Goal: Task Accomplishment & Management: Use online tool/utility

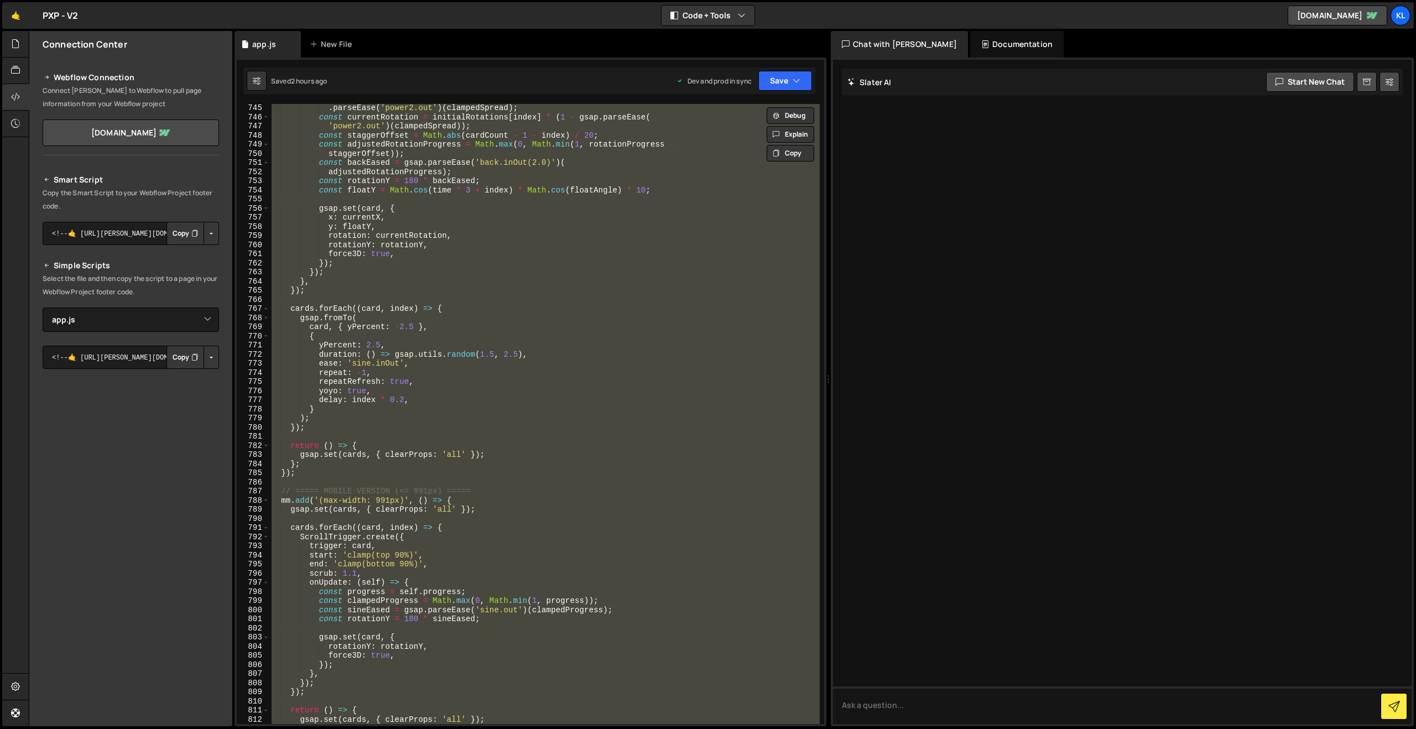
select select "45754"
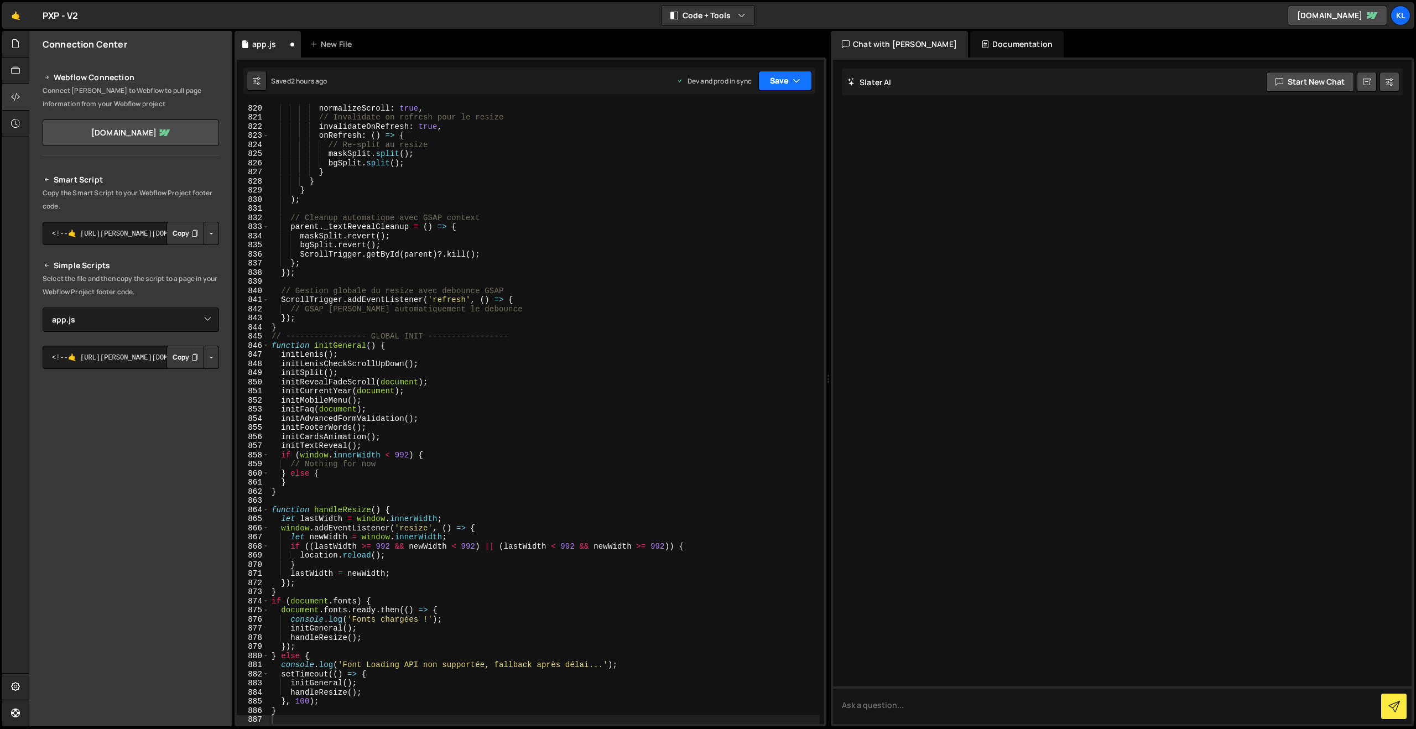
click at [783, 81] on button "Save" at bounding box center [785, 81] width 54 height 20
drag, startPoint x: 727, startPoint y: 147, endPoint x: 563, endPoint y: 150, distance: 163.7
click at [727, 147] on div "Save to Production S" at bounding box center [747, 143] width 115 height 11
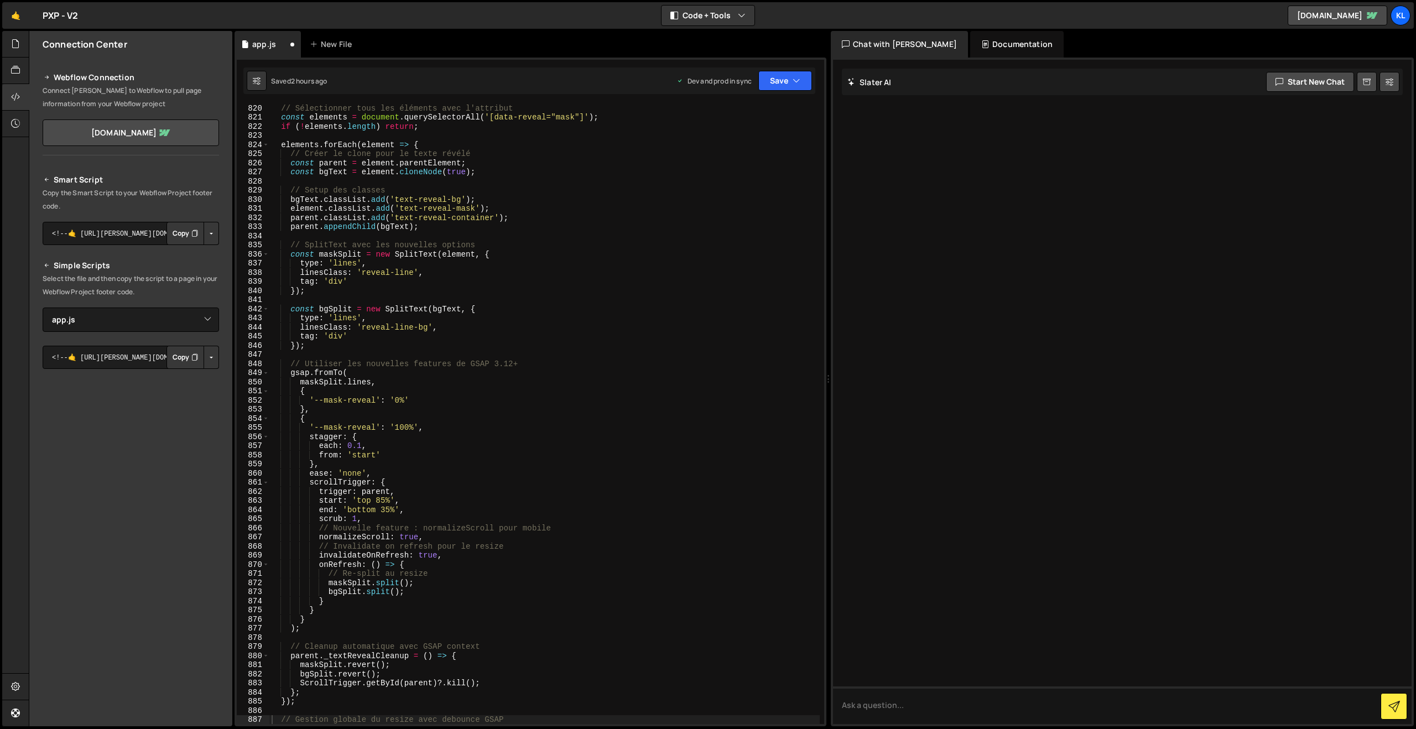
scroll to position [7472, 0]
click at [625, 331] on div "// Sélectionner tous les éléments avec l'attribut const elements = document . q…" at bounding box center [544, 422] width 550 height 638
type textarea "}"
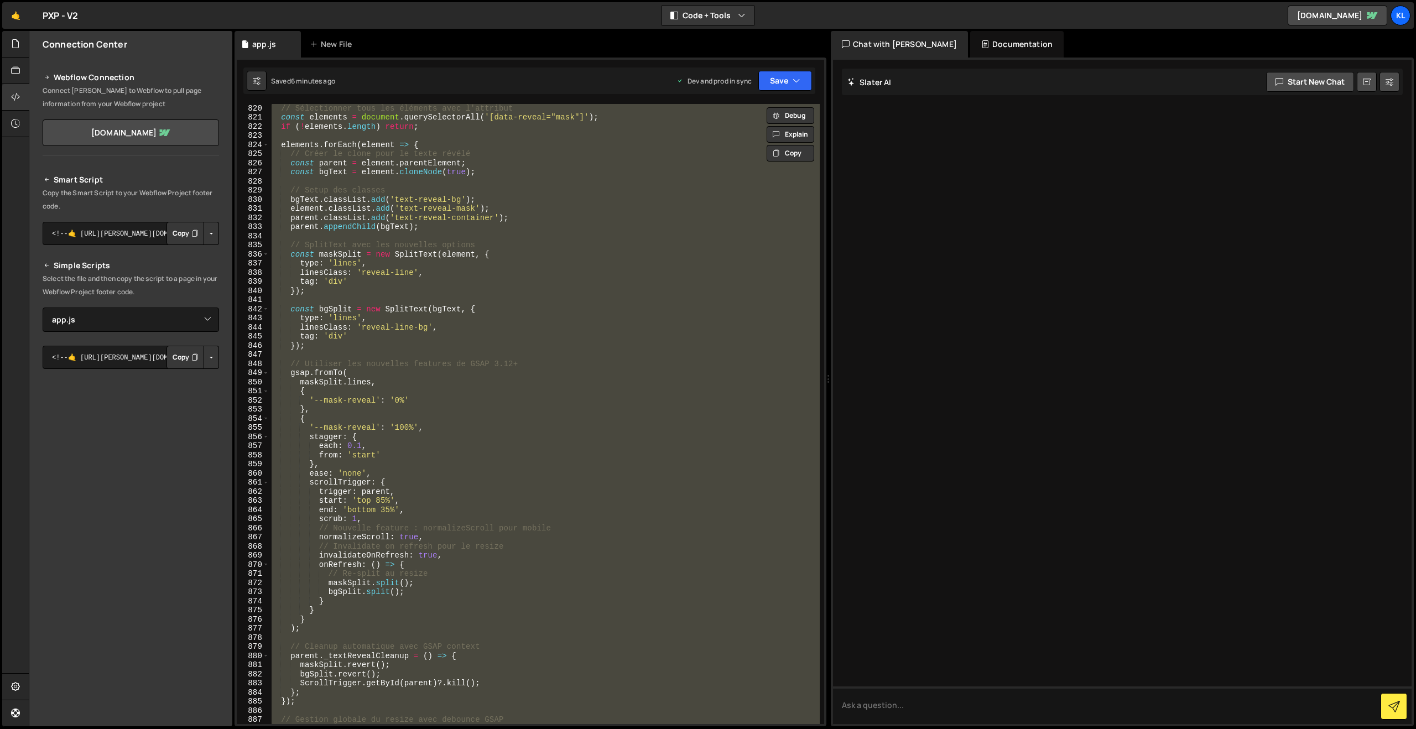
paste textarea
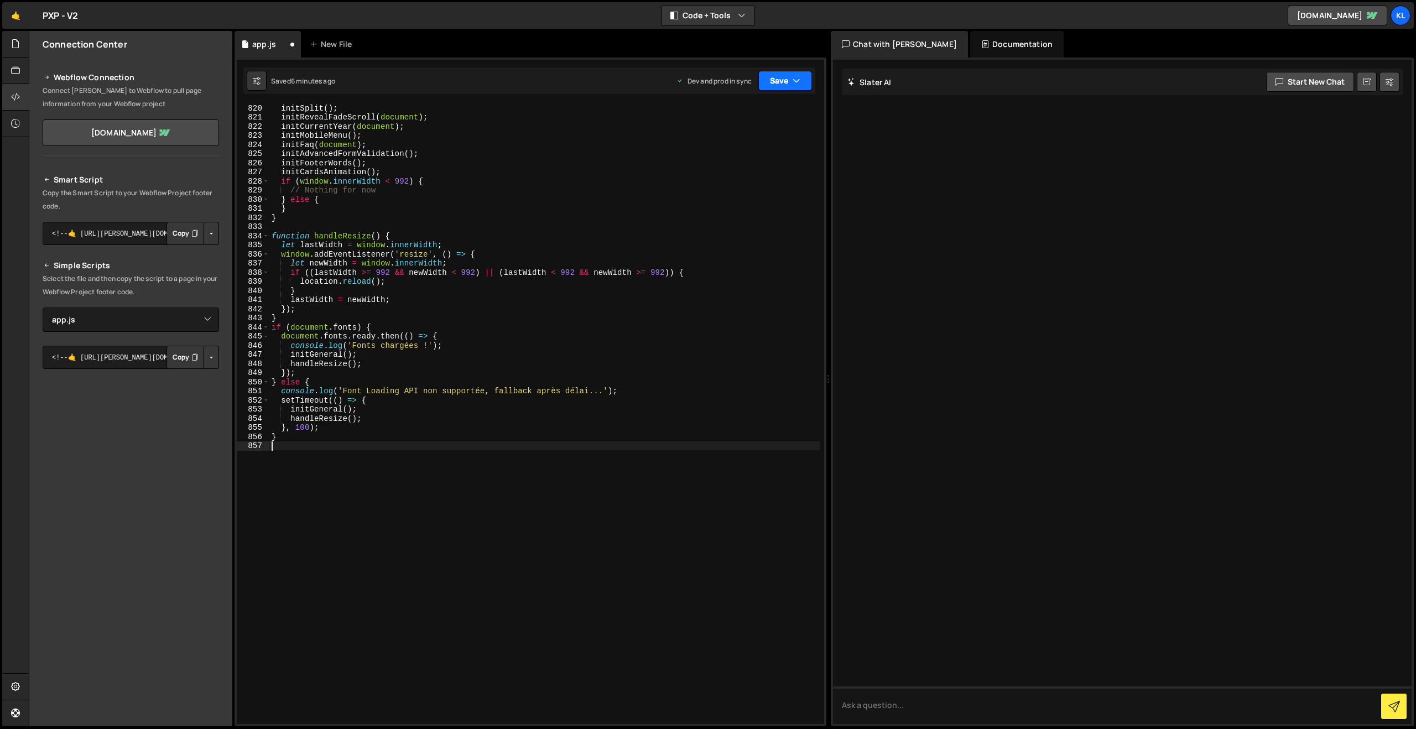
click at [776, 77] on button "Save" at bounding box center [785, 81] width 54 height 20
click at [723, 143] on div "Save to Production S" at bounding box center [747, 143] width 115 height 11
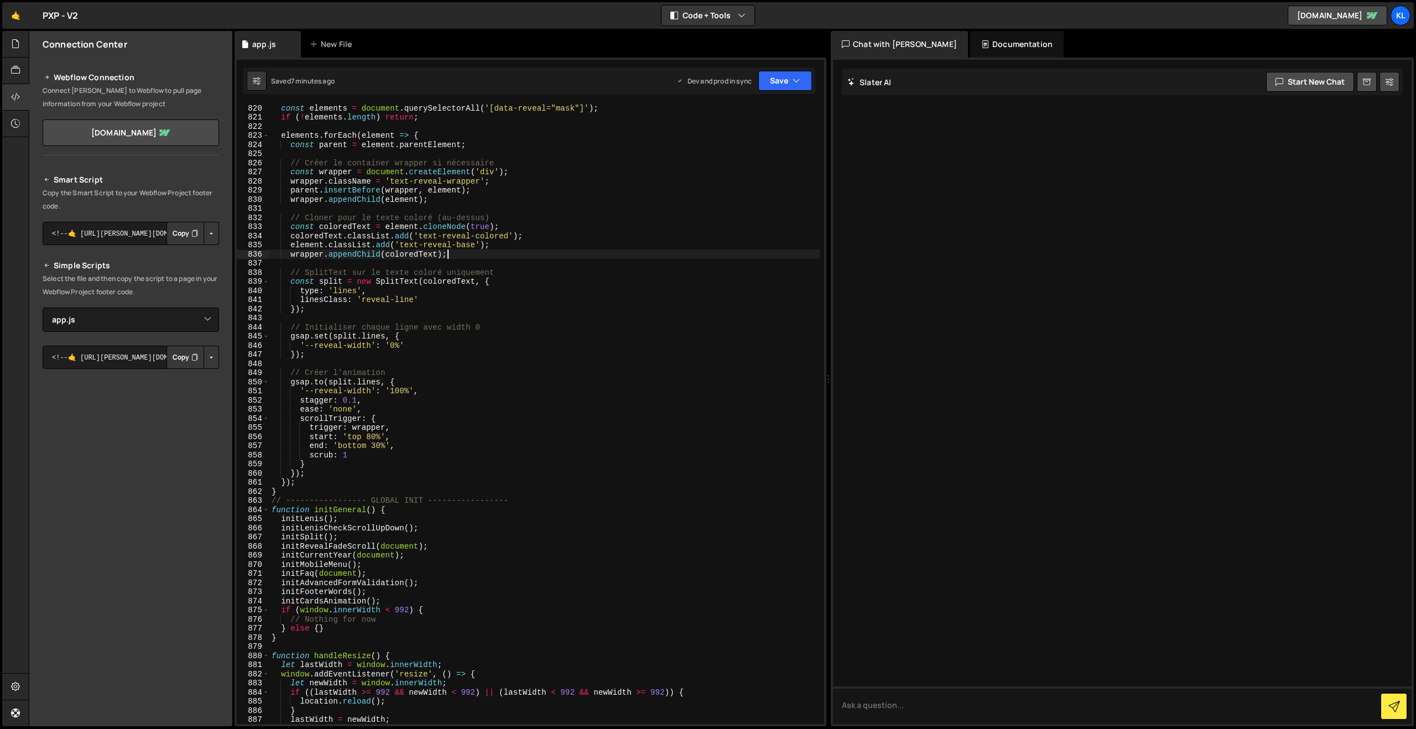
click at [487, 253] on div "const elements = document . querySelectorAll ( '[data-reveal="mask"]' ) ; if ( …" at bounding box center [544, 422] width 550 height 638
type textarea "}"
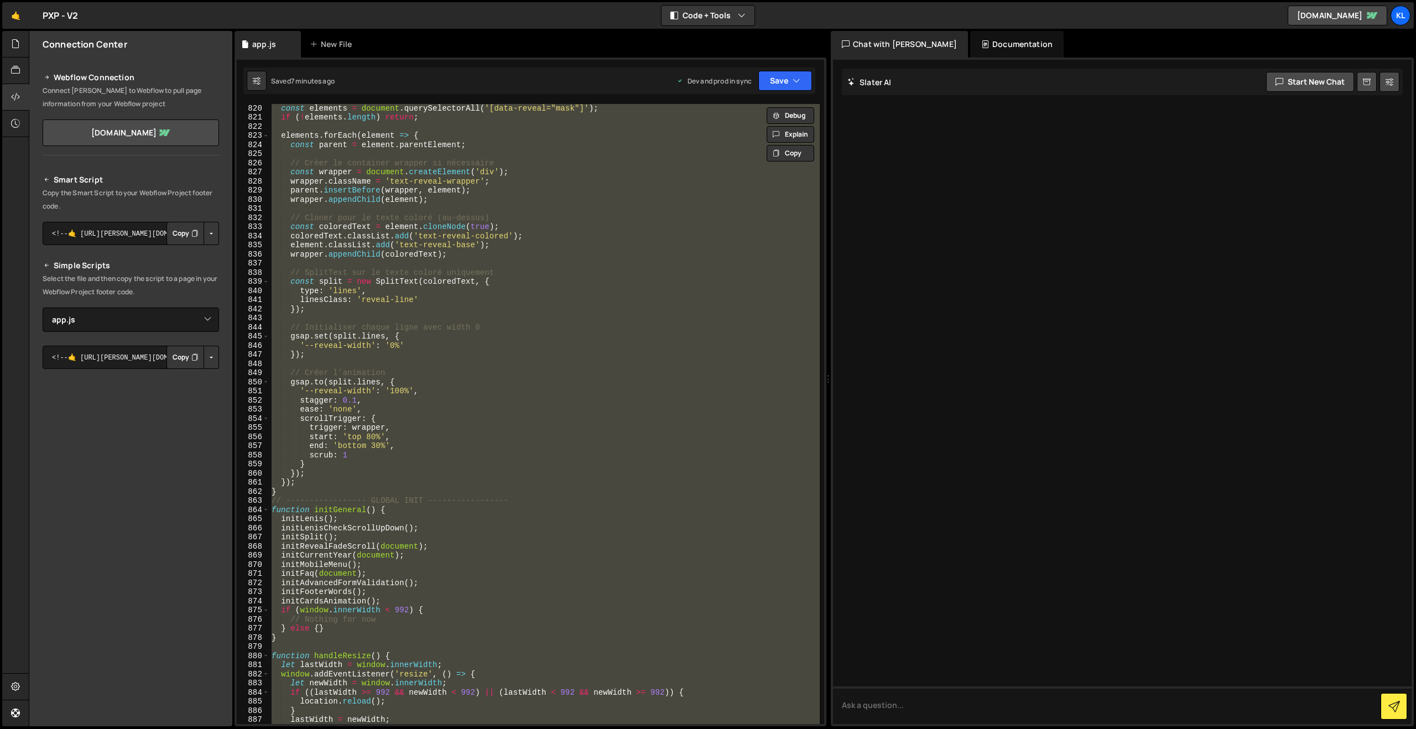
paste textarea
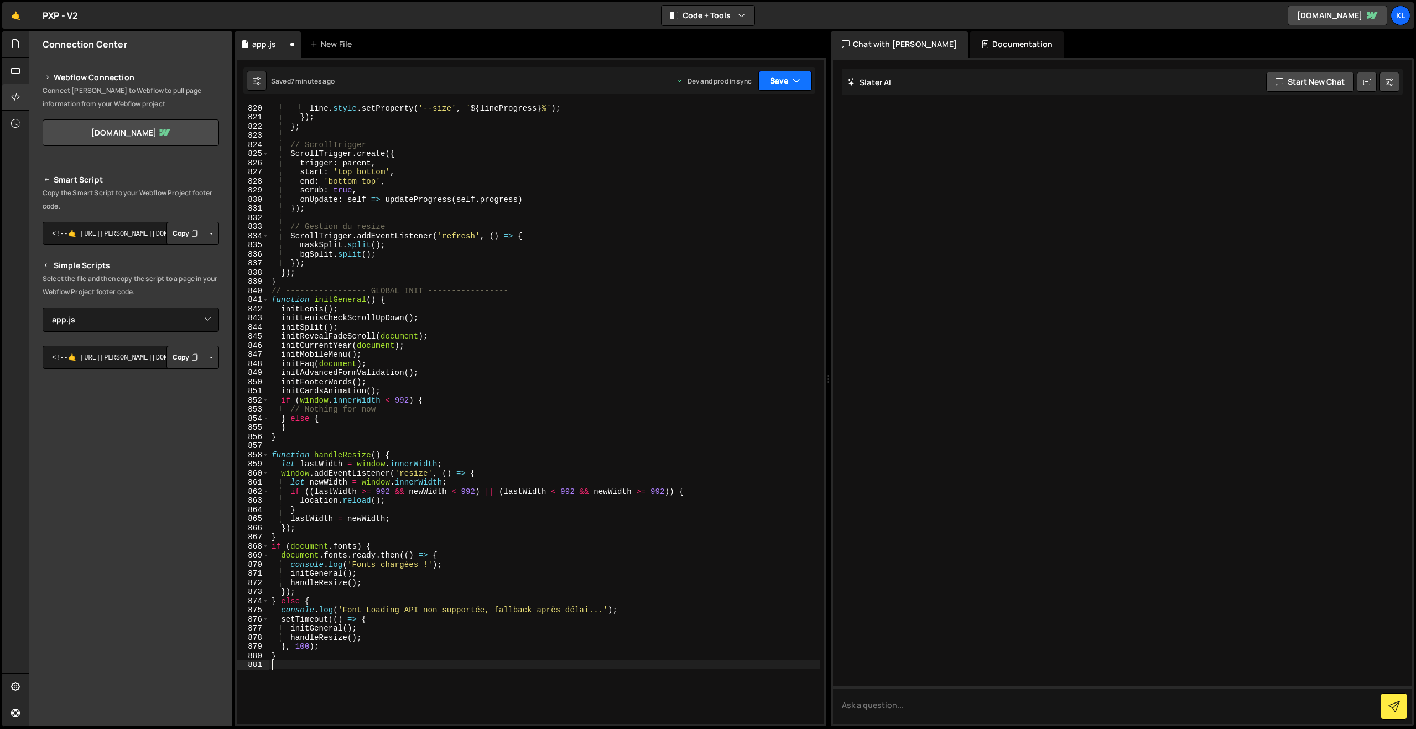
click at [775, 83] on button "Save" at bounding box center [785, 81] width 54 height 20
click at [729, 156] on div "7 minutes ago" at bounding box center [730, 155] width 43 height 9
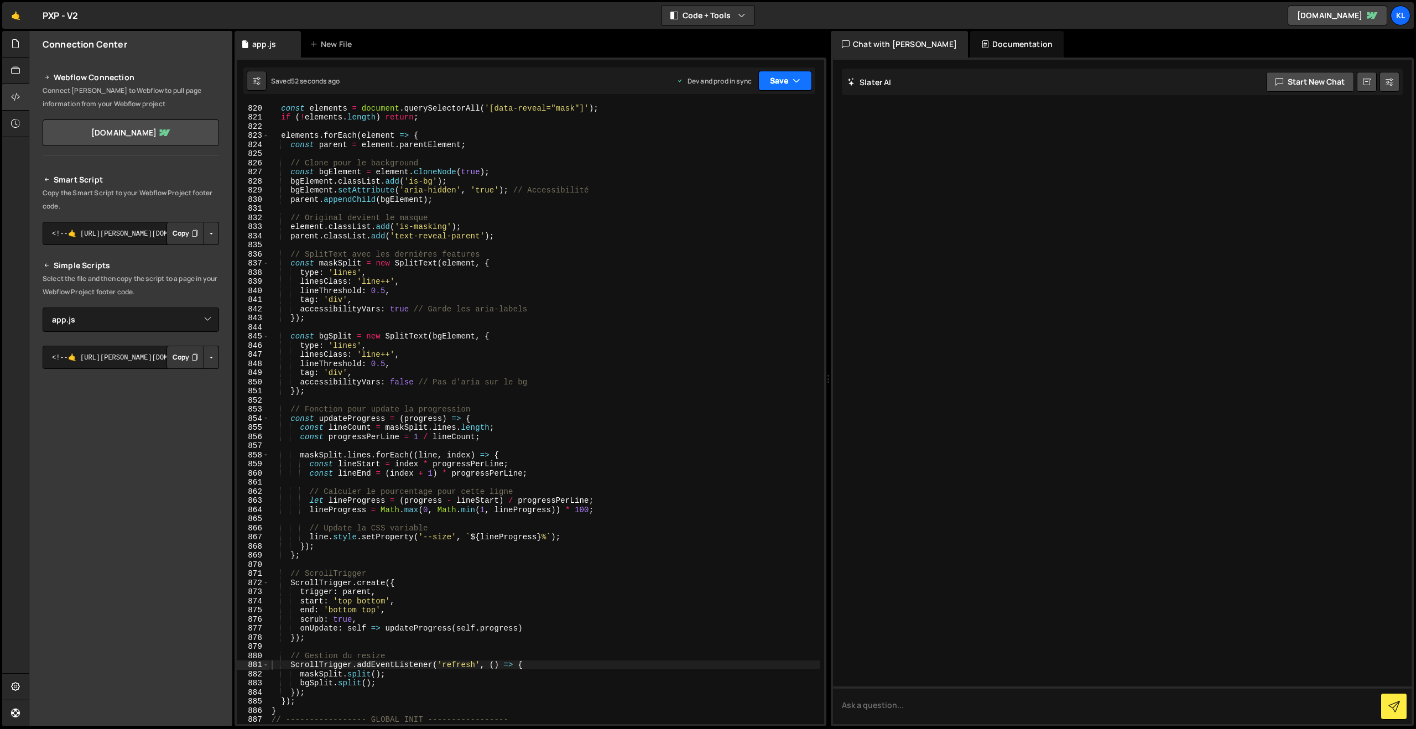
click at [780, 77] on button "Save" at bounding box center [785, 81] width 54 height 20
click at [713, 155] on div "50 seconds ago" at bounding box center [734, 155] width 50 height 9
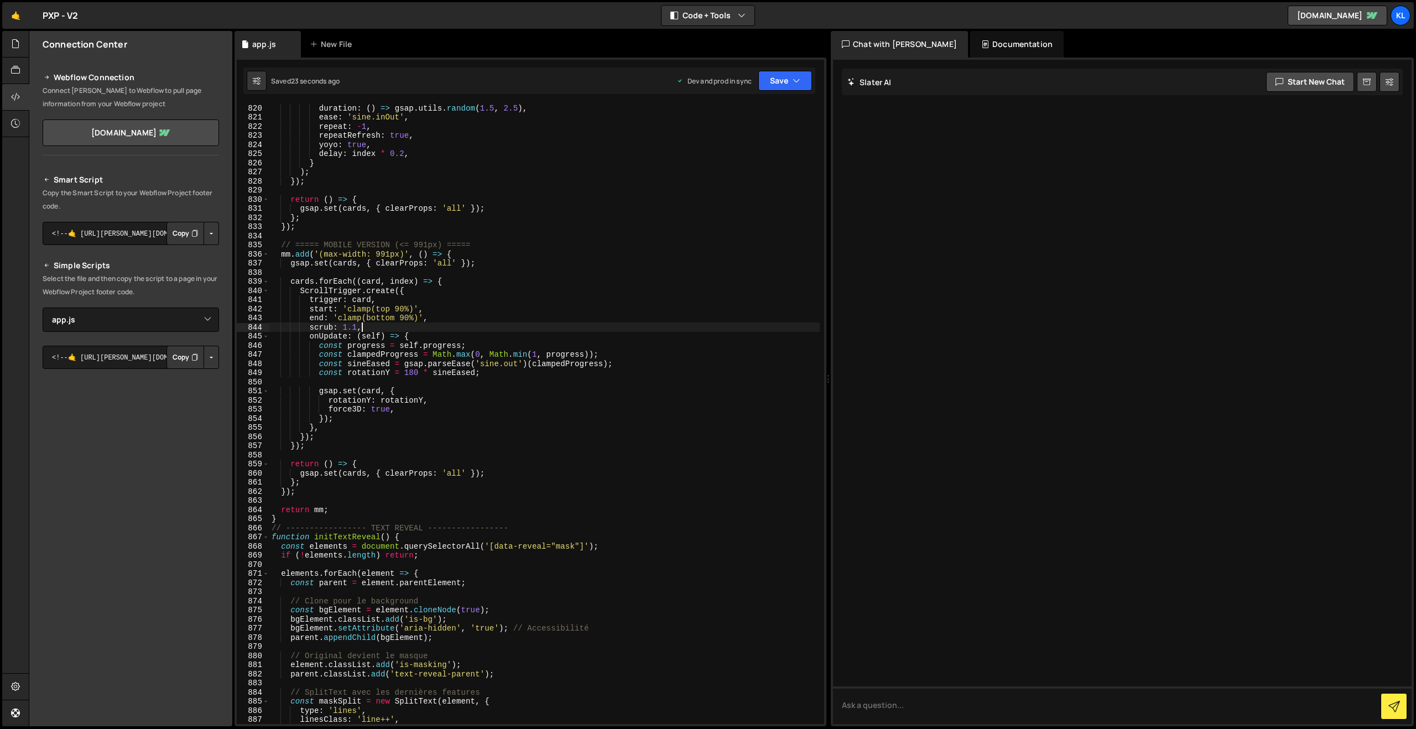
click at [684, 325] on div "duration : ( ) => gsap . utils . random ( 1.5 , 2.5 ) , ease : 'sine.inOut' , r…" at bounding box center [544, 422] width 550 height 638
type textarea "}"
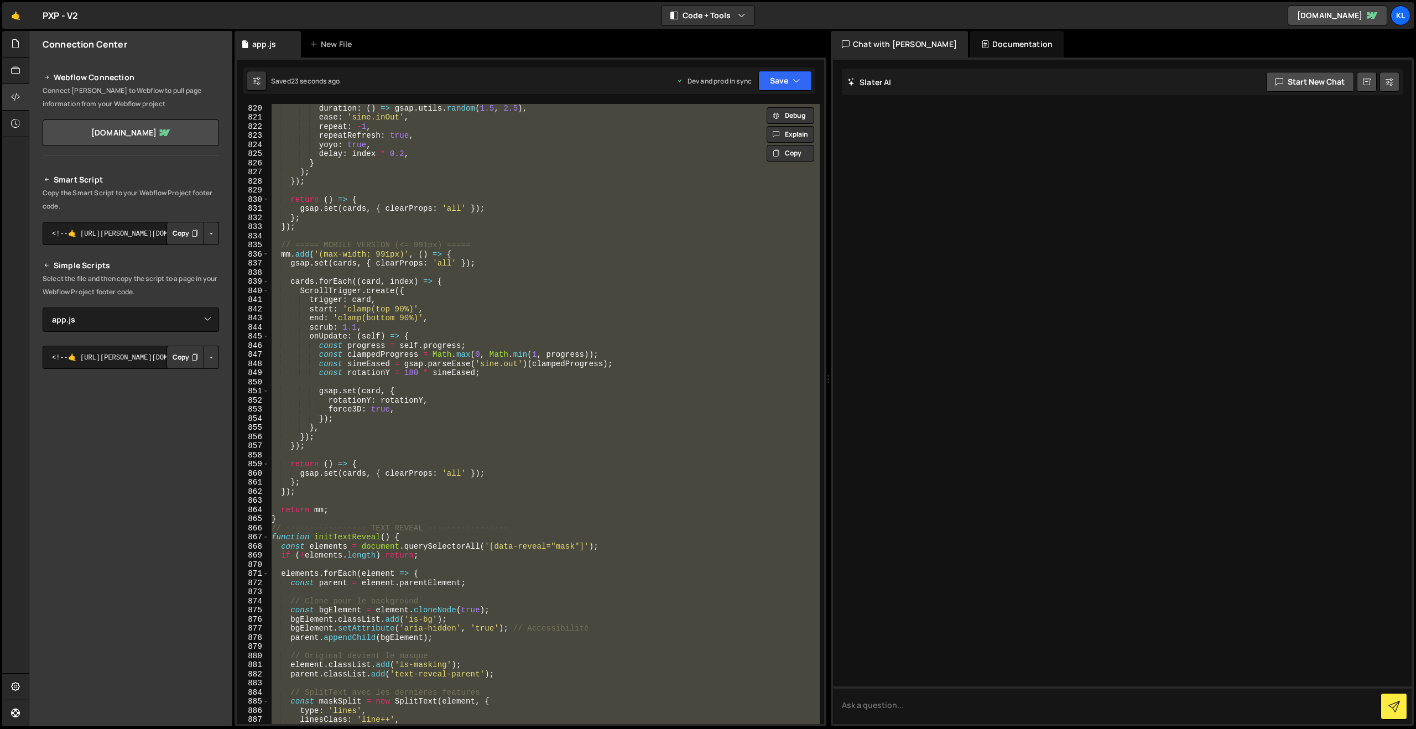
paste textarea
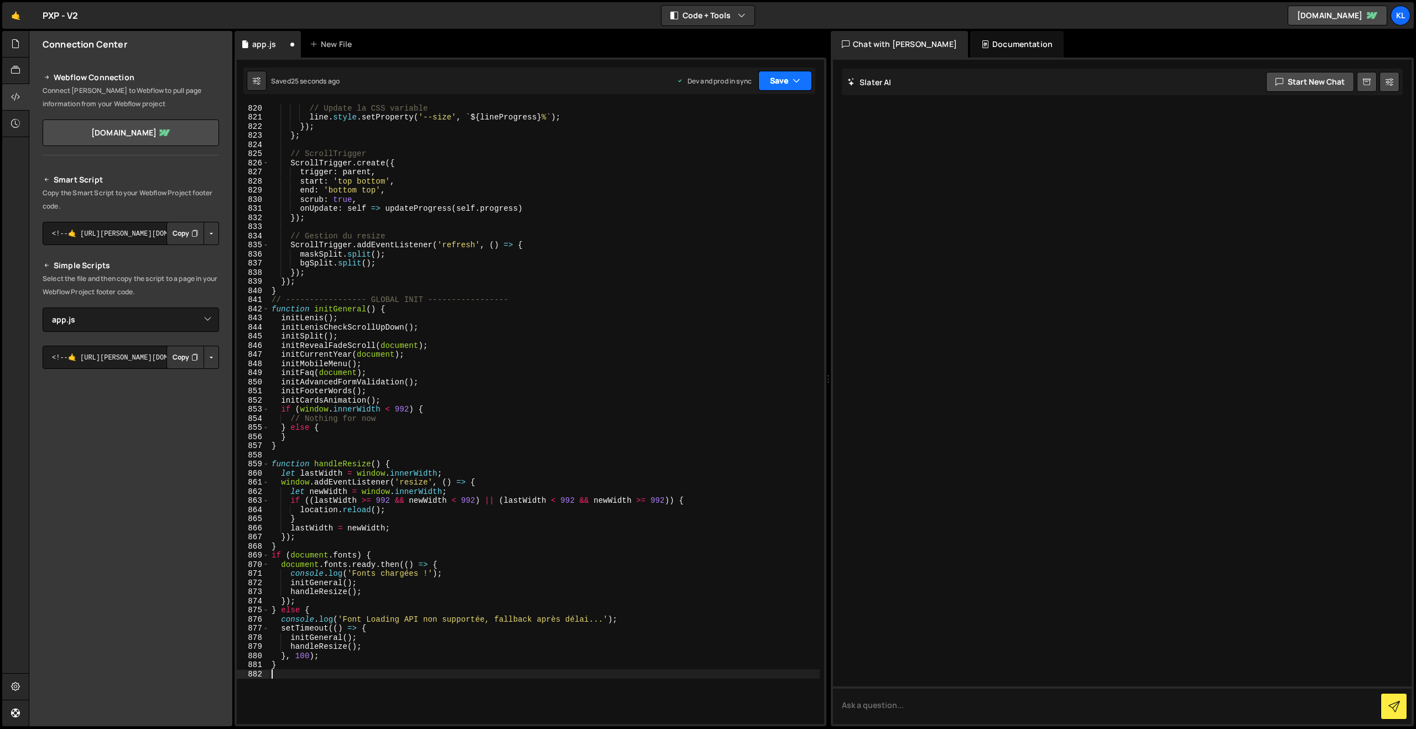
click at [774, 84] on button "Save" at bounding box center [785, 81] width 54 height 20
click at [747, 144] on div "Save to Production S" at bounding box center [747, 143] width 115 height 11
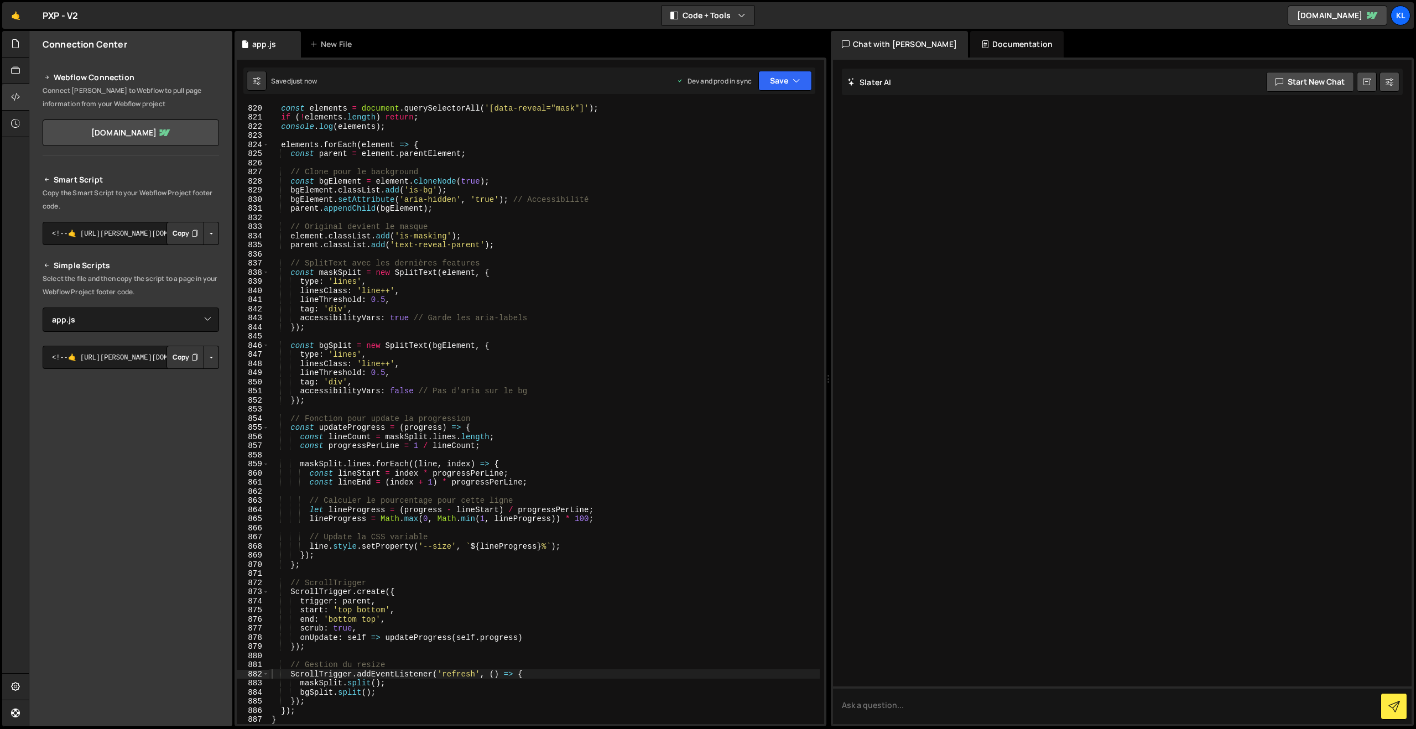
drag, startPoint x: 536, startPoint y: 394, endPoint x: 541, endPoint y: 380, distance: 14.2
click at [536, 393] on div "const elements = document . querySelectorAll ( '[data-reveal="mask"]' ) ; if ( …" at bounding box center [544, 422] width 550 height 638
type textarea "}"
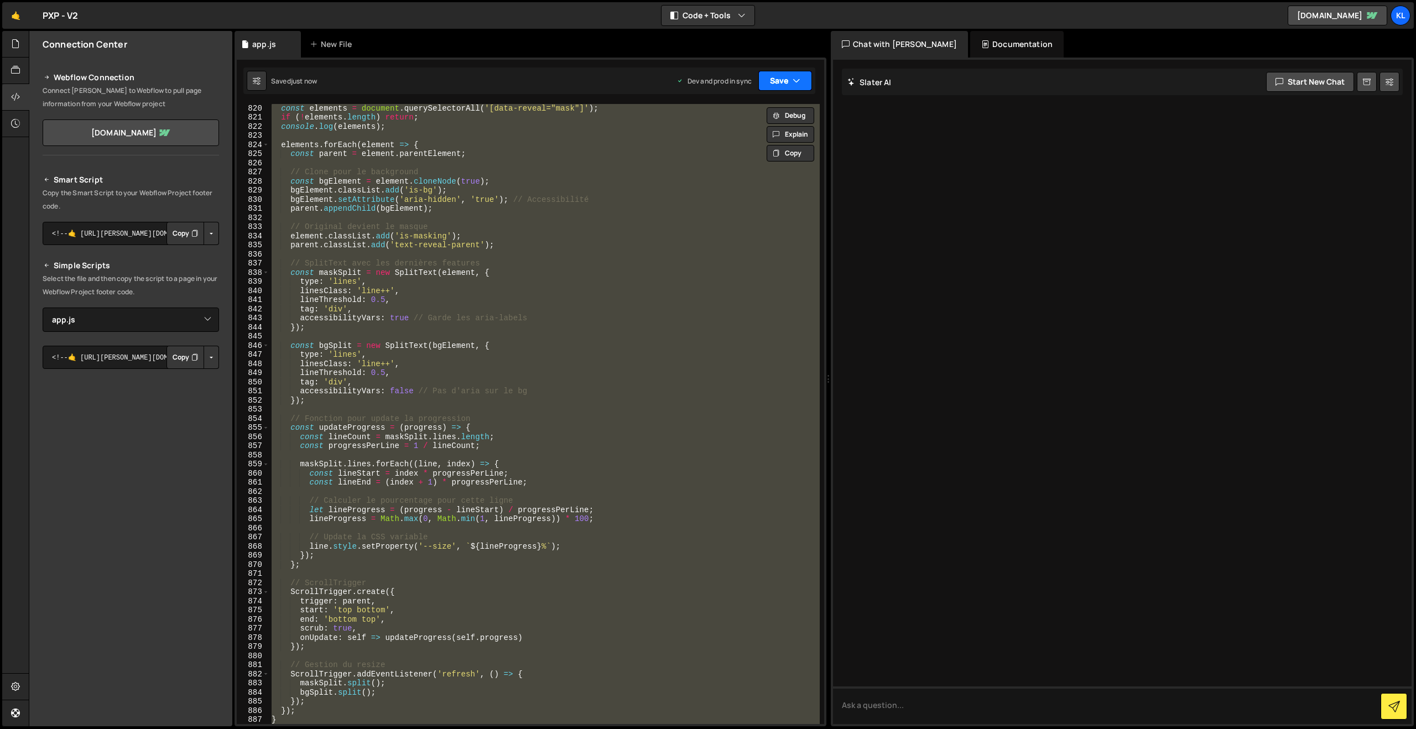
paste textarea
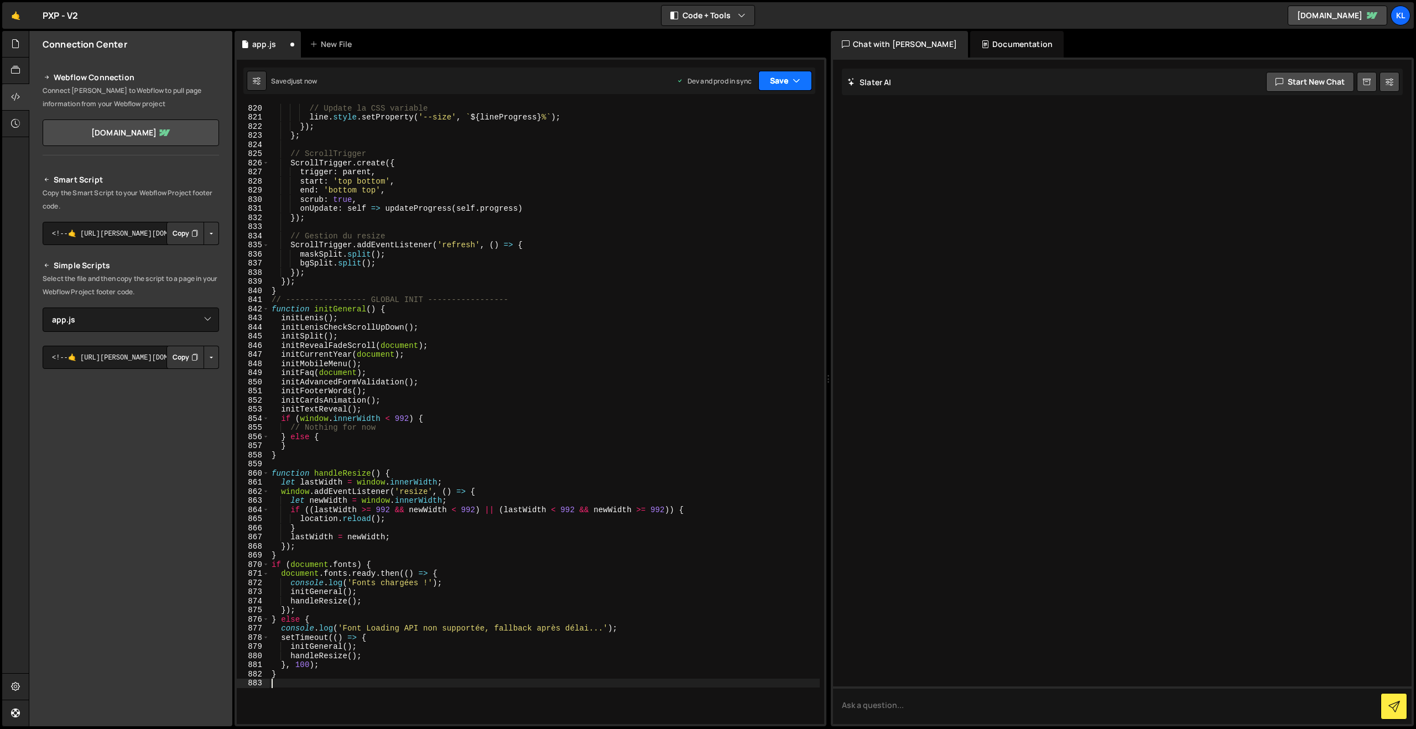
click at [779, 81] on button "Save" at bounding box center [785, 81] width 54 height 20
drag, startPoint x: 735, startPoint y: 148, endPoint x: 628, endPoint y: 99, distance: 118.0
click at [735, 148] on div "Save to Production S" at bounding box center [747, 143] width 115 height 11
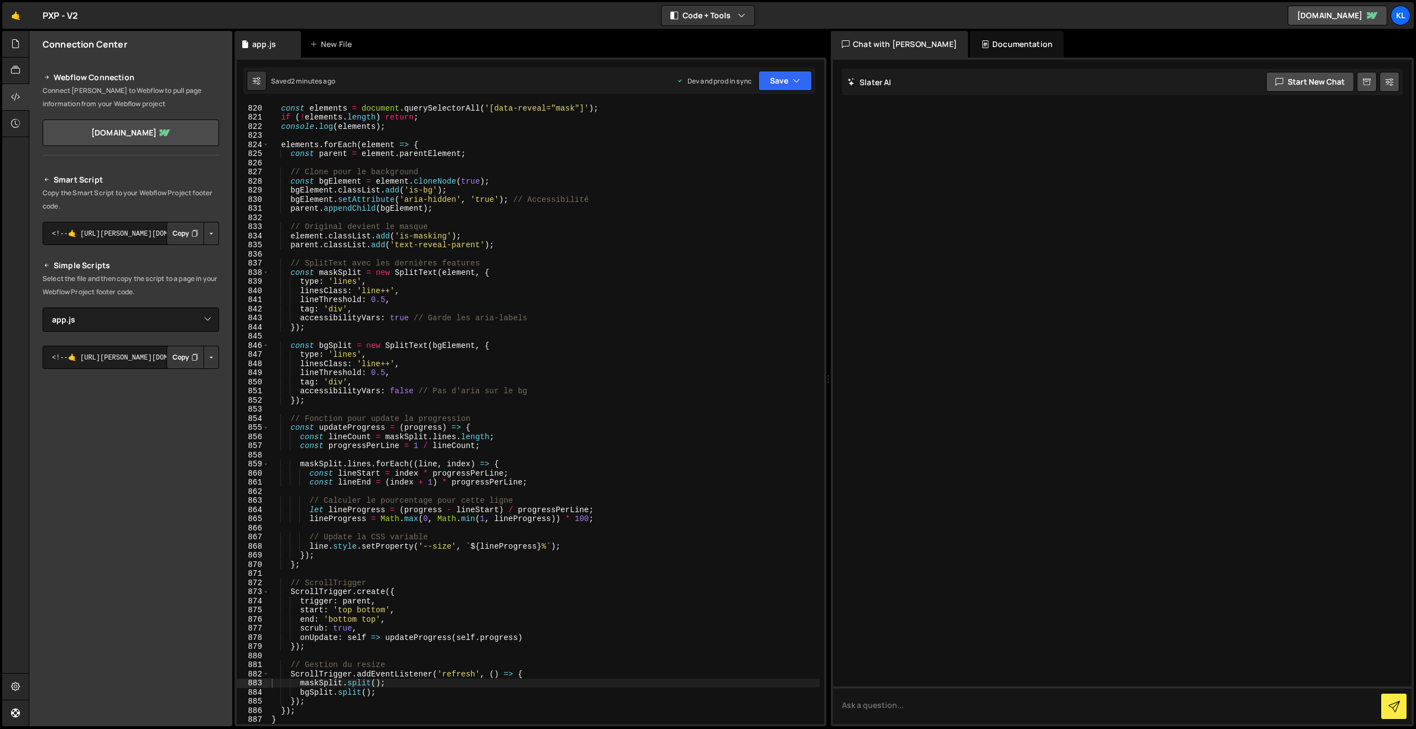
click at [481, 282] on div "const elements = document . querySelectorAll ( '[data-reveal="mask"]' ) ; if ( …" at bounding box center [544, 422] width 550 height 638
type textarea "}"
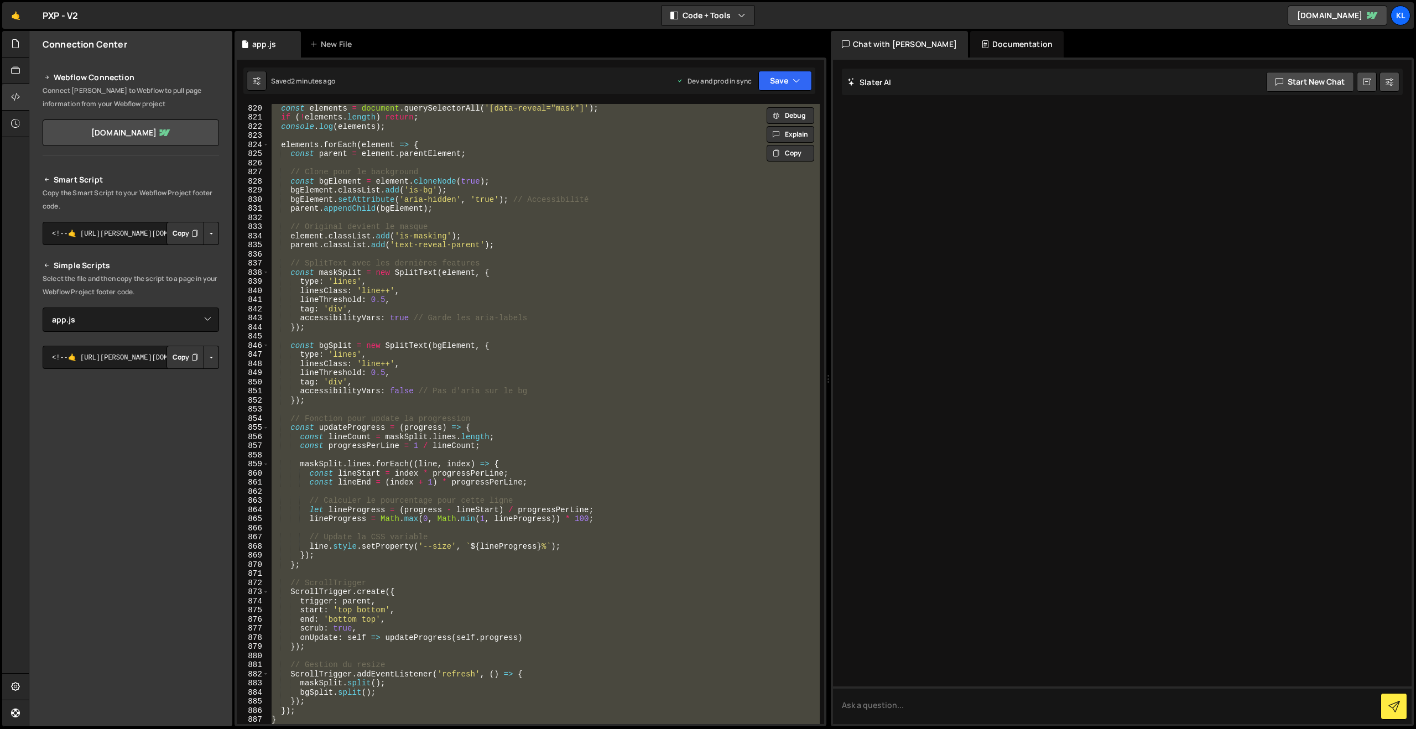
paste textarea
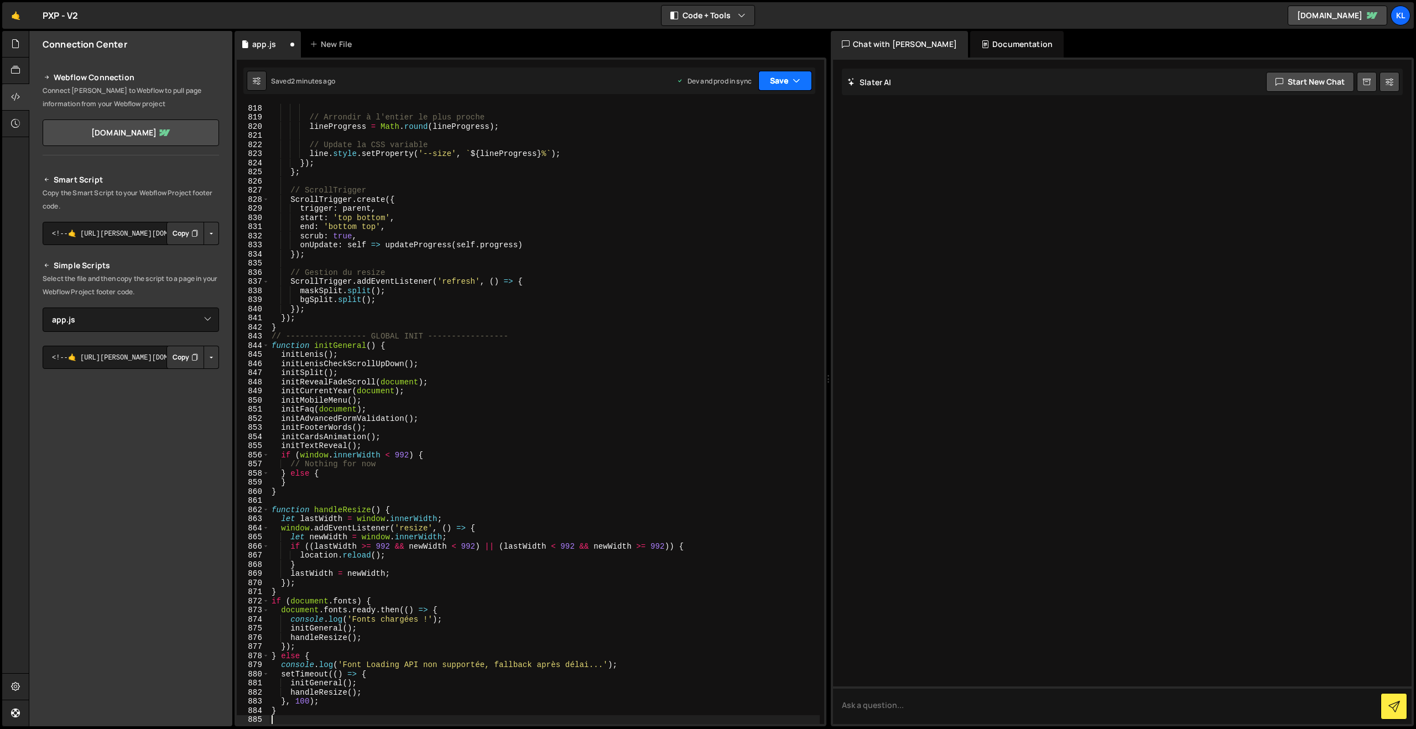
click at [760, 79] on button "Save" at bounding box center [785, 81] width 54 height 20
drag, startPoint x: 732, startPoint y: 138, endPoint x: 631, endPoint y: 86, distance: 113.5
click at [732, 138] on button "Save to Production S Saved 2 minutes ago" at bounding box center [747, 151] width 133 height 36
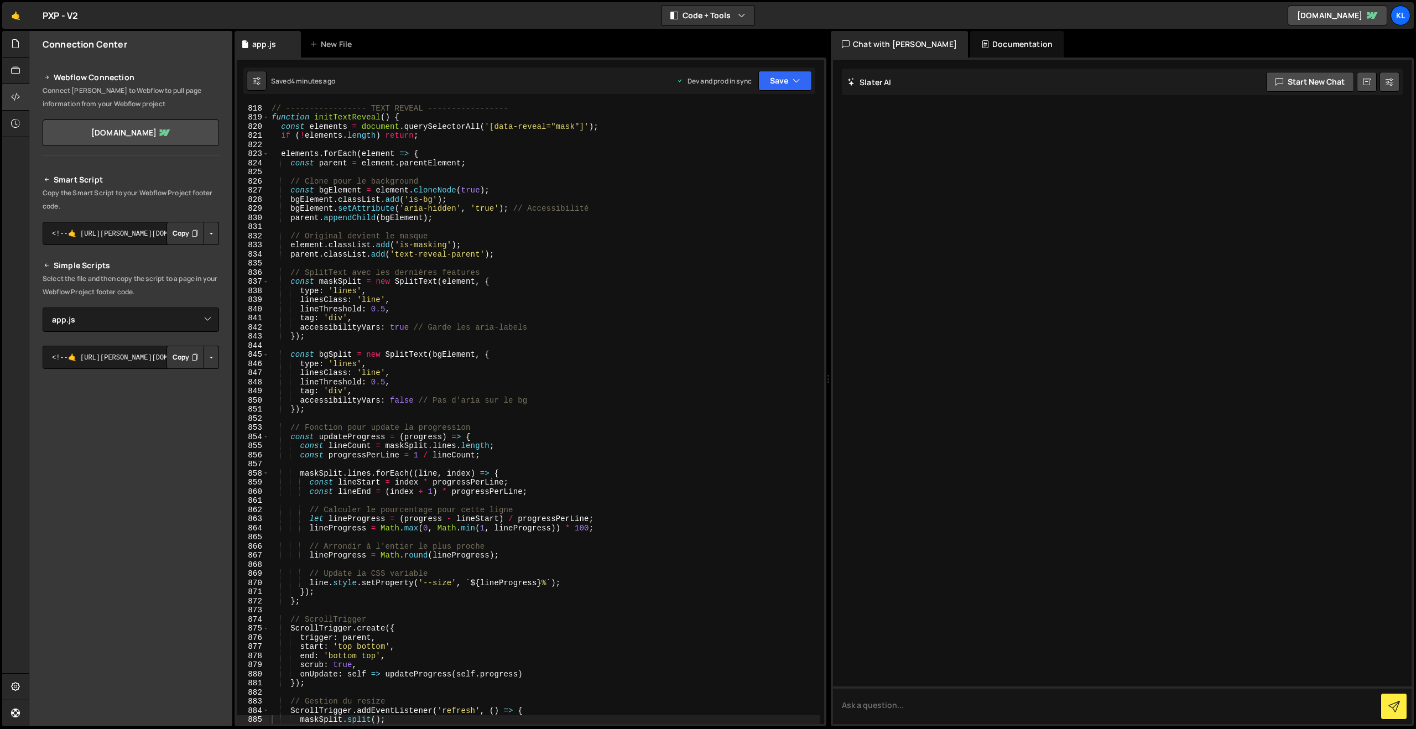
click at [760, 488] on div "// ----------------- TEXT REVEAL ----------------- function initTextReveal ( ) …" at bounding box center [544, 422] width 550 height 638
type textarea "}"
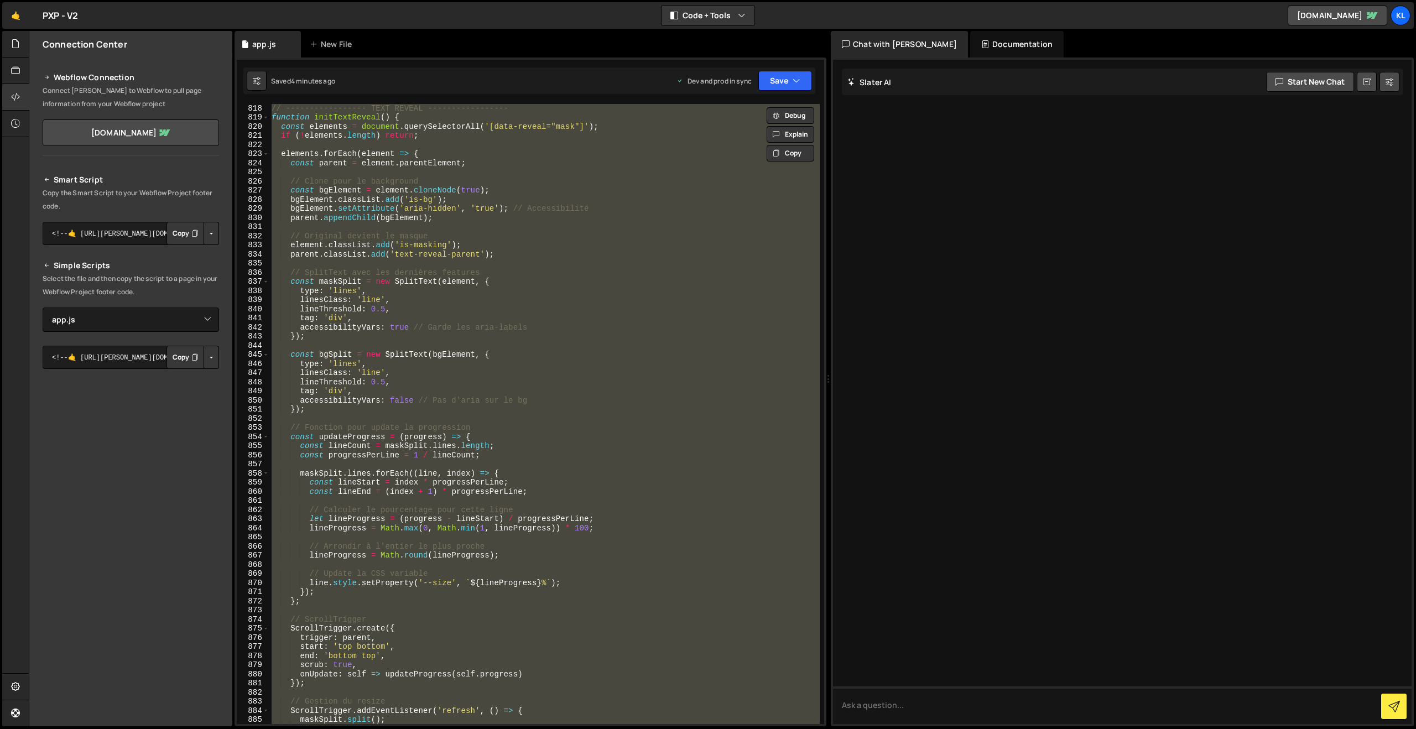
paste textarea
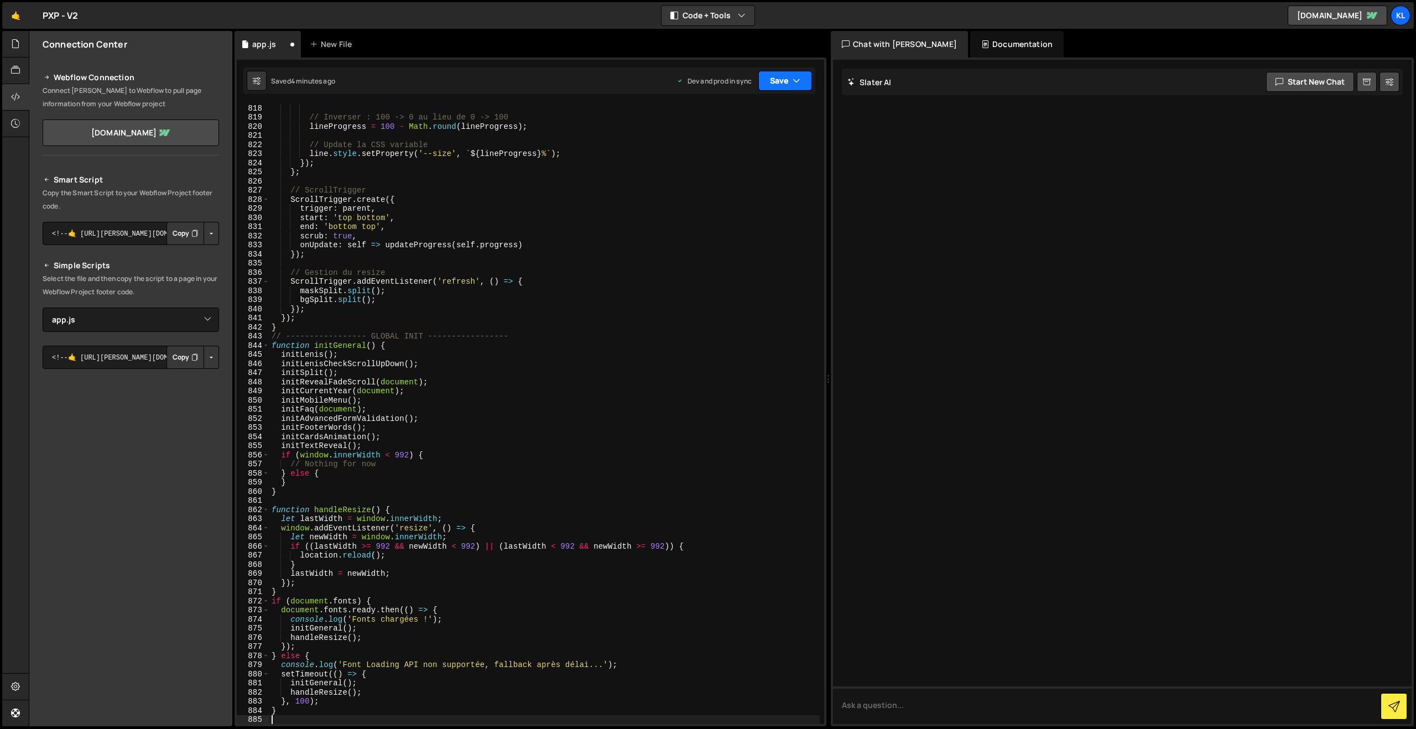
click at [764, 71] on button "Save" at bounding box center [785, 81] width 54 height 20
click at [726, 142] on div "Save to Production S" at bounding box center [747, 143] width 115 height 11
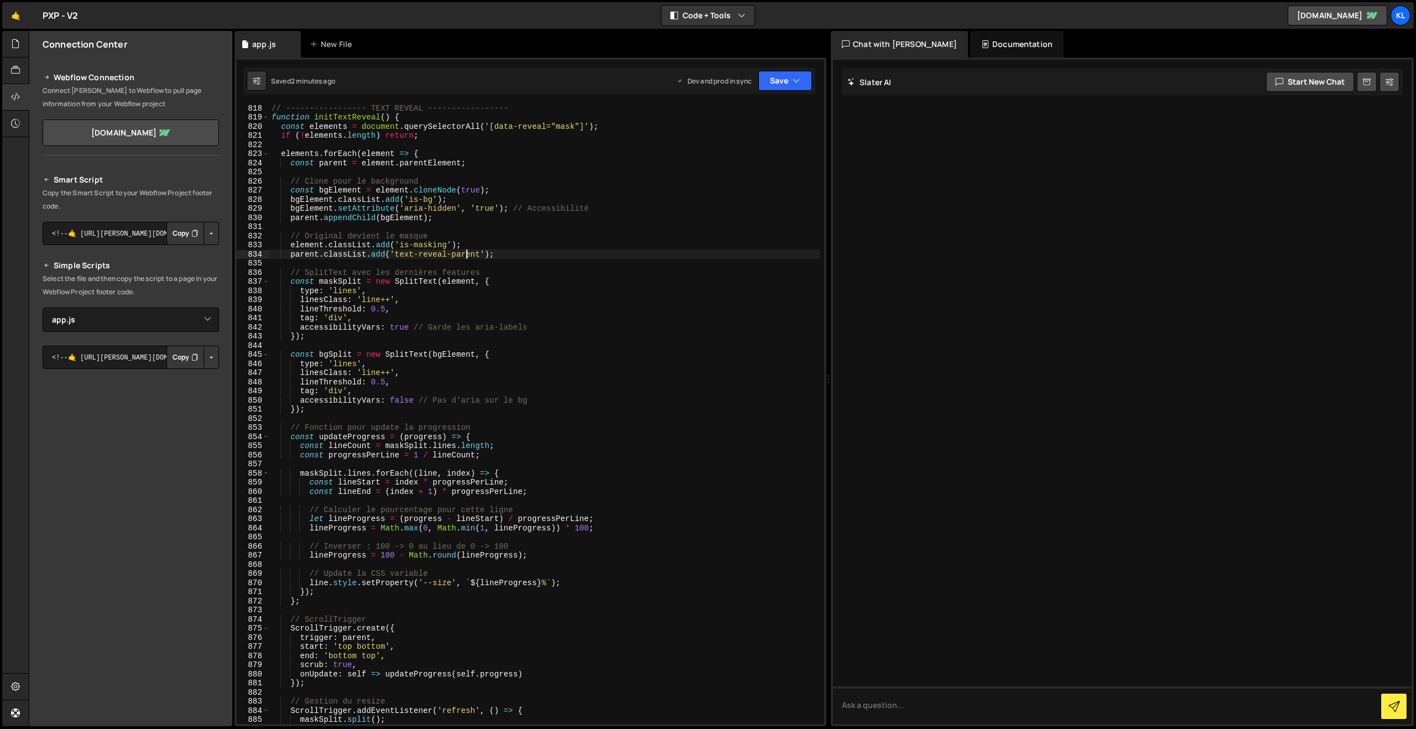
click at [466, 256] on div "// ----------------- TEXT REVEAL ----------------- function initTextReveal ( ) …" at bounding box center [544, 422] width 550 height 638
type textarea "}"
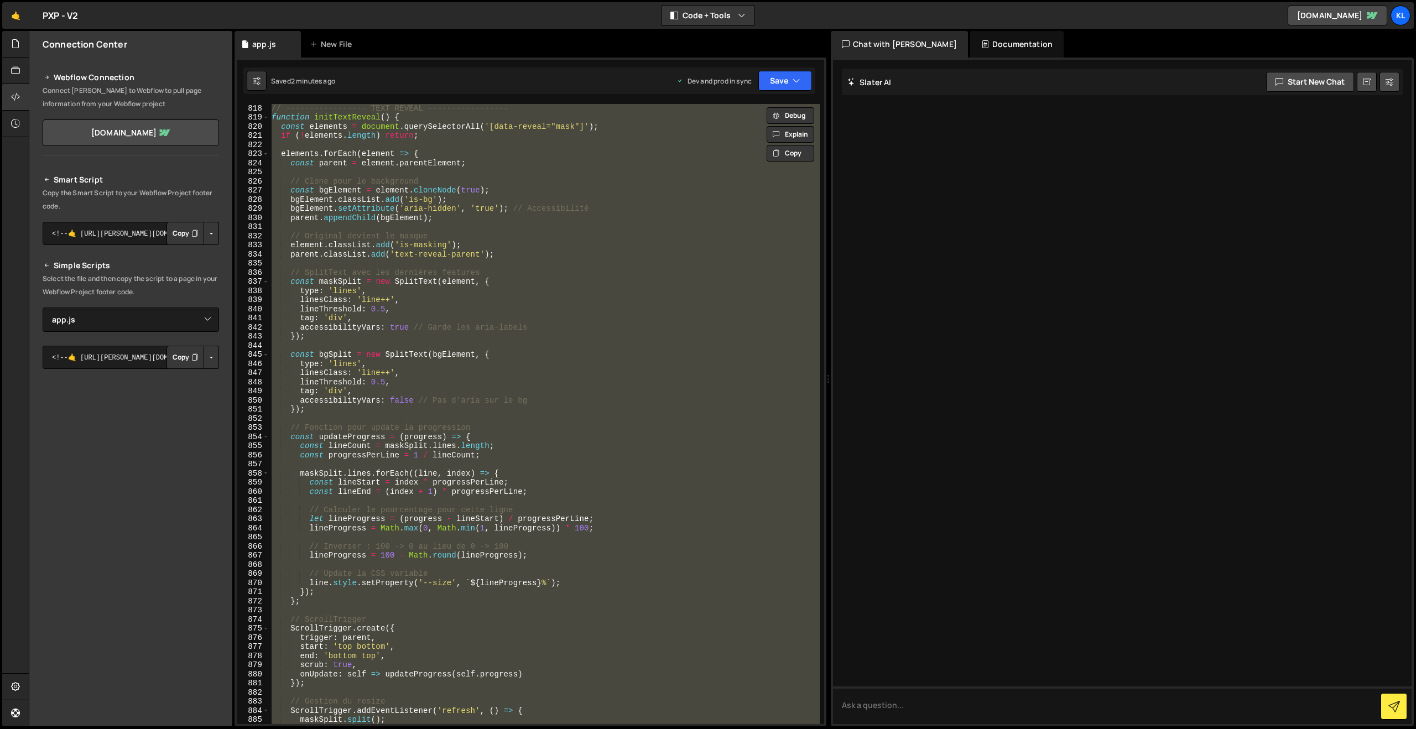
paste textarea
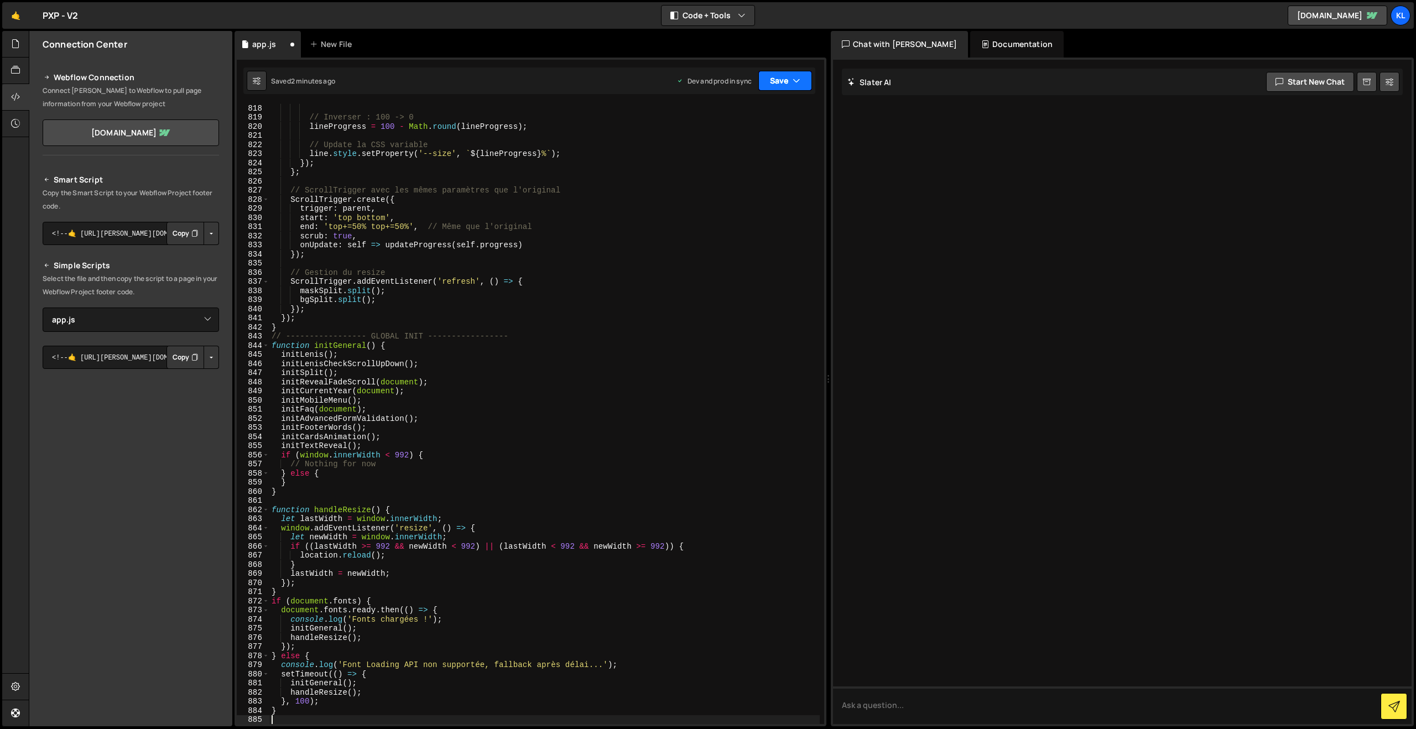
click at [776, 82] on button "Save" at bounding box center [785, 81] width 54 height 20
click at [720, 166] on button "Save to Production S Saved 2 minutes ago" at bounding box center [747, 151] width 133 height 36
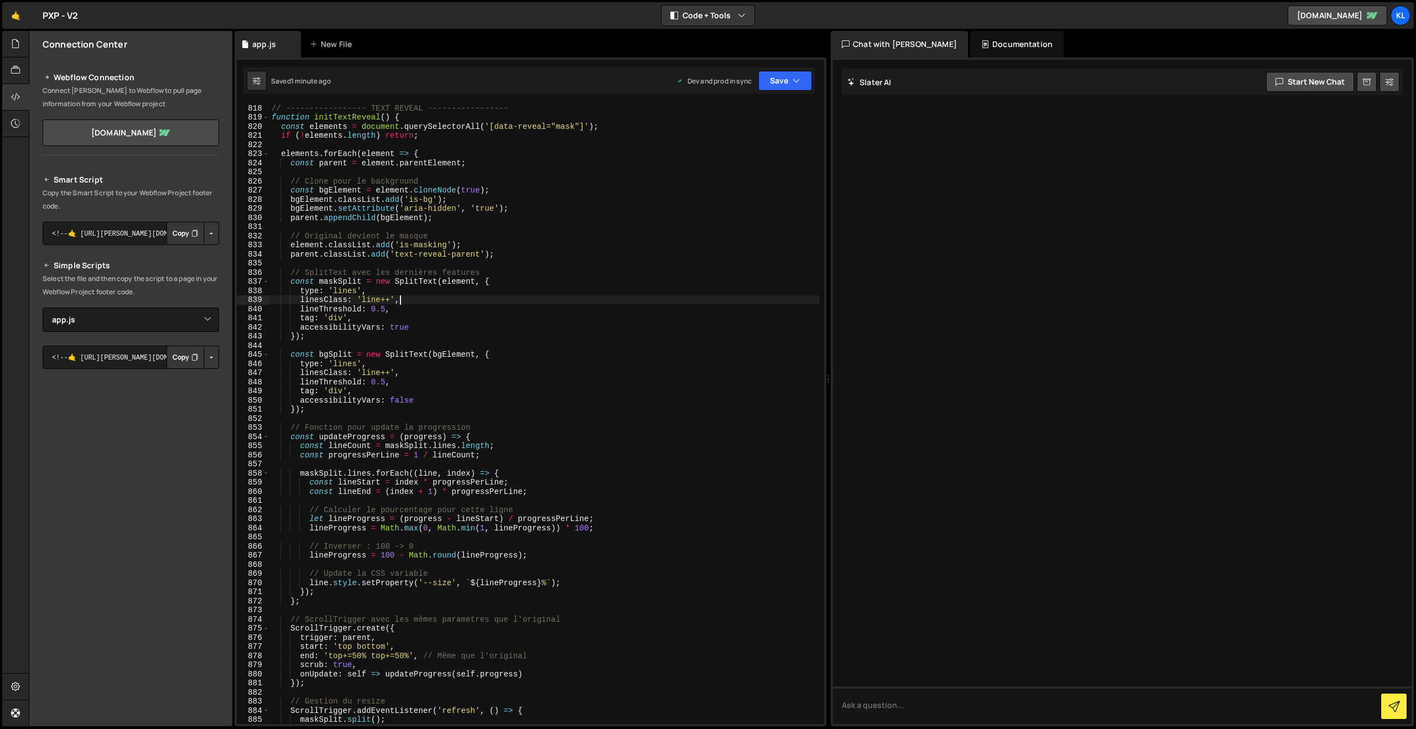
click at [576, 299] on div "// ----------------- TEXT REVEAL ----------------- function initTextReveal ( ) …" at bounding box center [544, 422] width 550 height 638
type textarea "}"
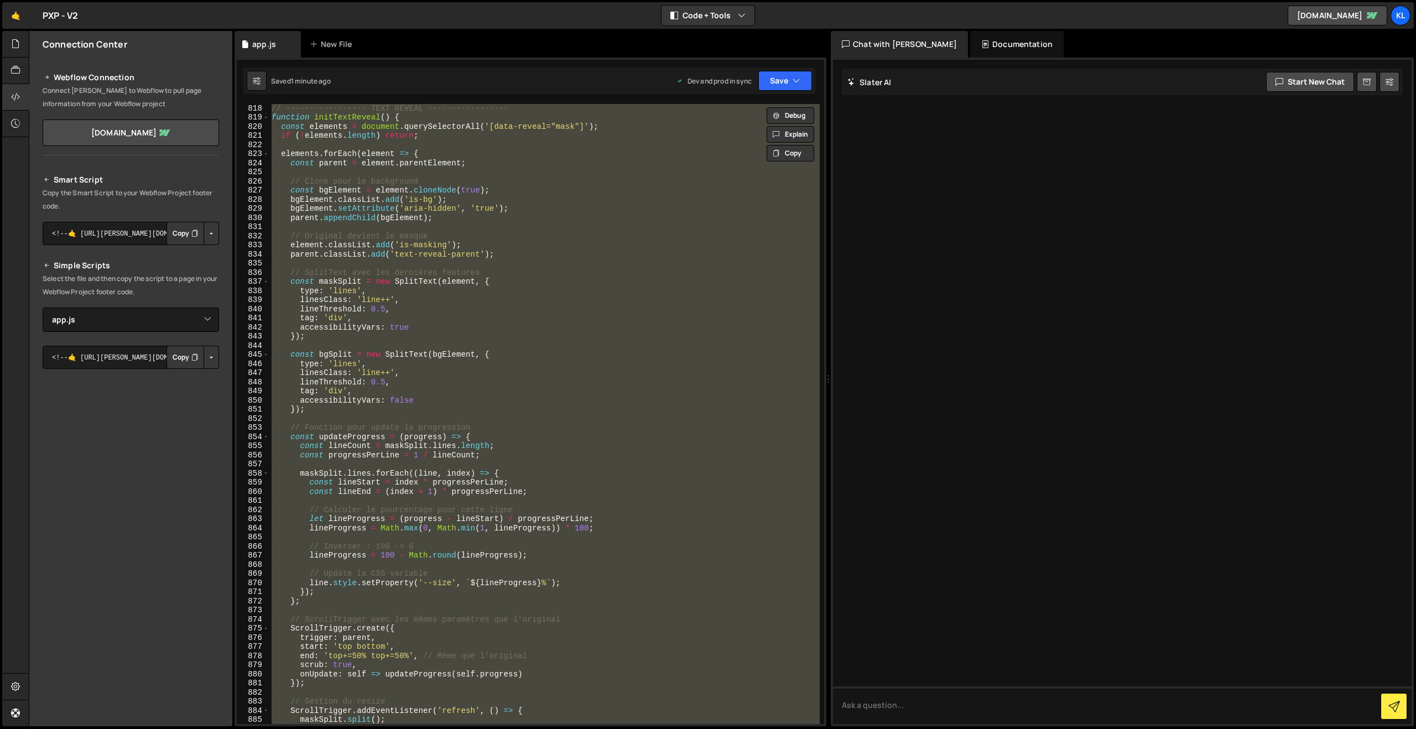
paste textarea
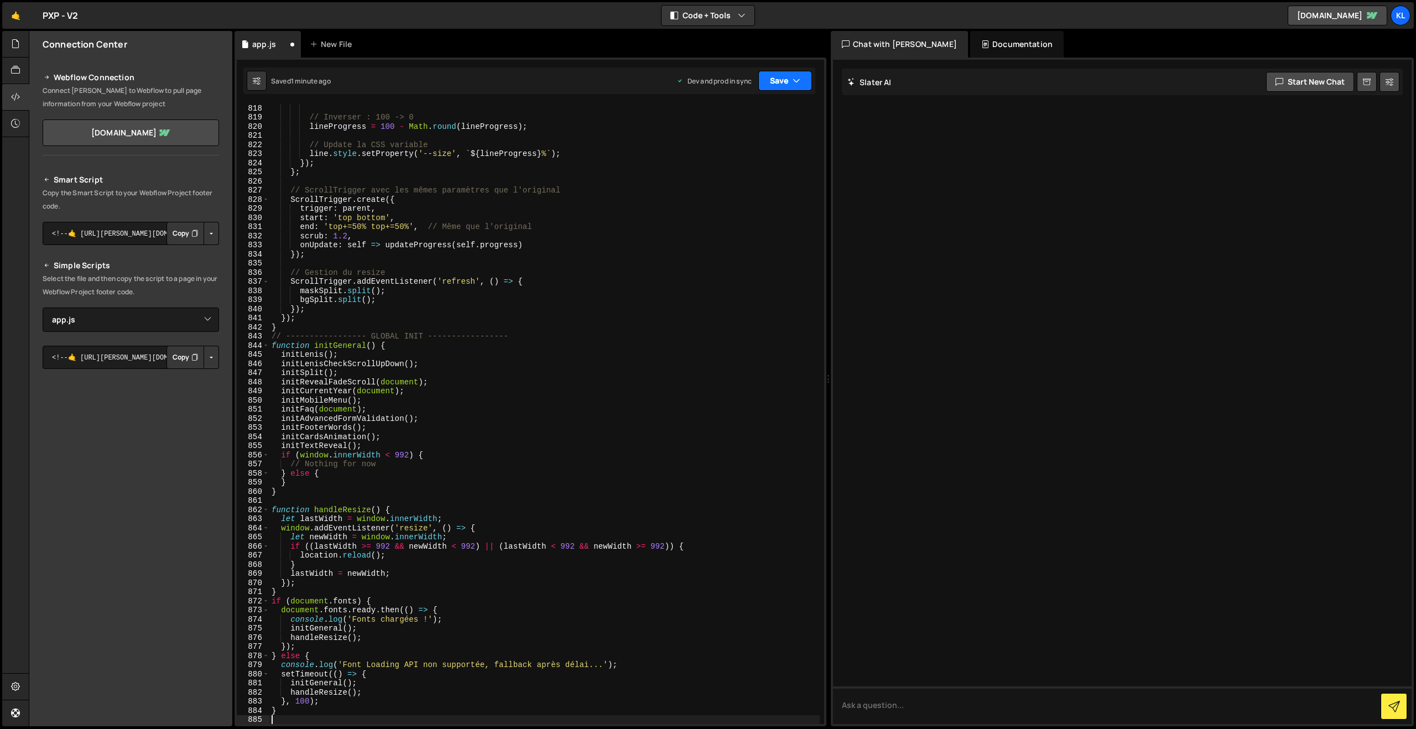
click at [782, 79] on button "Save" at bounding box center [785, 81] width 54 height 20
click at [726, 150] on div "Saved 1 minute ago" at bounding box center [747, 155] width 115 height 13
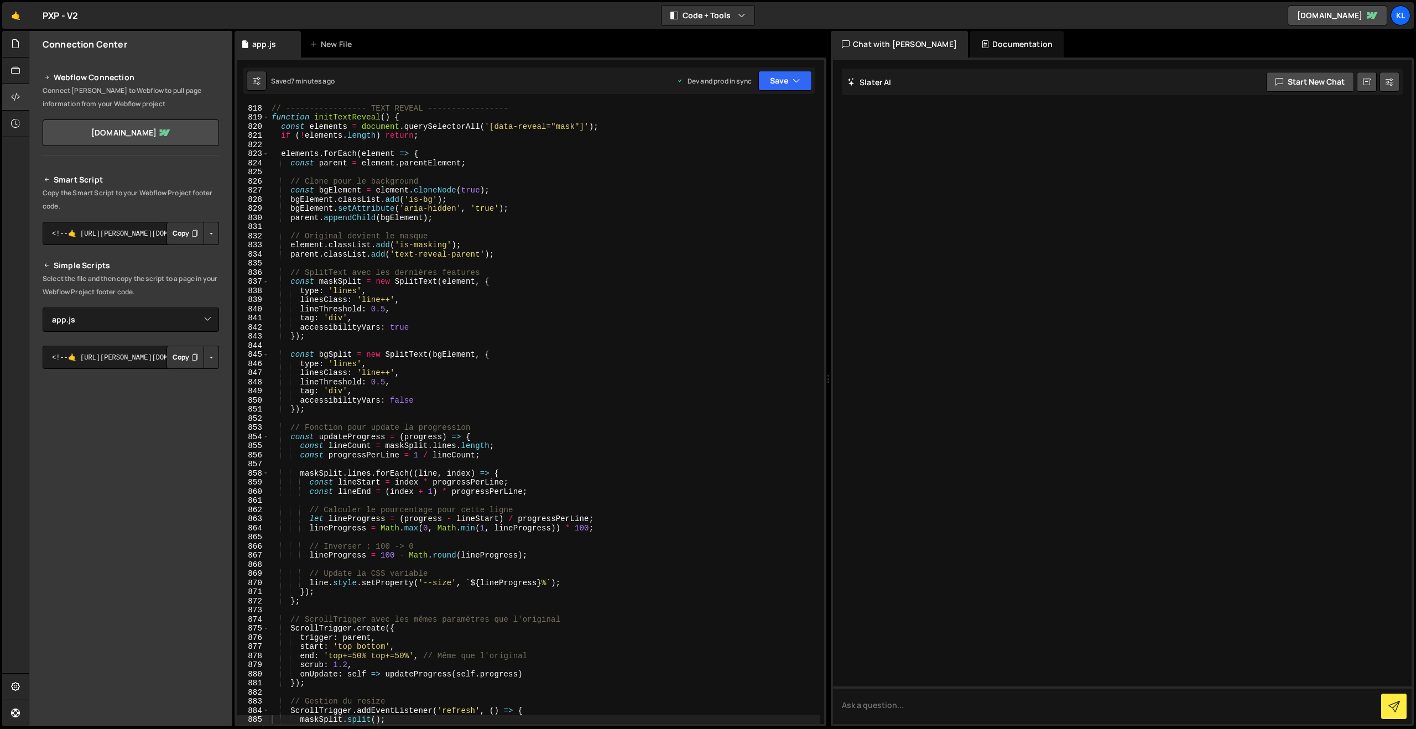
click at [452, 365] on div "// ----------------- TEXT REVEAL ----------------- function initTextReveal ( ) …" at bounding box center [544, 422] width 550 height 638
type textarea "}"
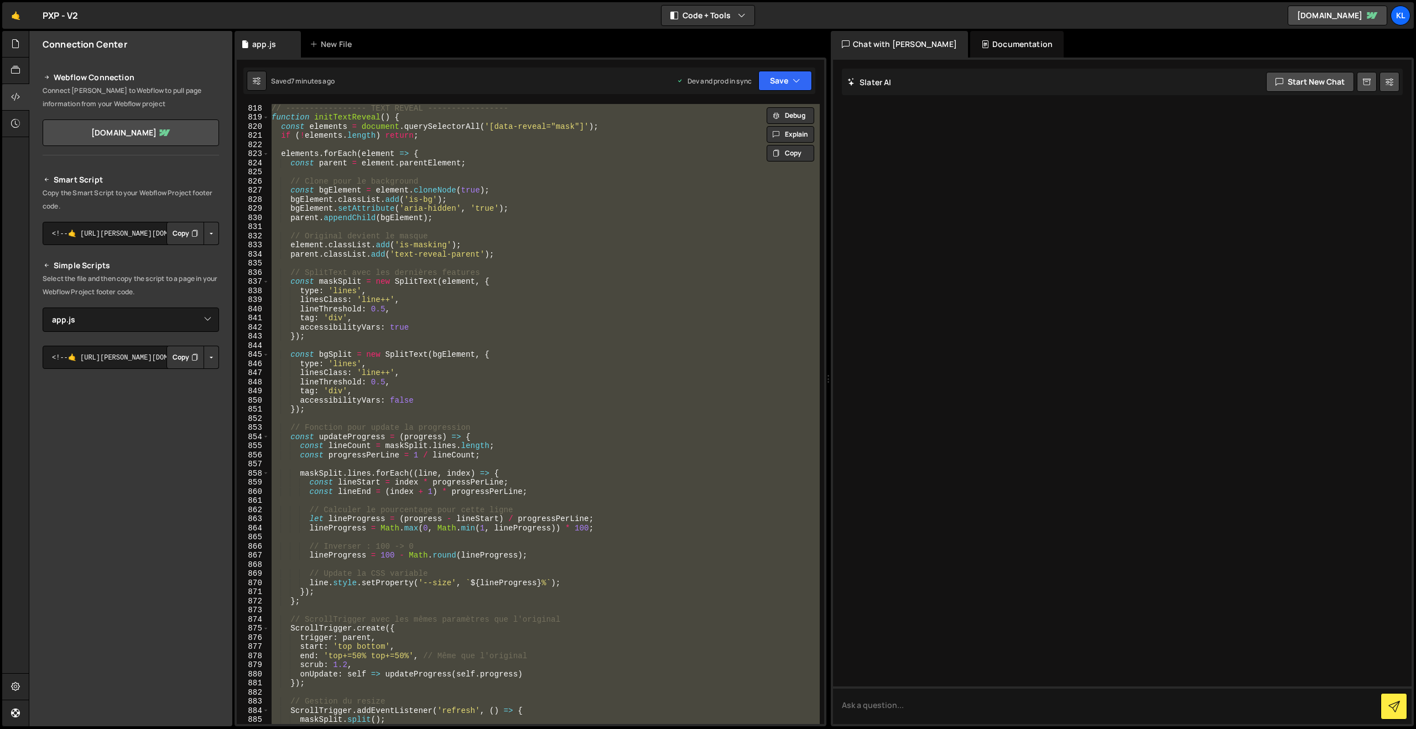
paste textarea
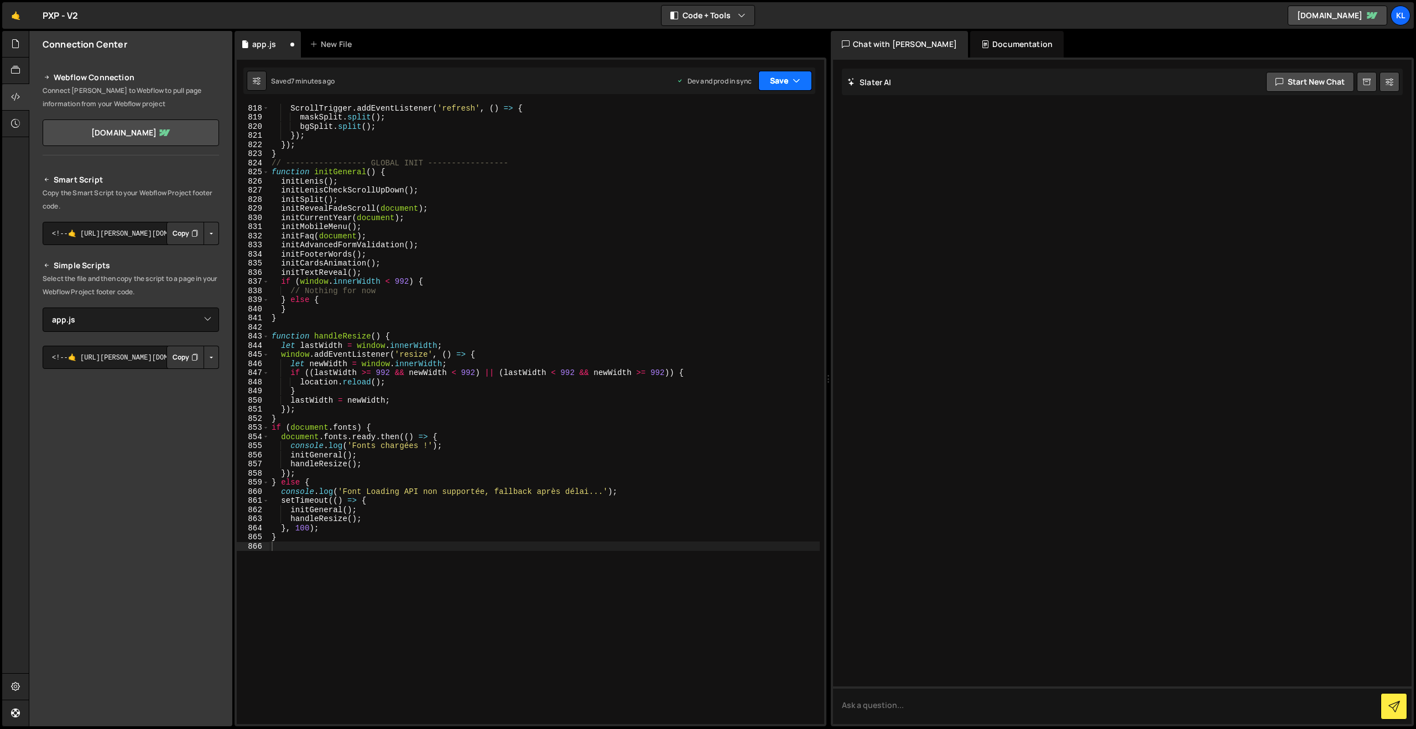
click at [786, 75] on button "Save" at bounding box center [785, 81] width 54 height 20
drag, startPoint x: 718, startPoint y: 154, endPoint x: 650, endPoint y: 108, distance: 81.7
click at [717, 153] on div "7 minutes ago" at bounding box center [730, 155] width 43 height 9
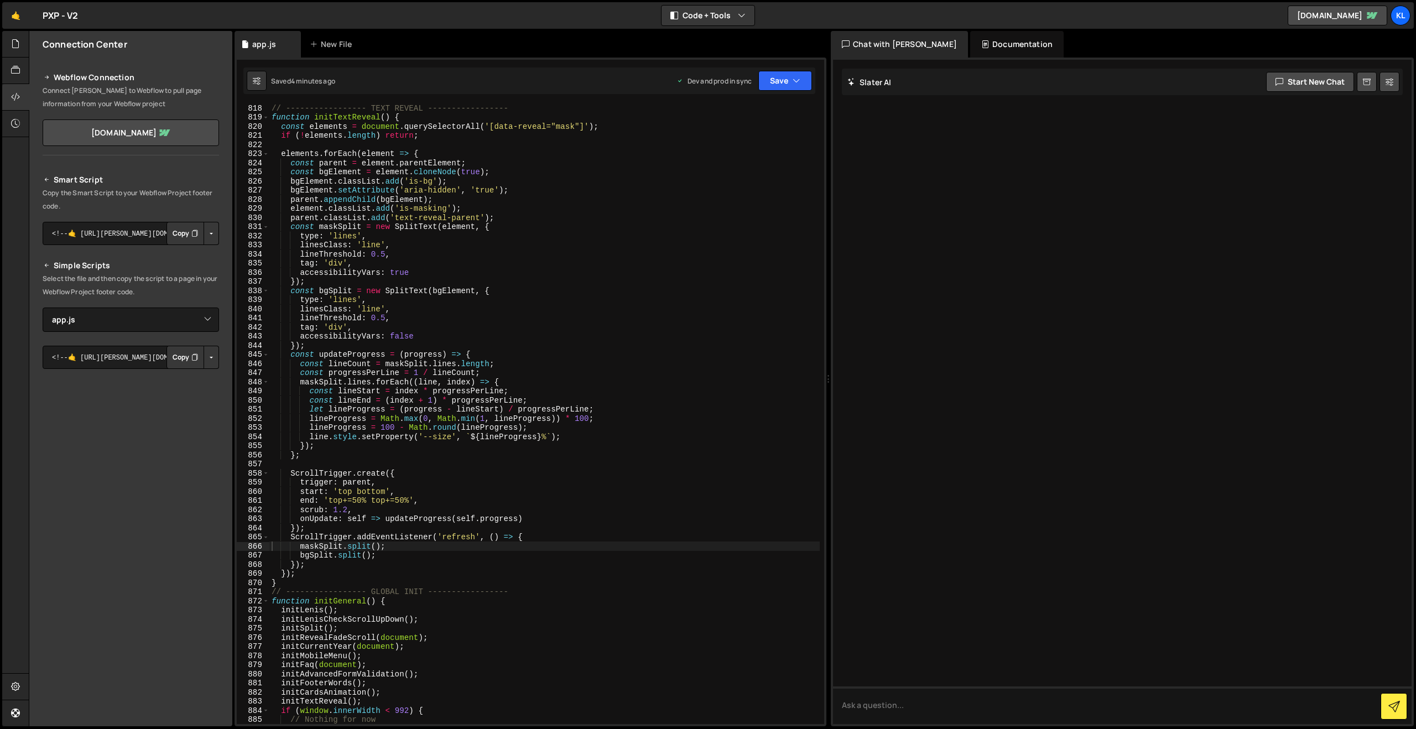
click at [602, 250] on div "// ----------------- TEXT REVEAL ----------------- function initTextReveal ( ) …" at bounding box center [544, 422] width 550 height 638
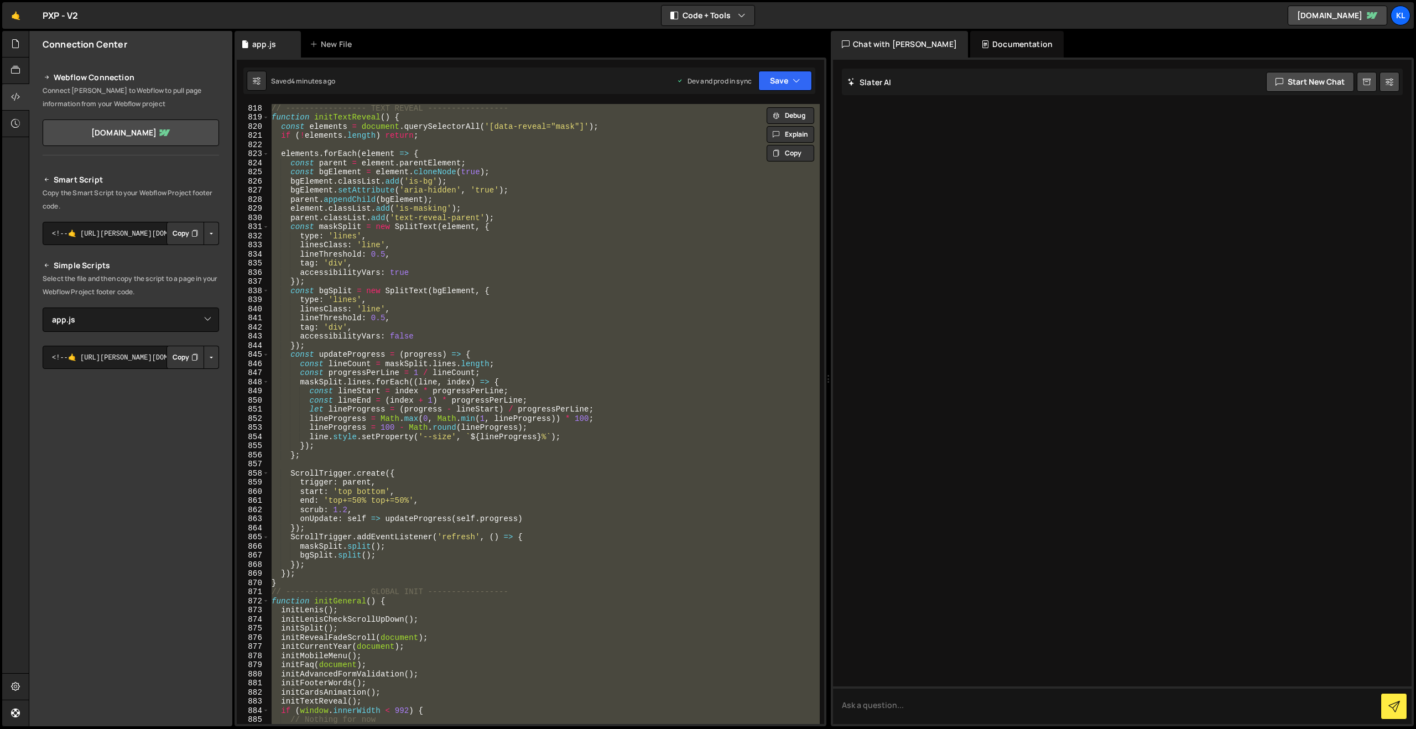
click at [420, 346] on div "// ----------------- TEXT REVEAL ----------------- function initTextReveal ( ) …" at bounding box center [544, 422] width 550 height 638
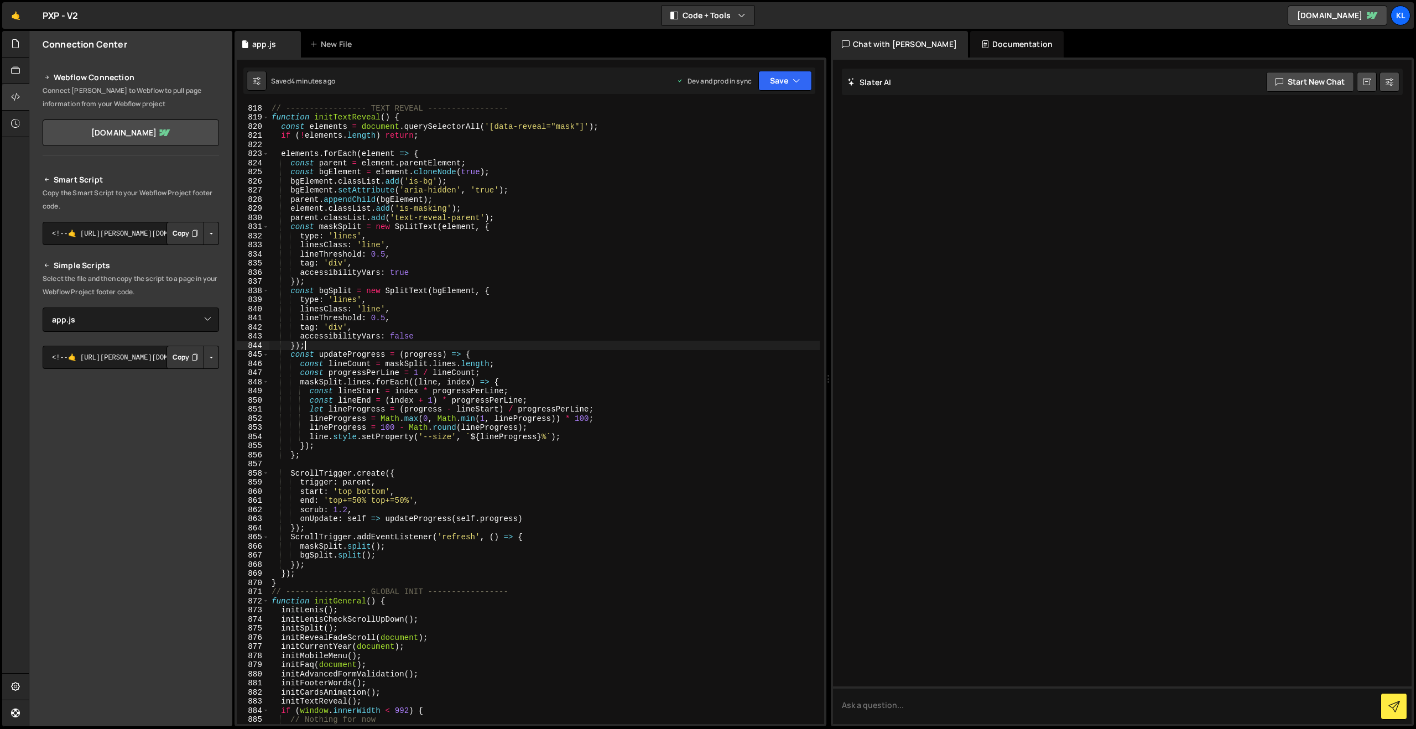
type textarea "}"
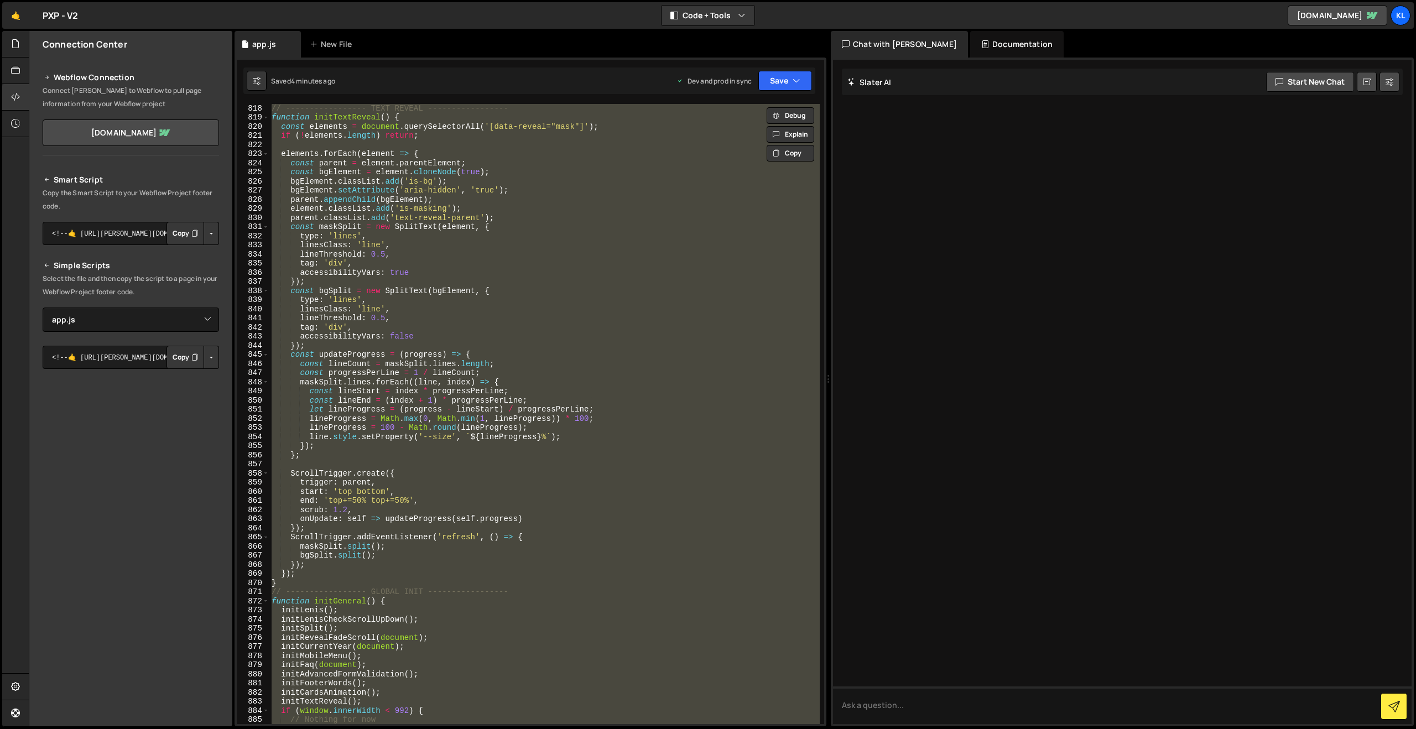
paste textarea
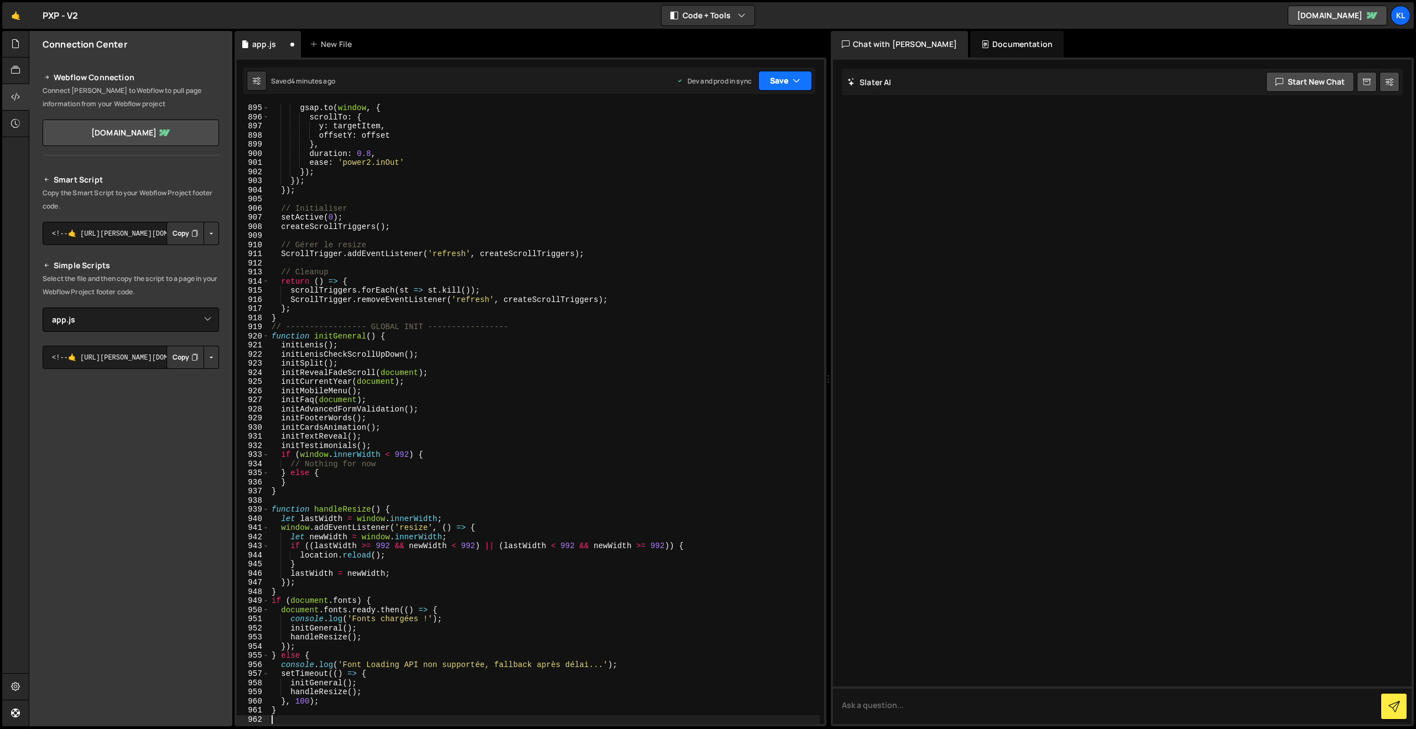
click at [776, 85] on button "Save" at bounding box center [785, 81] width 54 height 20
click at [722, 155] on div "4 minutes ago" at bounding box center [730, 155] width 43 height 9
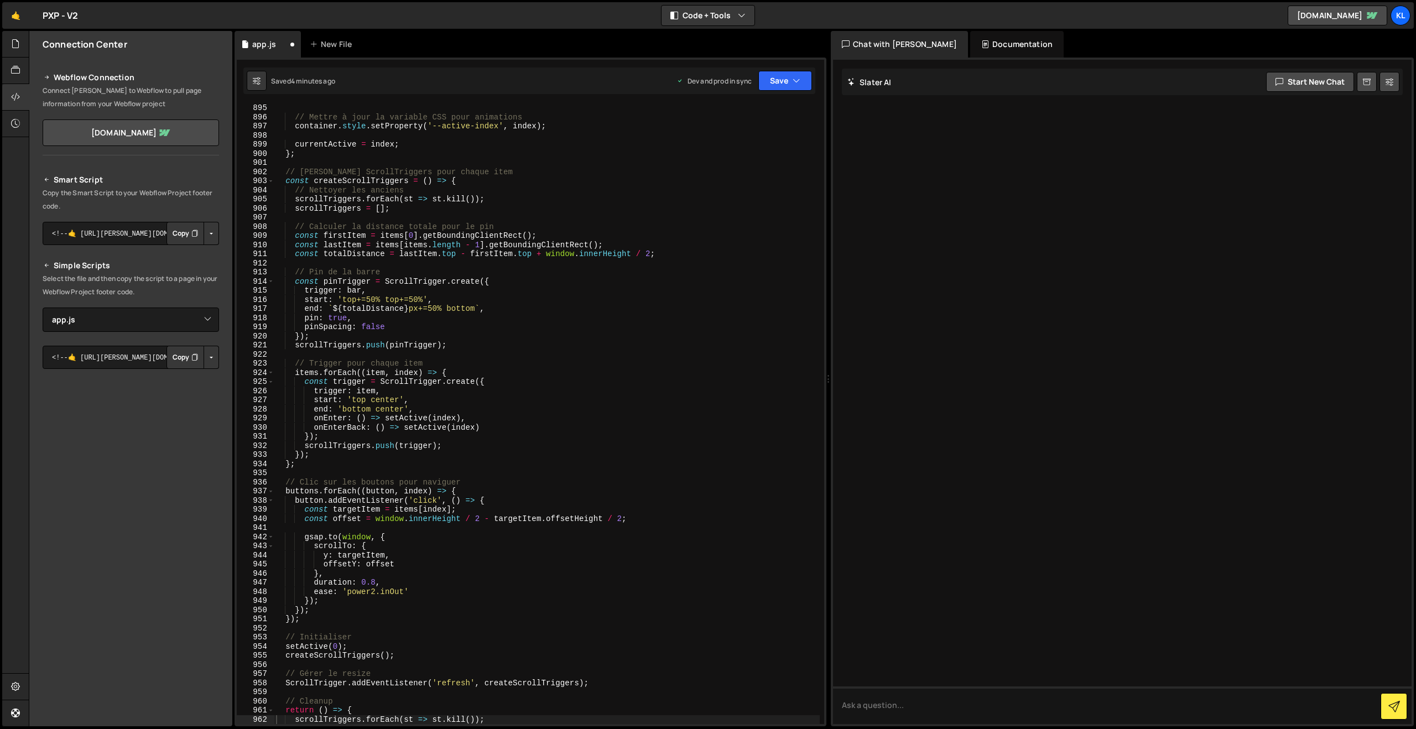
scroll to position [8157, 0]
click at [534, 344] on div "// Mettre à jour la variable CSS pour animations container . style . setPropert…" at bounding box center [547, 422] width 546 height 638
type textarea "}"
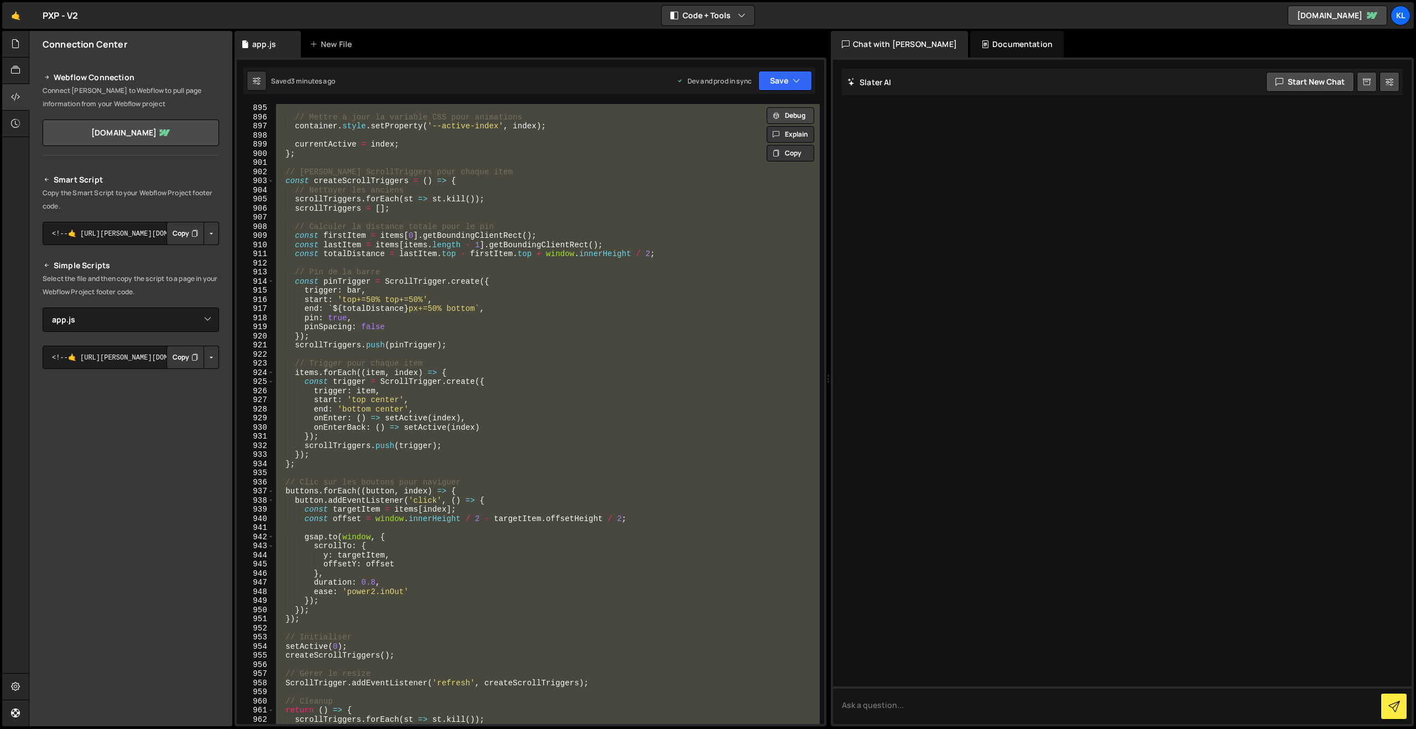
paste textarea
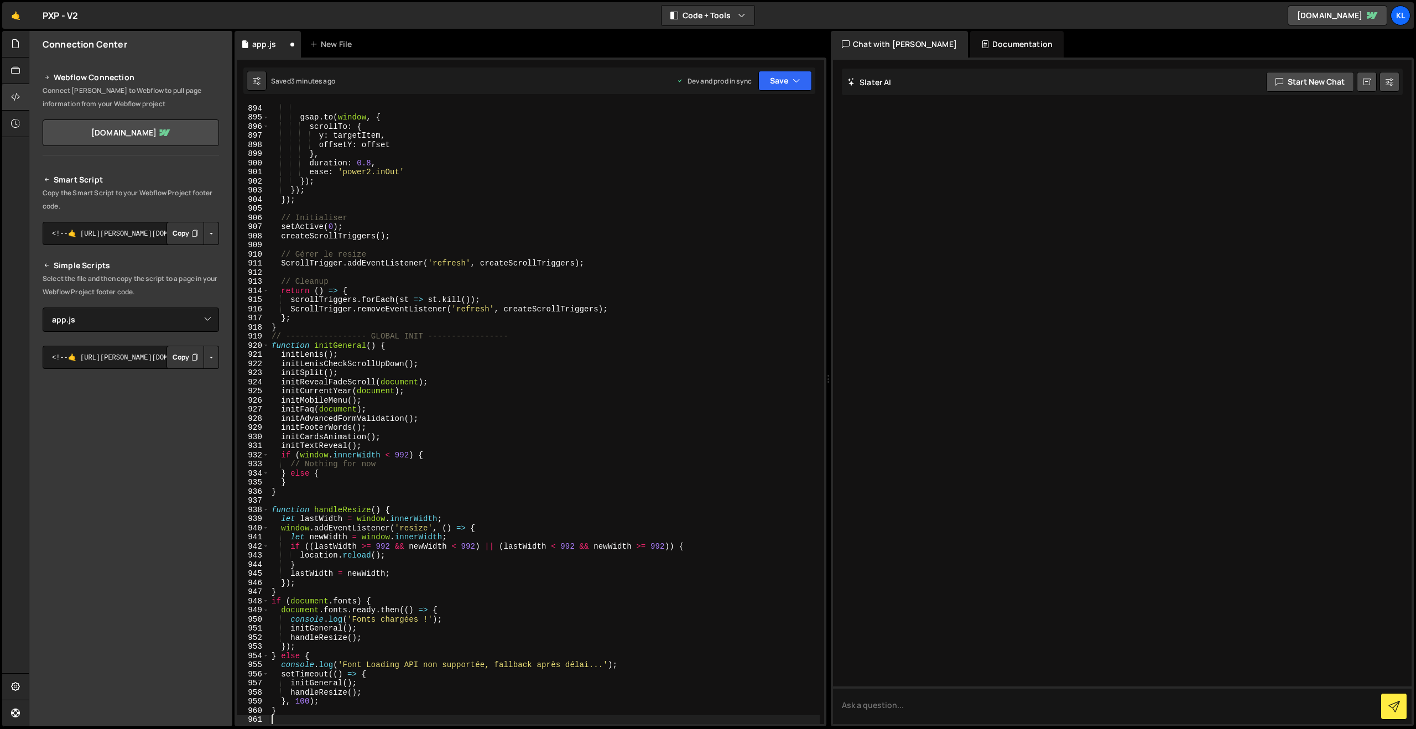
scroll to position [8184, 0]
click at [780, 82] on button "Save" at bounding box center [785, 81] width 54 height 20
click at [710, 155] on div "Saved 3 minutes ago" at bounding box center [747, 155] width 115 height 13
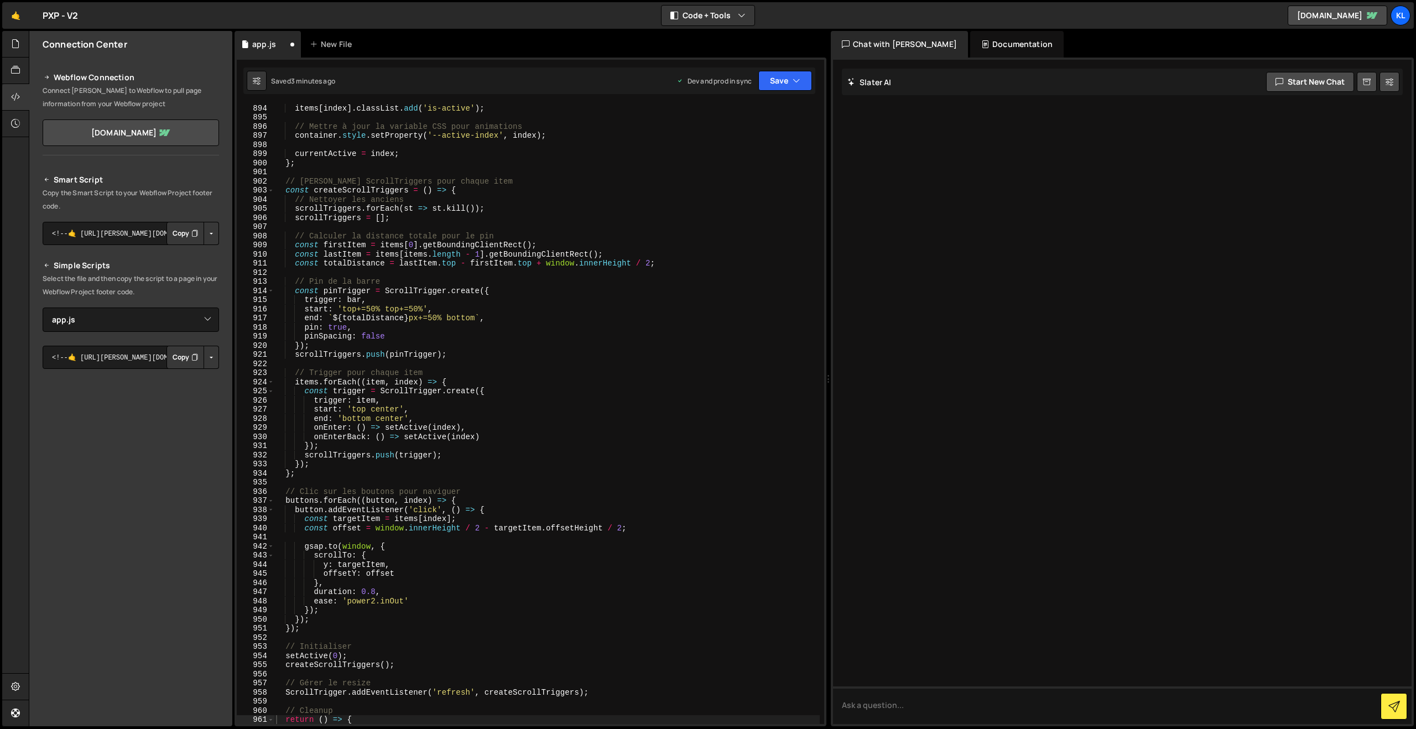
scroll to position [8148, 0]
click at [421, 187] on div "items [ index ] . classList . add ( 'is-active' ) ; // Mettre à jour la variabl…" at bounding box center [547, 422] width 546 height 638
type textarea "}"
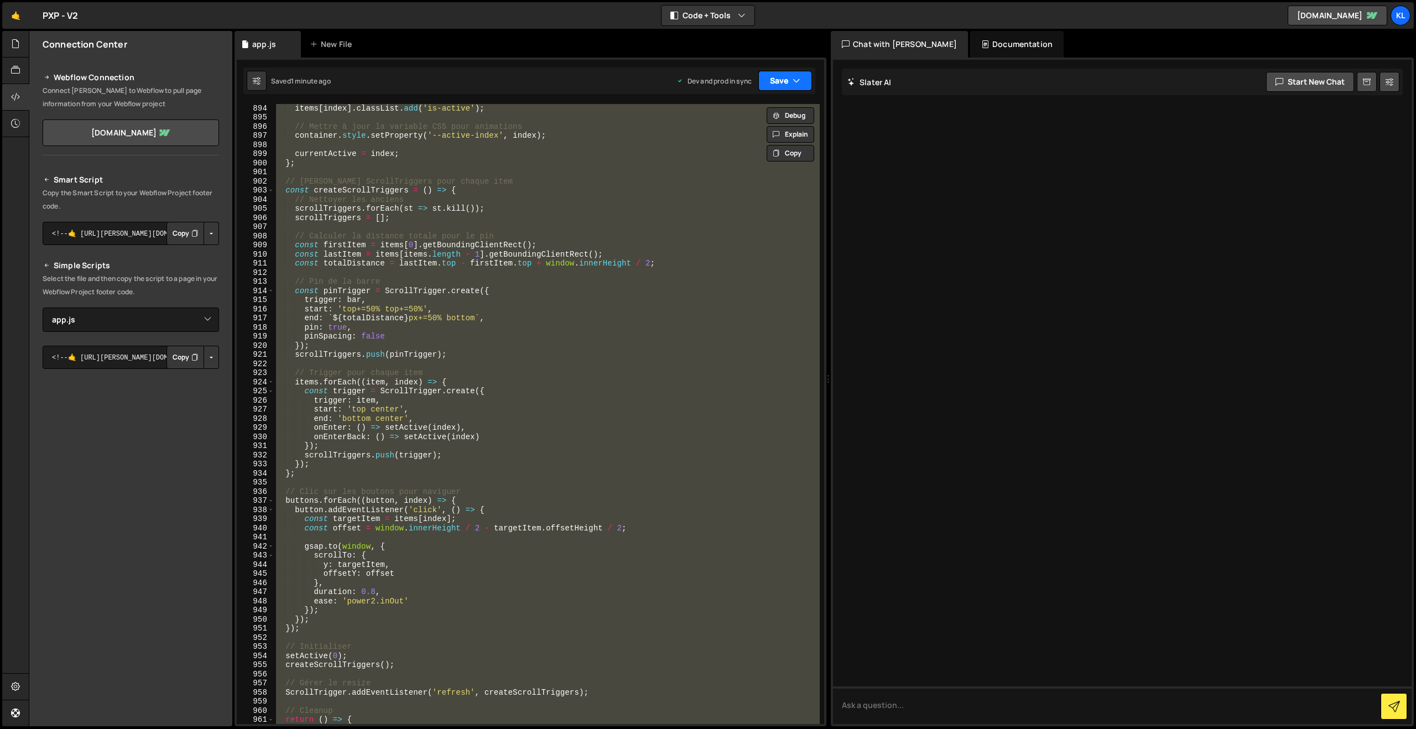
paste textarea
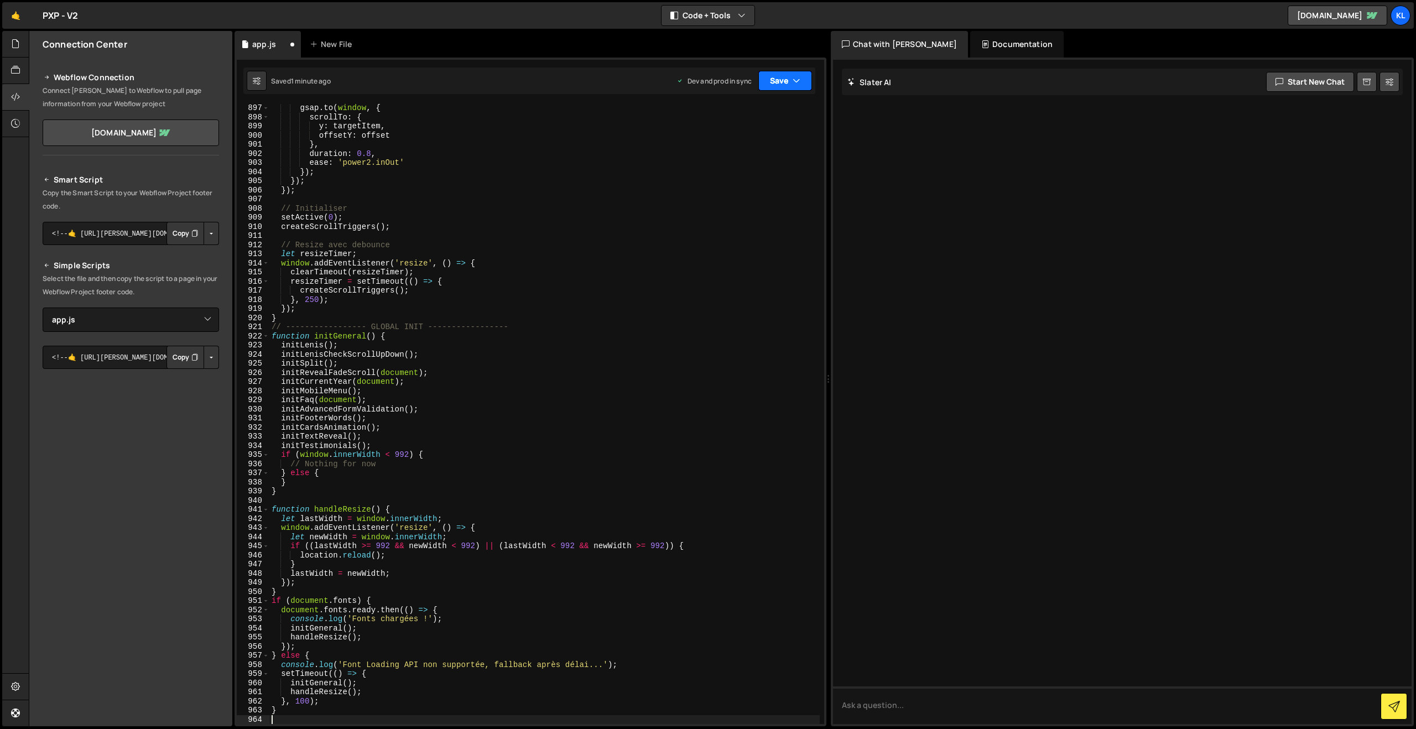
click at [769, 82] on button "Save" at bounding box center [785, 81] width 54 height 20
drag, startPoint x: 722, startPoint y: 140, endPoint x: 563, endPoint y: 42, distance: 186.3
click at [722, 140] on div "Save to Production S" at bounding box center [747, 143] width 115 height 11
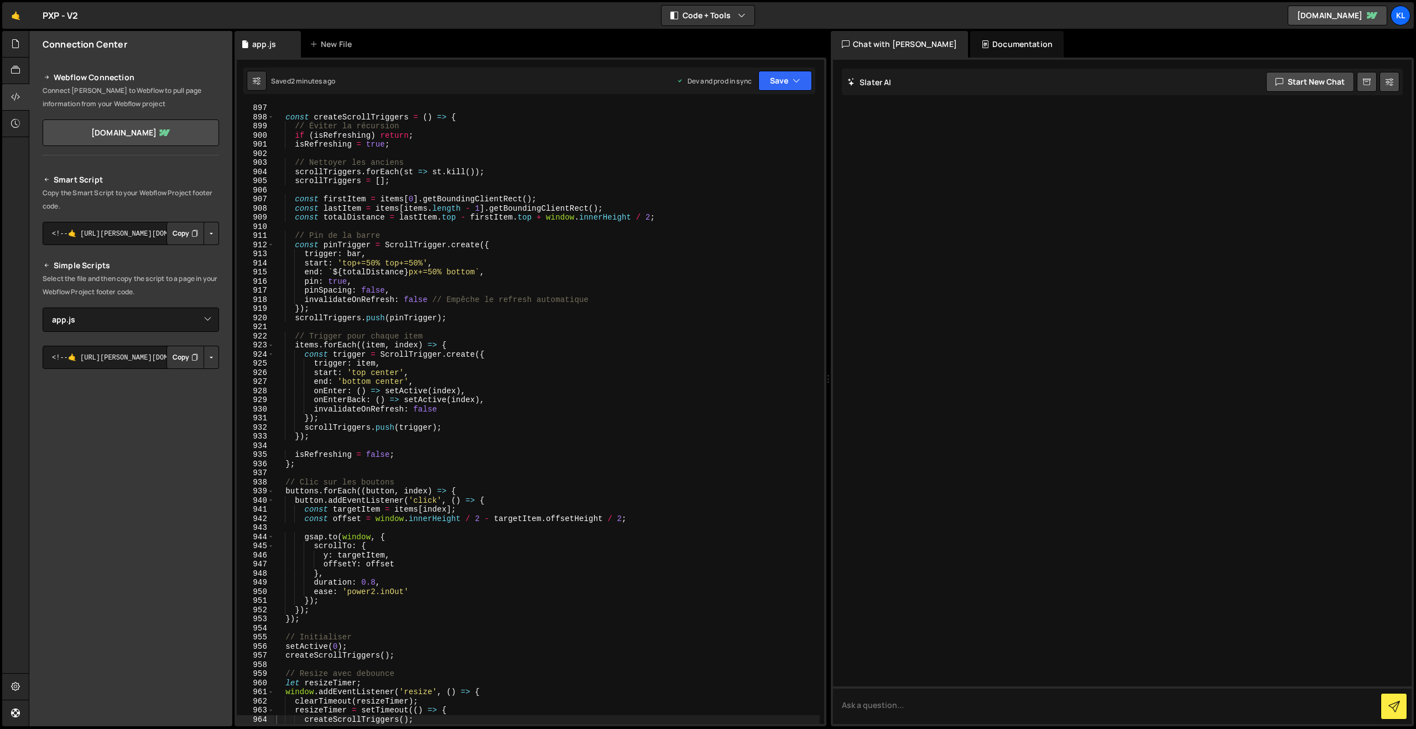
click at [673, 440] on div "const createScrollTriggers = ( ) => { // Éviter la récursion if ( isRefreshing …" at bounding box center [547, 422] width 546 height 638
type textarea "}"
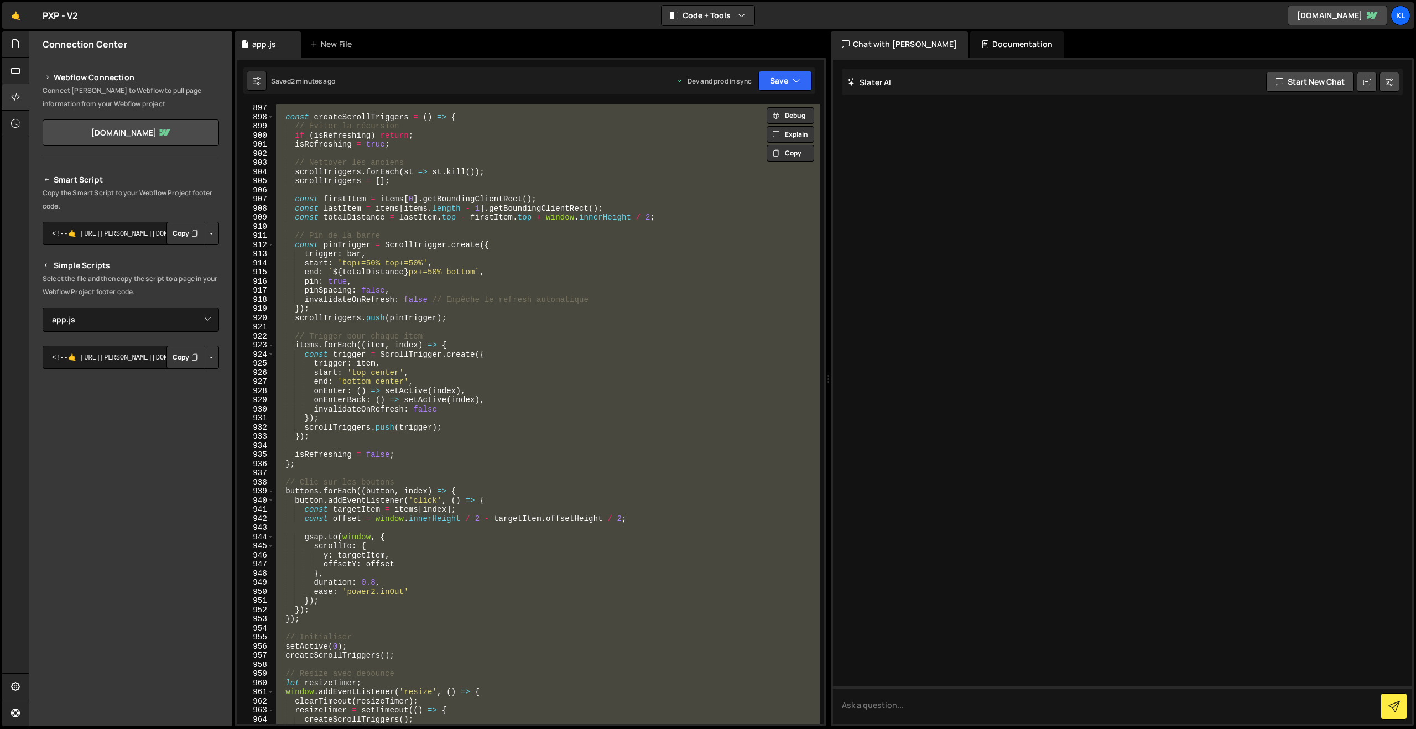
paste textarea
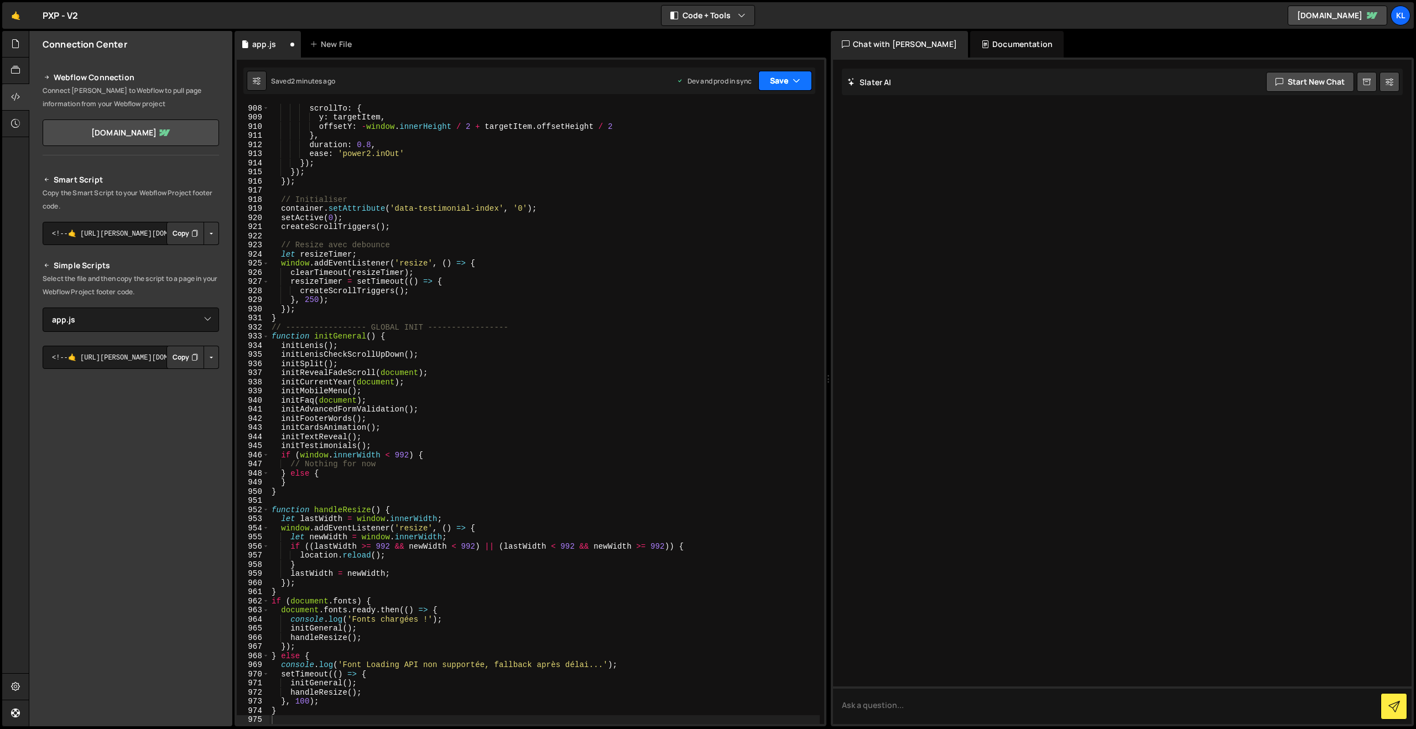
click at [777, 81] on button "Save" at bounding box center [785, 81] width 54 height 20
click at [714, 149] on div "Saved 2 minutes ago" at bounding box center [747, 155] width 115 height 13
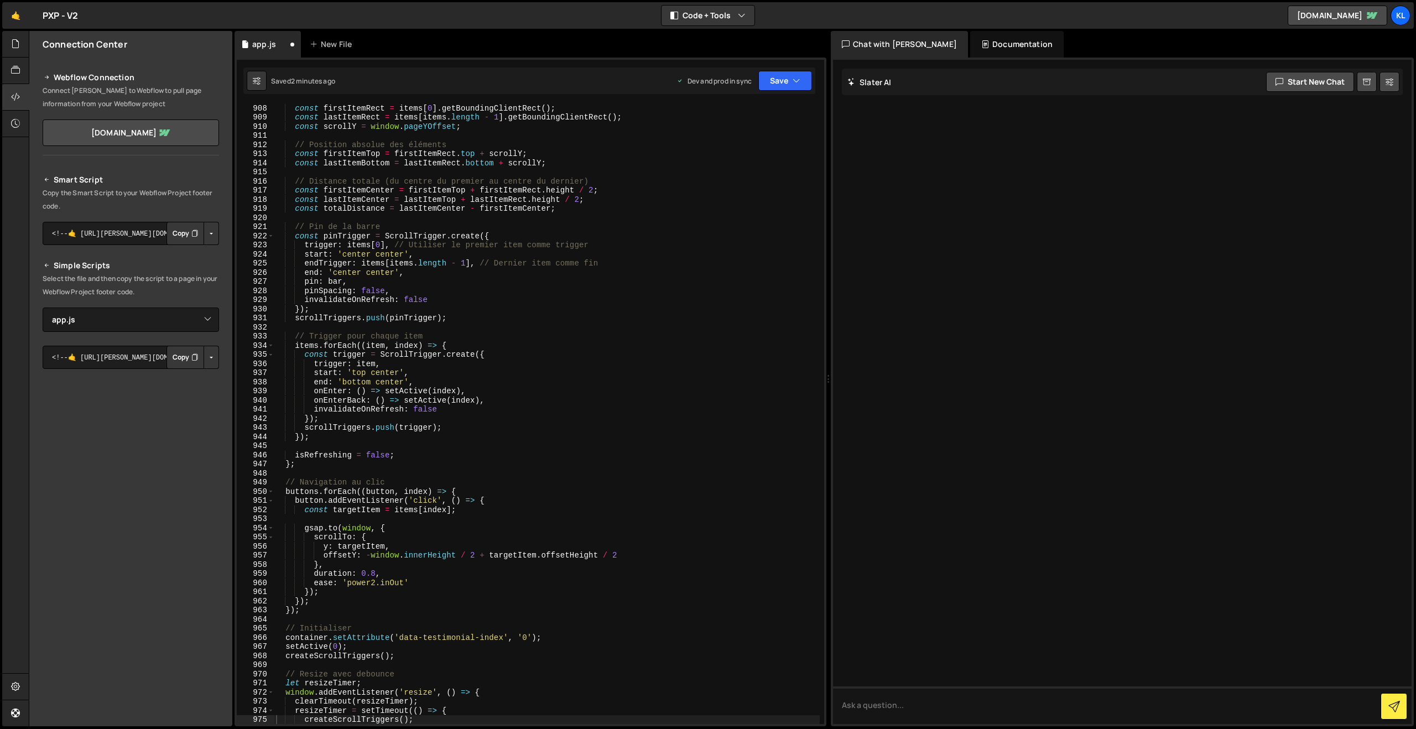
scroll to position [8275, 0]
click at [523, 368] on div "const firstItemRect = items [ 0 ] . getBoundingClientRect ( ) ; const lastItemR…" at bounding box center [547, 422] width 546 height 638
click at [578, 190] on div "const firstItemRect = items [ 0 ] . getBoundingClientRect ( ) ; const lastItemR…" at bounding box center [547, 422] width 546 height 638
type textarea "}"
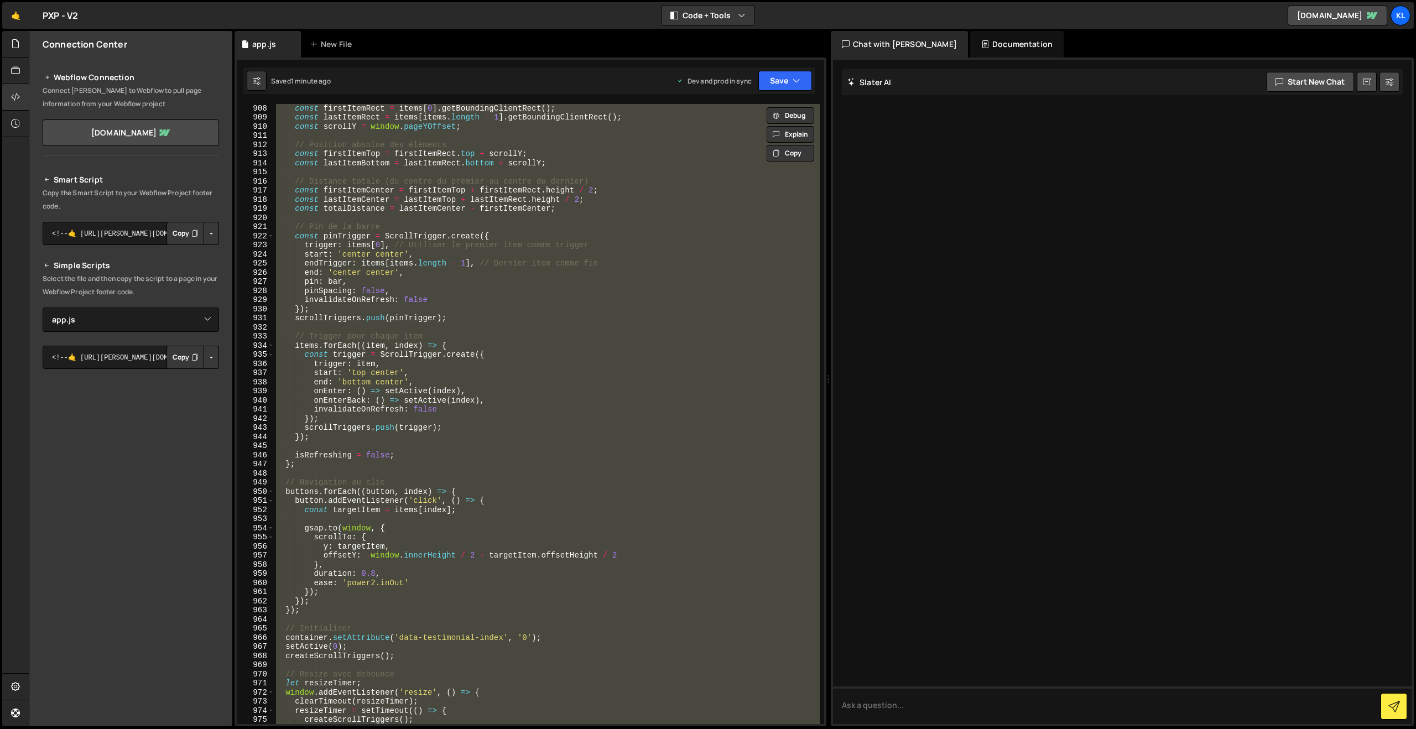
paste textarea
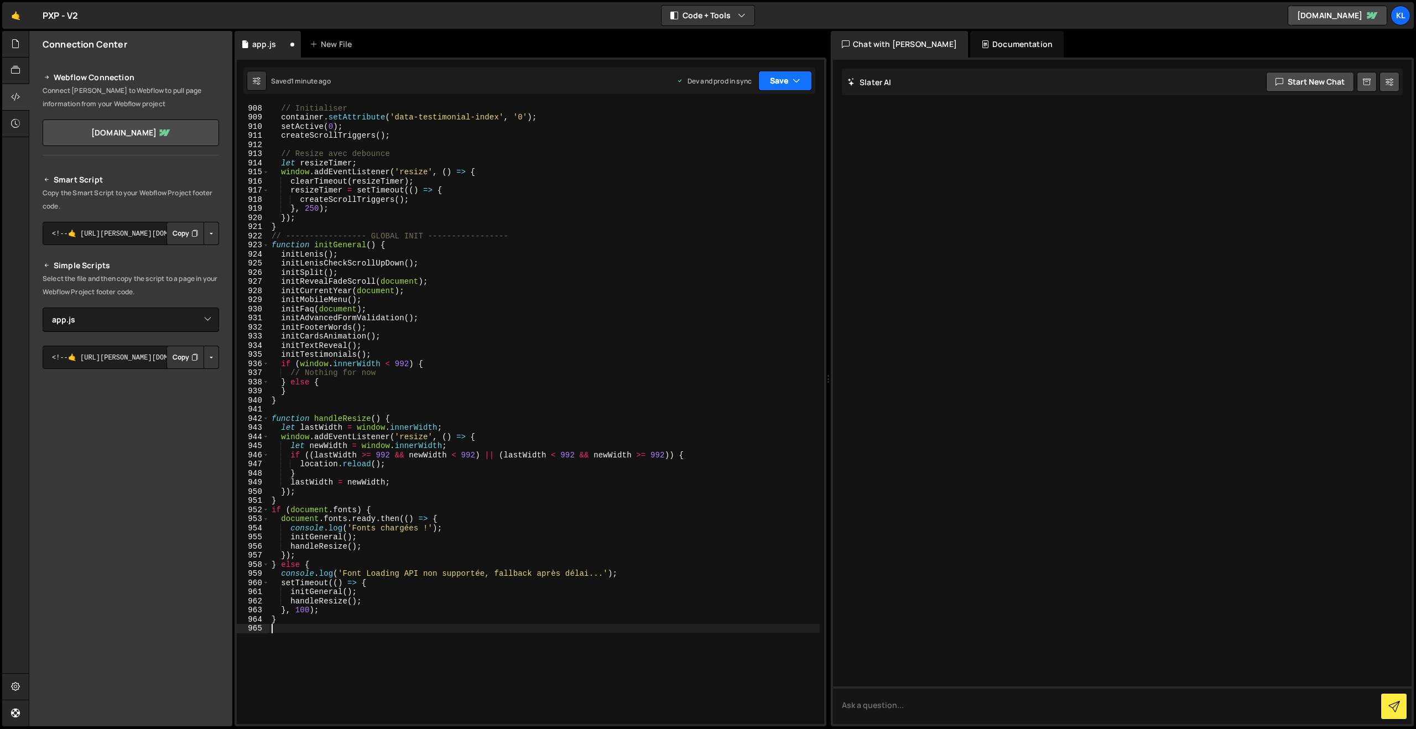
click at [783, 77] on button "Save" at bounding box center [785, 81] width 54 height 20
click at [733, 145] on div "Save to Production S" at bounding box center [747, 143] width 115 height 11
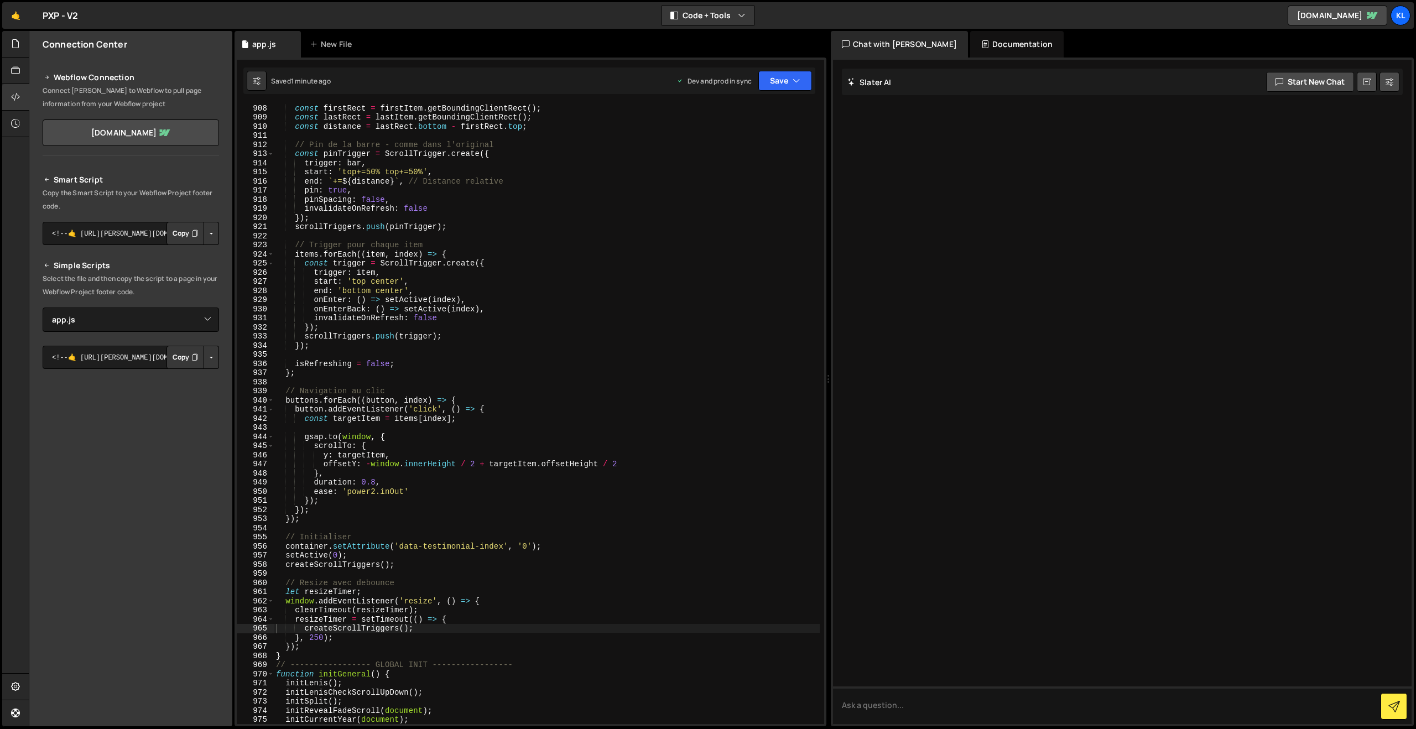
click at [650, 388] on div "const firstRect = firstItem . getBoundingClientRect ( ) ; const lastRect = last…" at bounding box center [547, 422] width 546 height 638
type textarea "}"
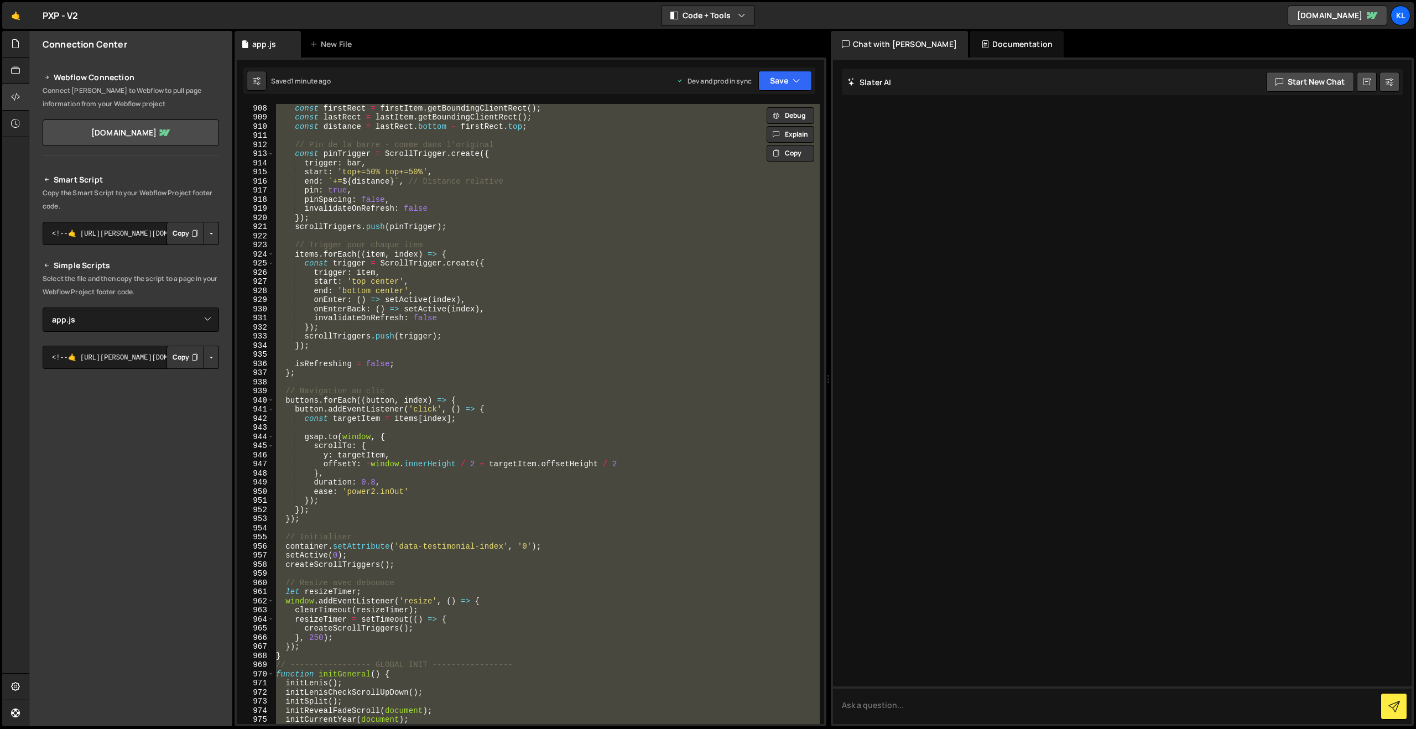
paste textarea
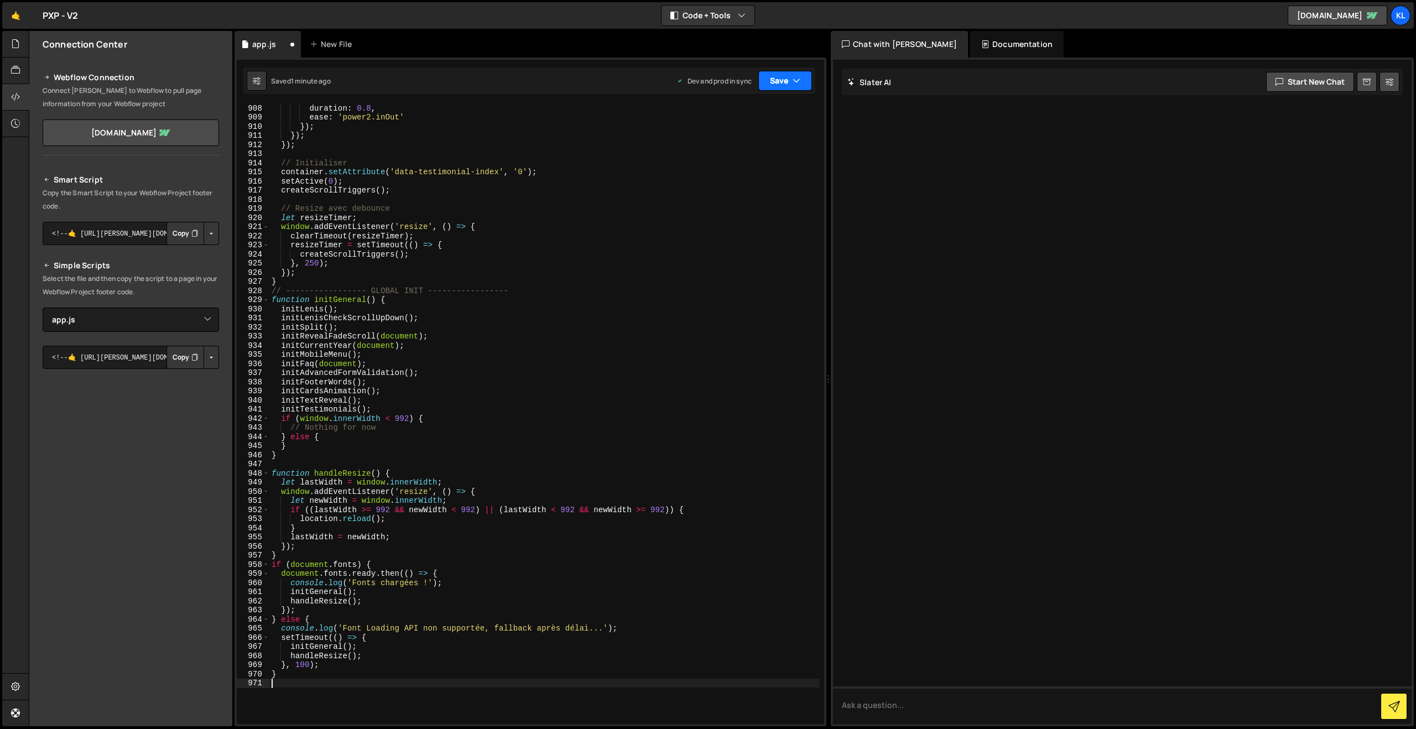
drag, startPoint x: 787, startPoint y: 79, endPoint x: 784, endPoint y: 85, distance: 6.7
click at [787, 79] on button "Save" at bounding box center [785, 81] width 54 height 20
click at [746, 148] on div "Save to Production S" at bounding box center [747, 143] width 115 height 11
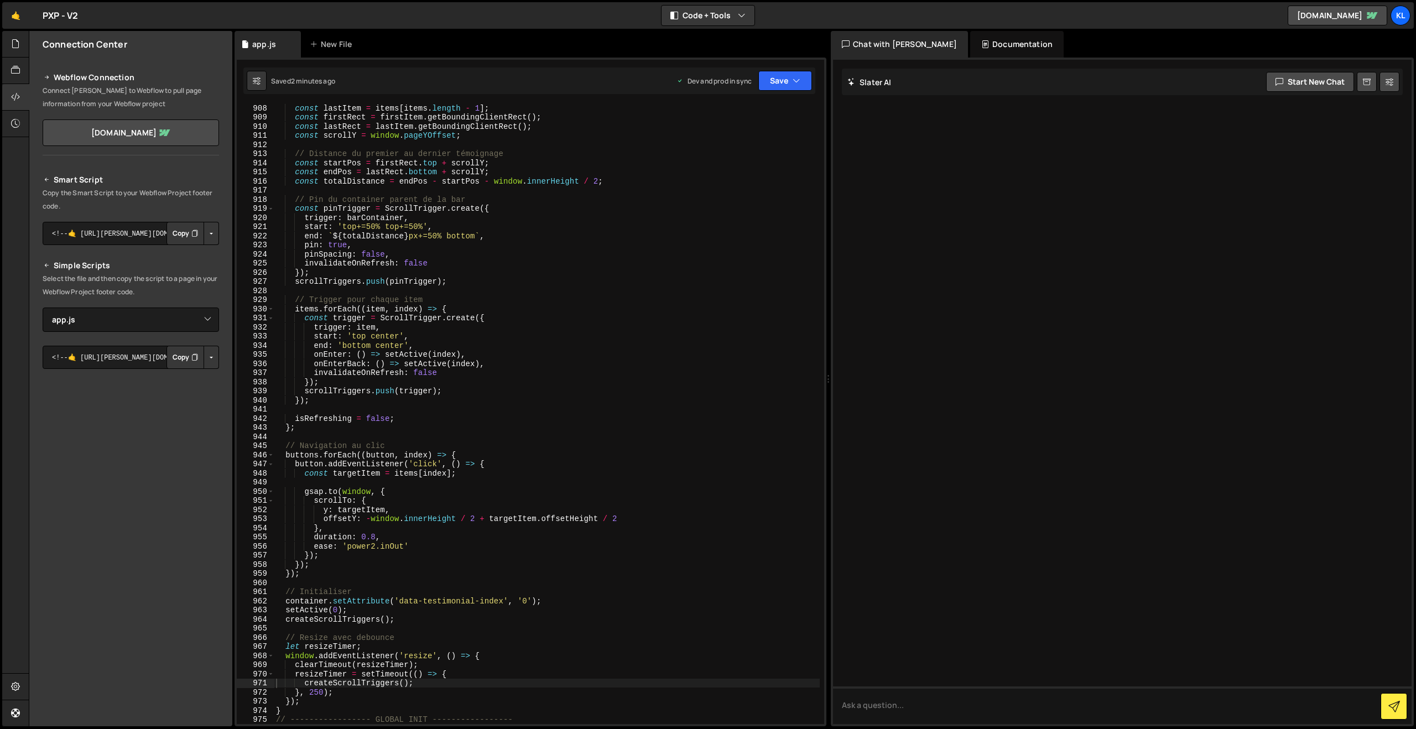
click at [466, 278] on div "const lastItem = items [ items . length - 1 ] ; const firstRect = firstItem . g…" at bounding box center [547, 422] width 546 height 638
type textarea "}"
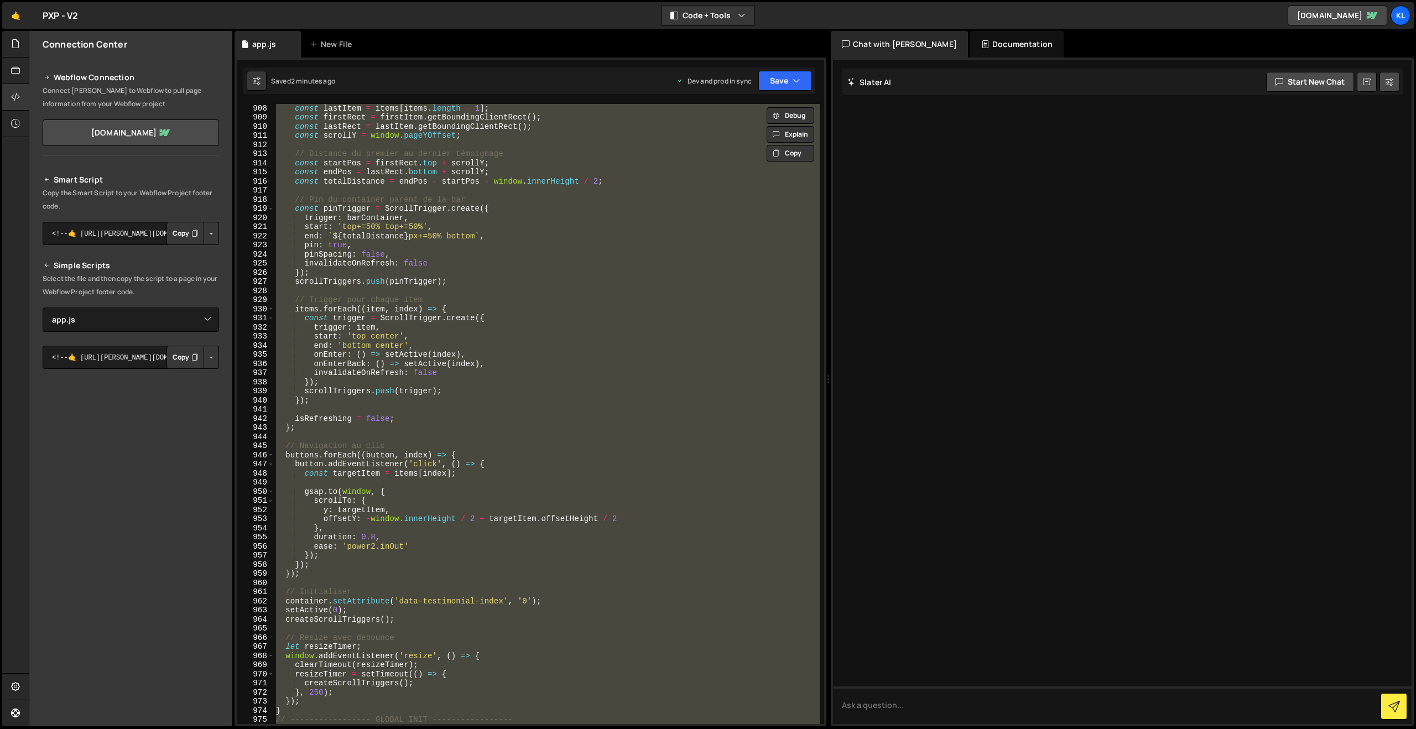
paste textarea
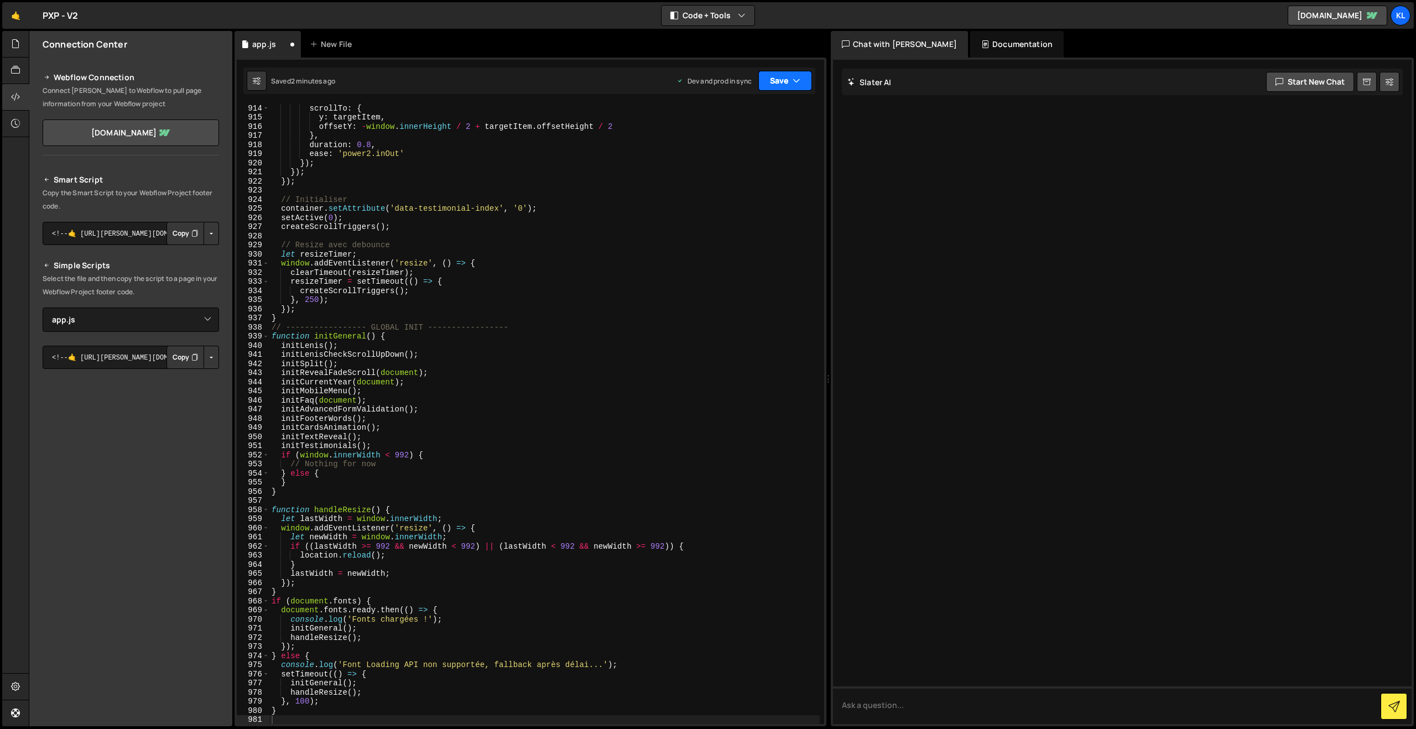
click at [781, 83] on button "Save" at bounding box center [785, 81] width 54 height 20
drag, startPoint x: 711, startPoint y: 147, endPoint x: 616, endPoint y: 96, distance: 107.9
click at [711, 147] on div "Save to Production S" at bounding box center [747, 143] width 115 height 11
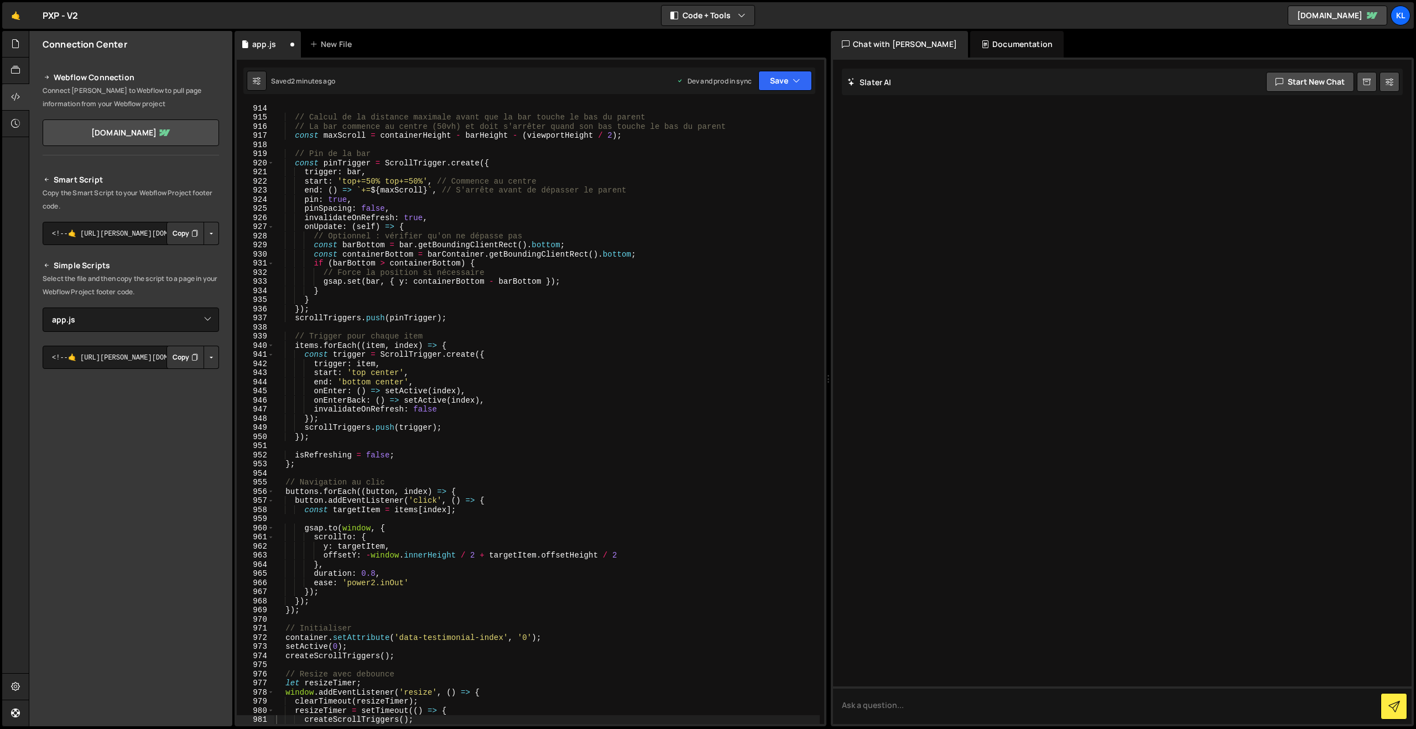
scroll to position [8330, 0]
click at [525, 385] on div "// Calcul de la distance maximale avant que la bar touche le bas du parent // L…" at bounding box center [547, 422] width 546 height 638
type textarea "}"
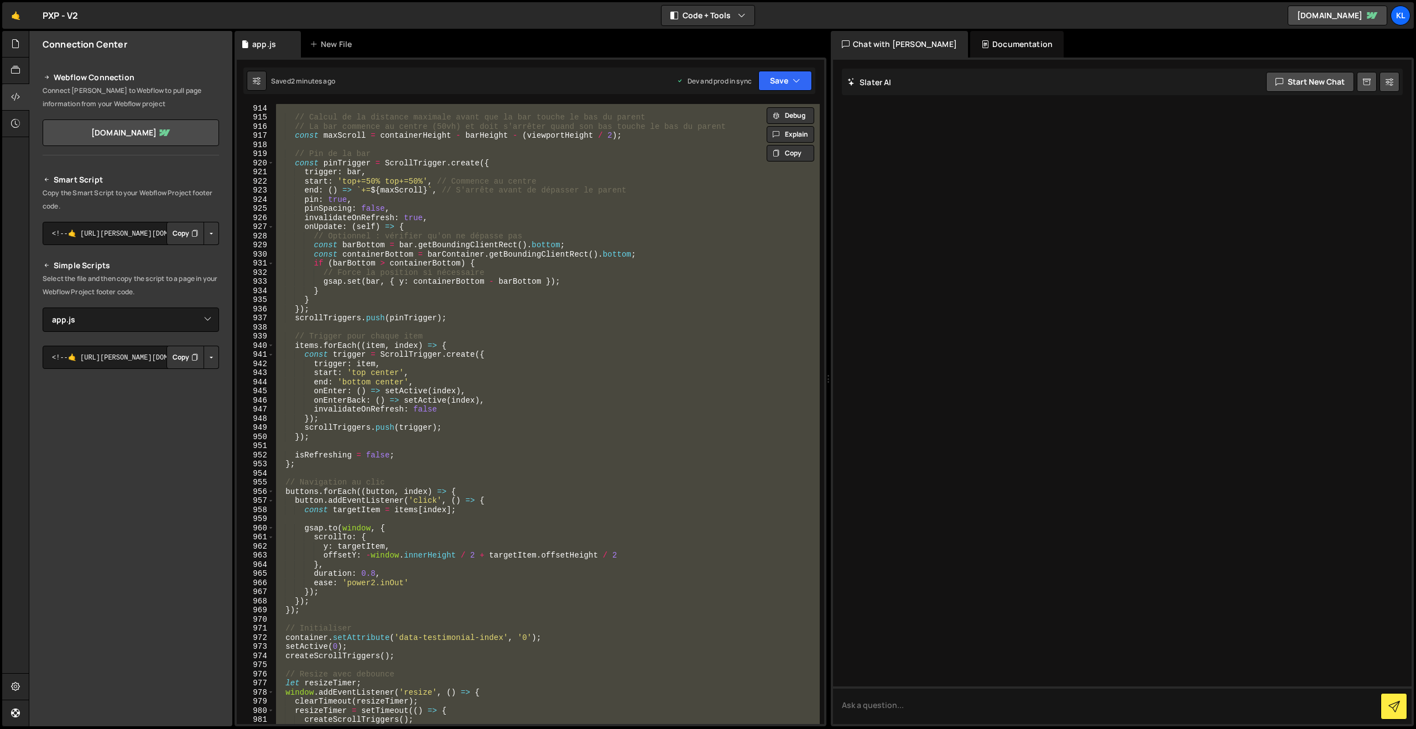
paste textarea
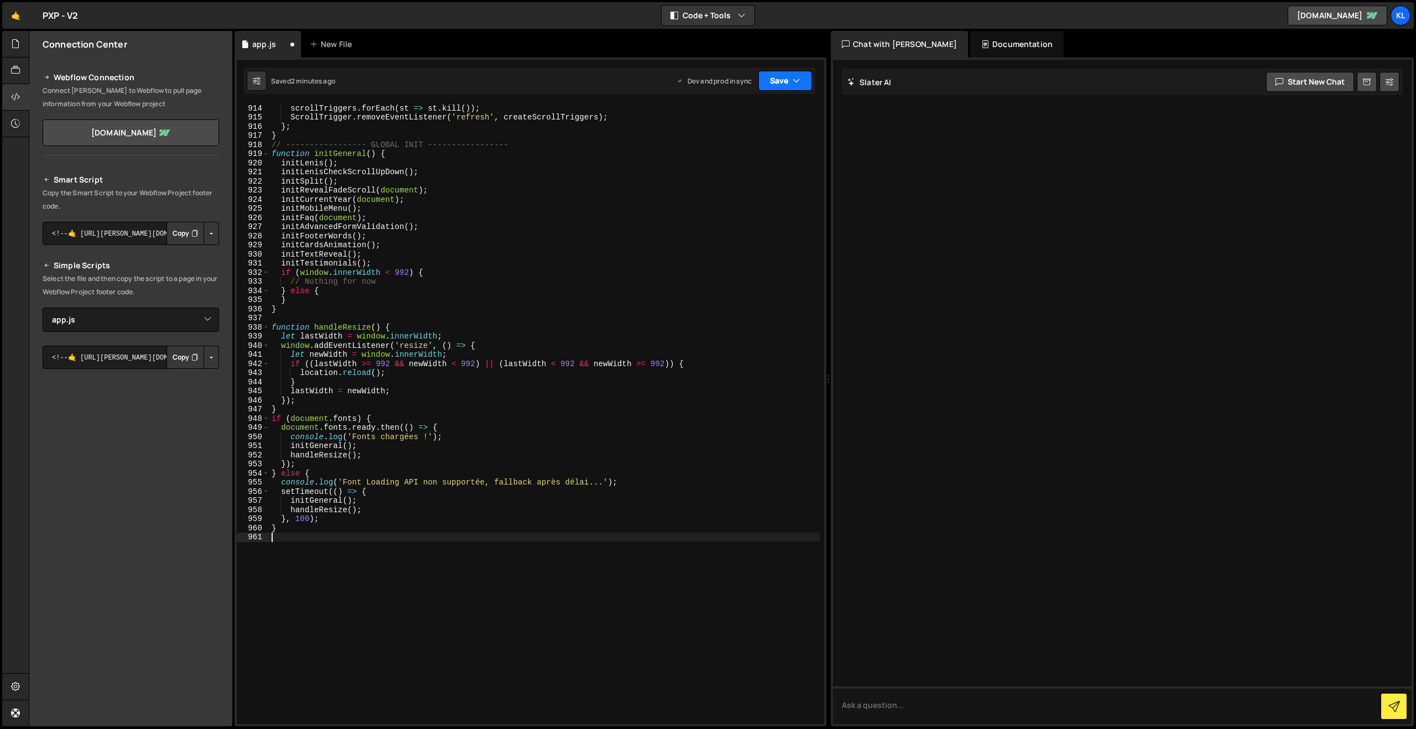
click at [777, 81] on button "Save" at bounding box center [785, 81] width 54 height 20
click at [713, 149] on div "Saved 2 minutes ago" at bounding box center [747, 155] width 115 height 13
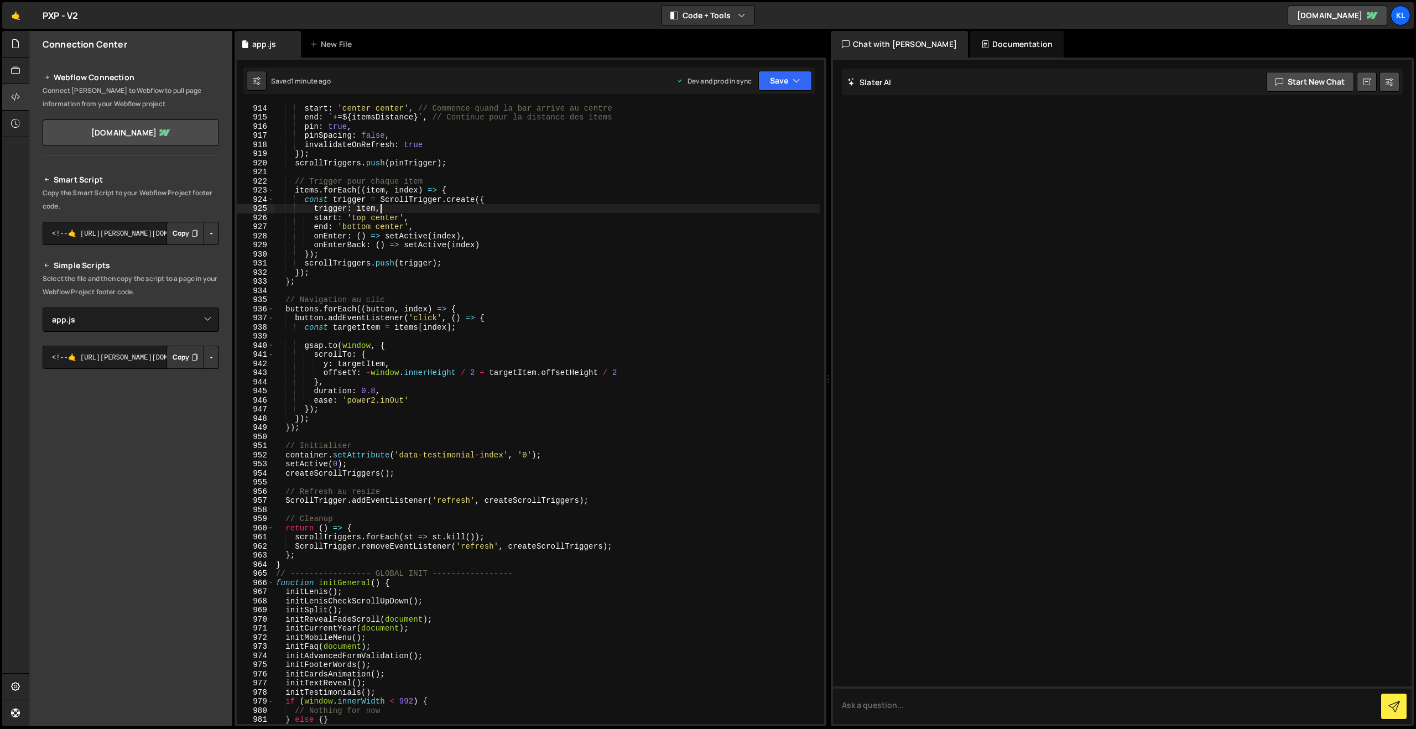
drag, startPoint x: 384, startPoint y: 213, endPoint x: 412, endPoint y: 190, distance: 36.5
click at [384, 213] on div "start : 'center center' , // Commence quand la bar arrive au centre end : ` += …" at bounding box center [547, 422] width 546 height 638
type textarea "}"
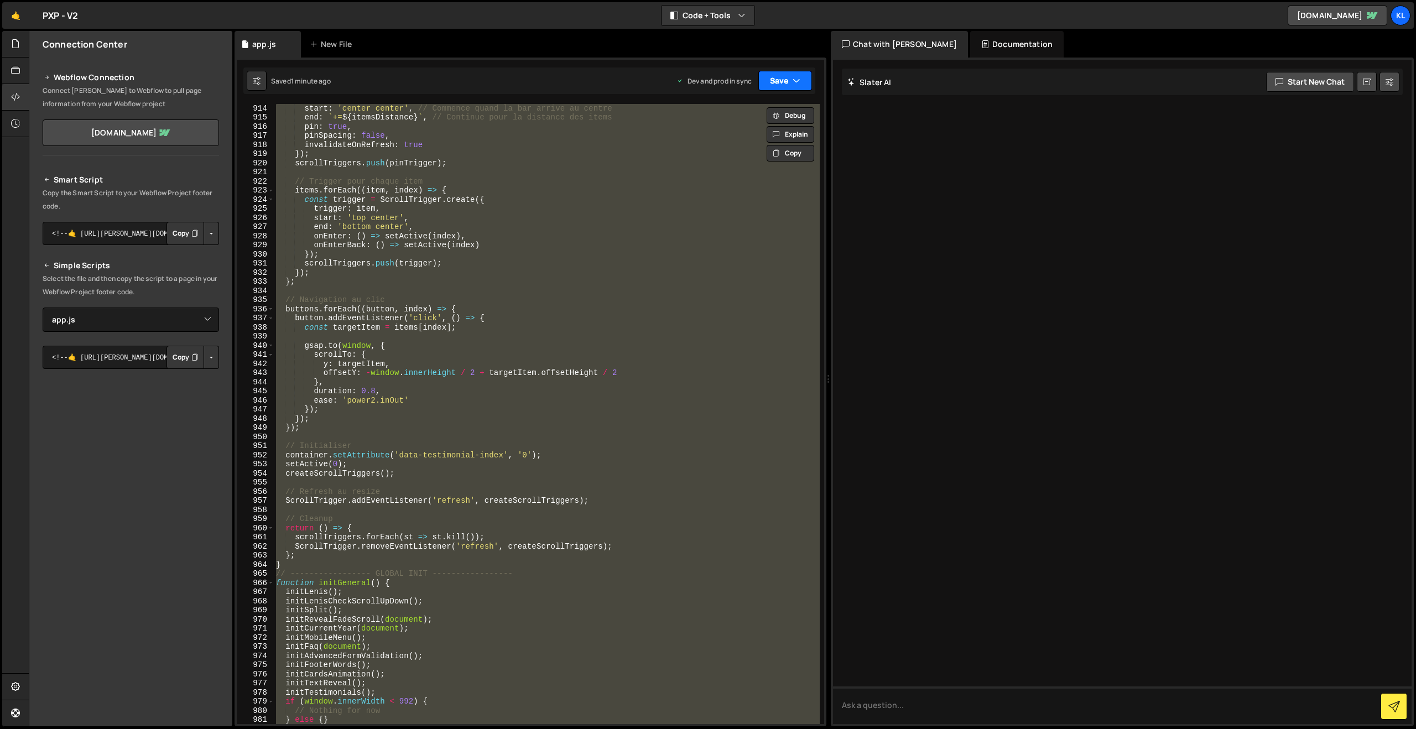
paste textarea
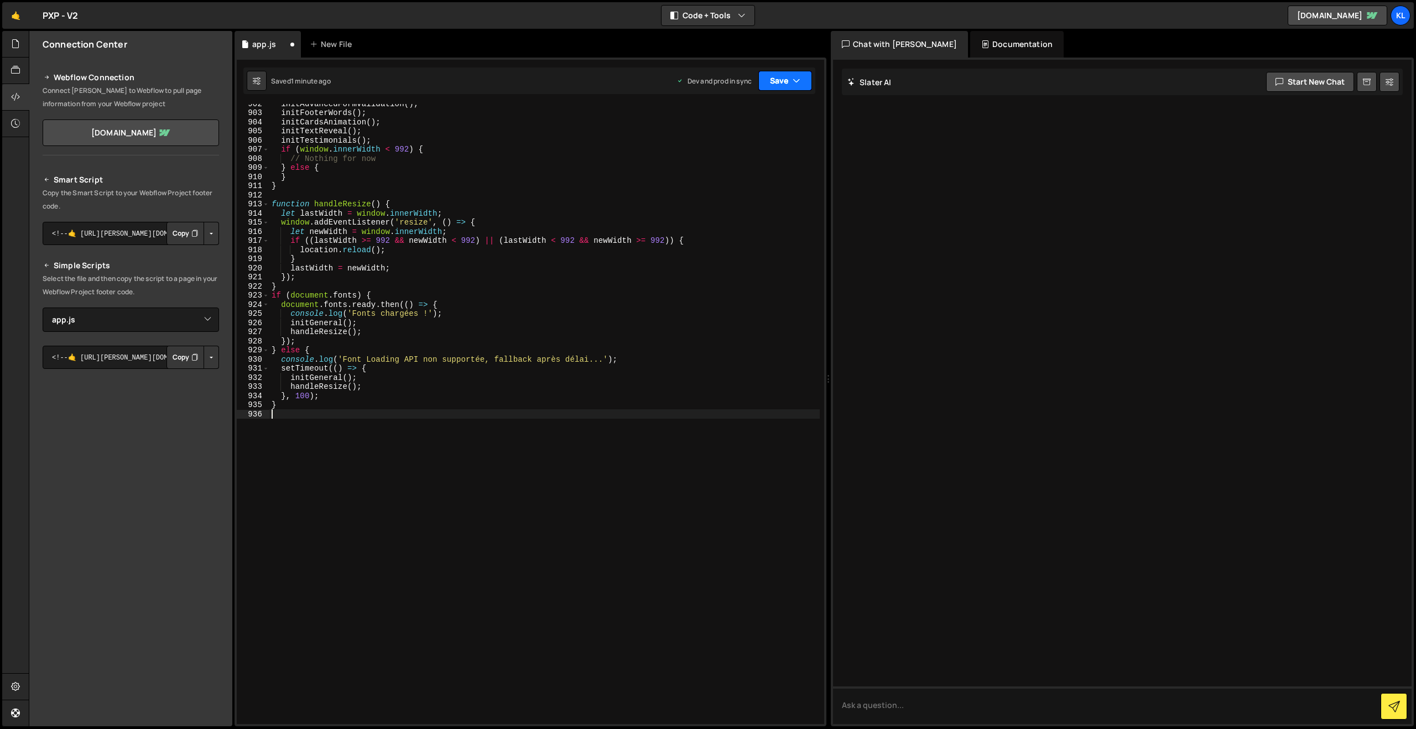
click at [774, 80] on button "Save" at bounding box center [785, 81] width 54 height 20
click at [737, 144] on div "Save to Production S" at bounding box center [747, 143] width 115 height 11
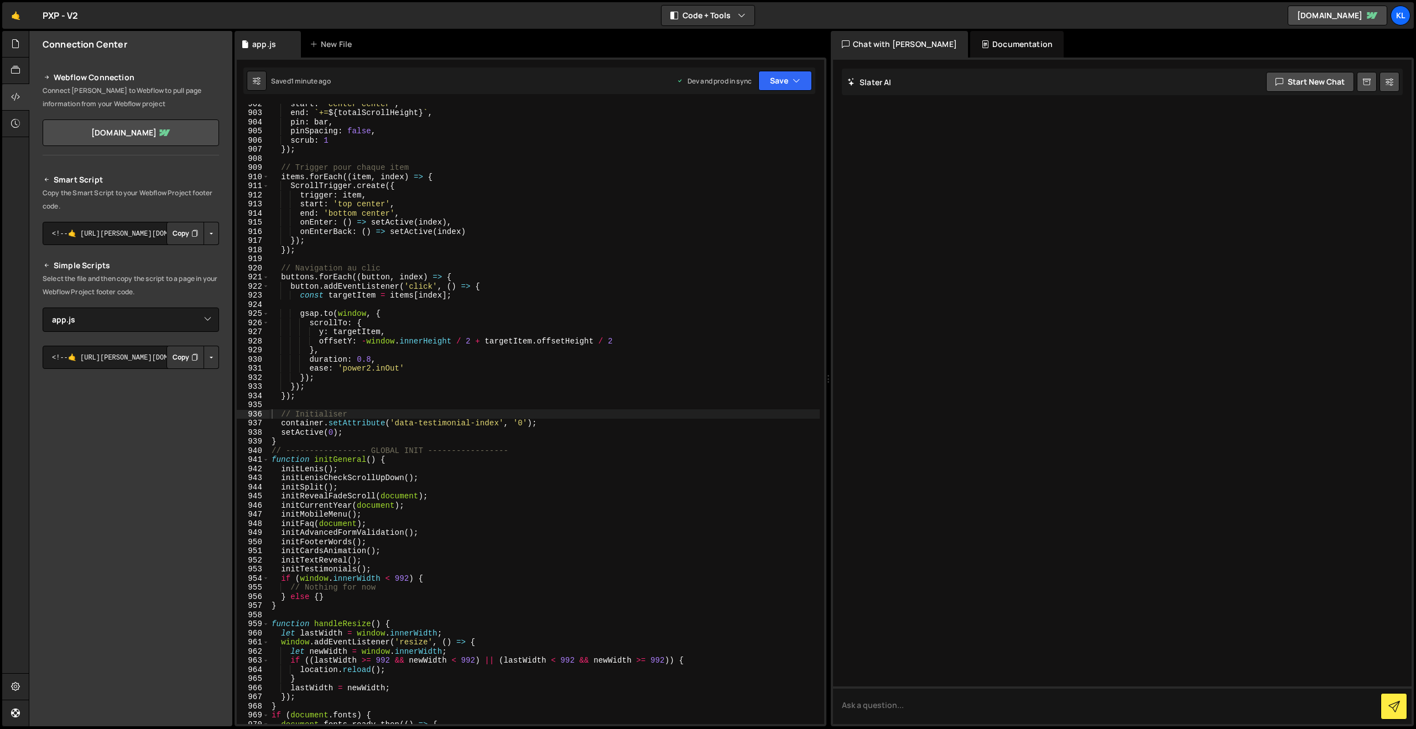
click at [531, 382] on div "start : 'center center' , end : ` += ${ totalScrollHeight } ` , pin : bar , pin…" at bounding box center [544, 418] width 550 height 638
type textarea "}"
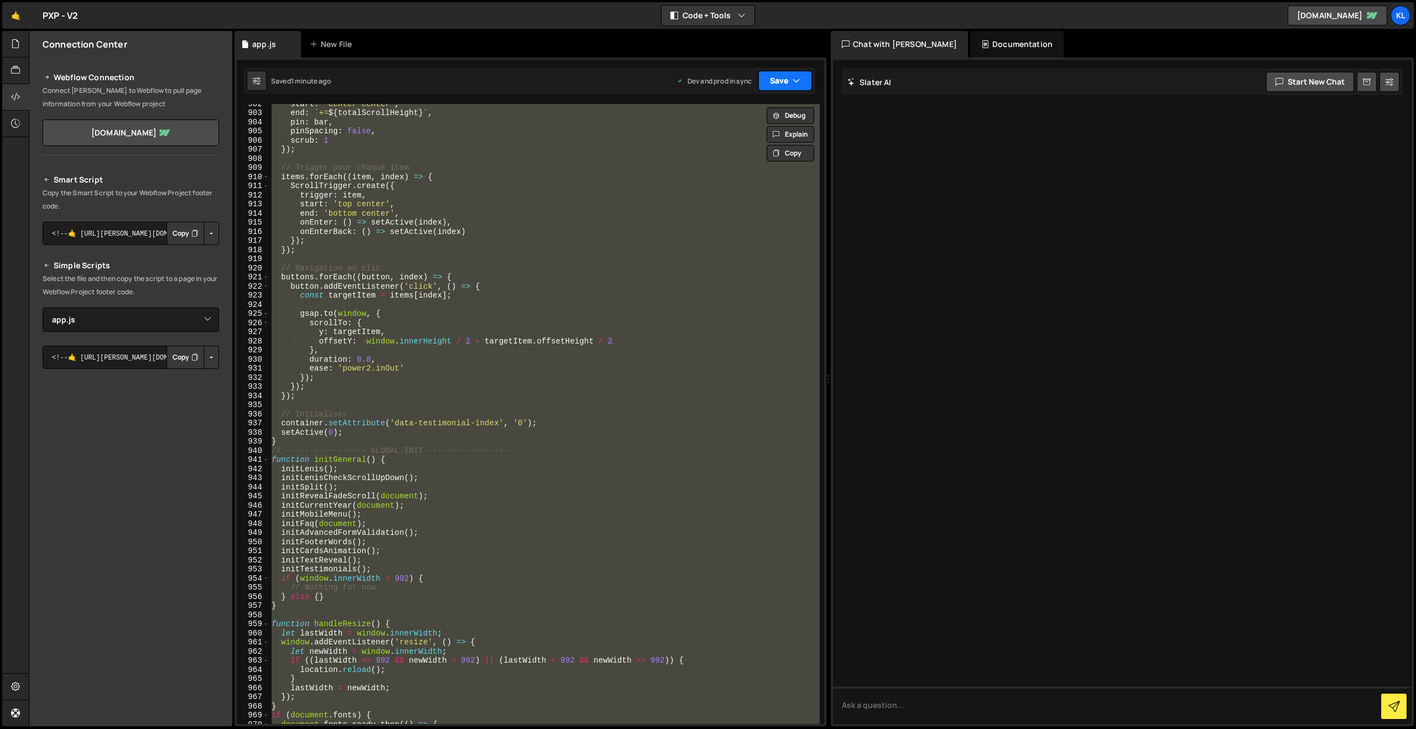
paste textarea
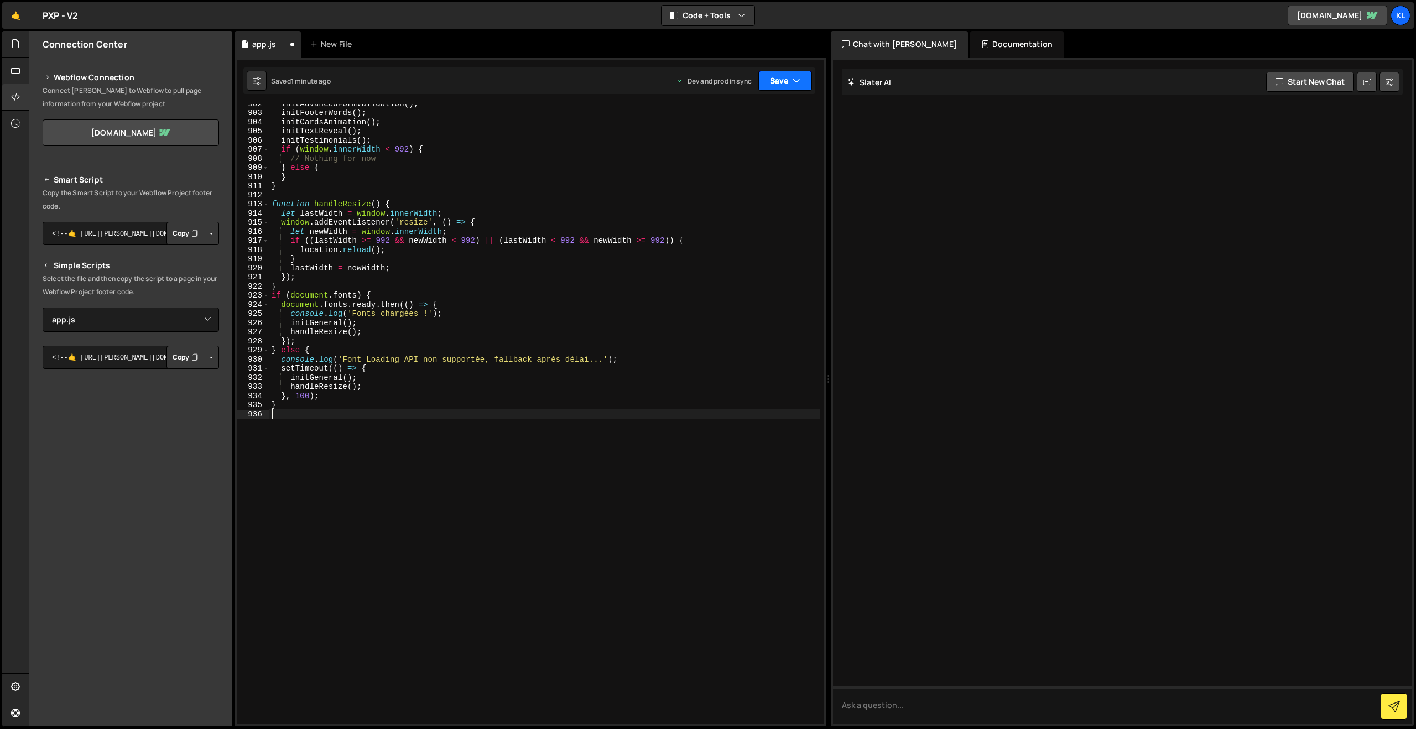
click at [791, 79] on button "Save" at bounding box center [785, 81] width 54 height 20
click at [694, 154] on div "Saved 1 minute ago" at bounding box center [747, 155] width 115 height 13
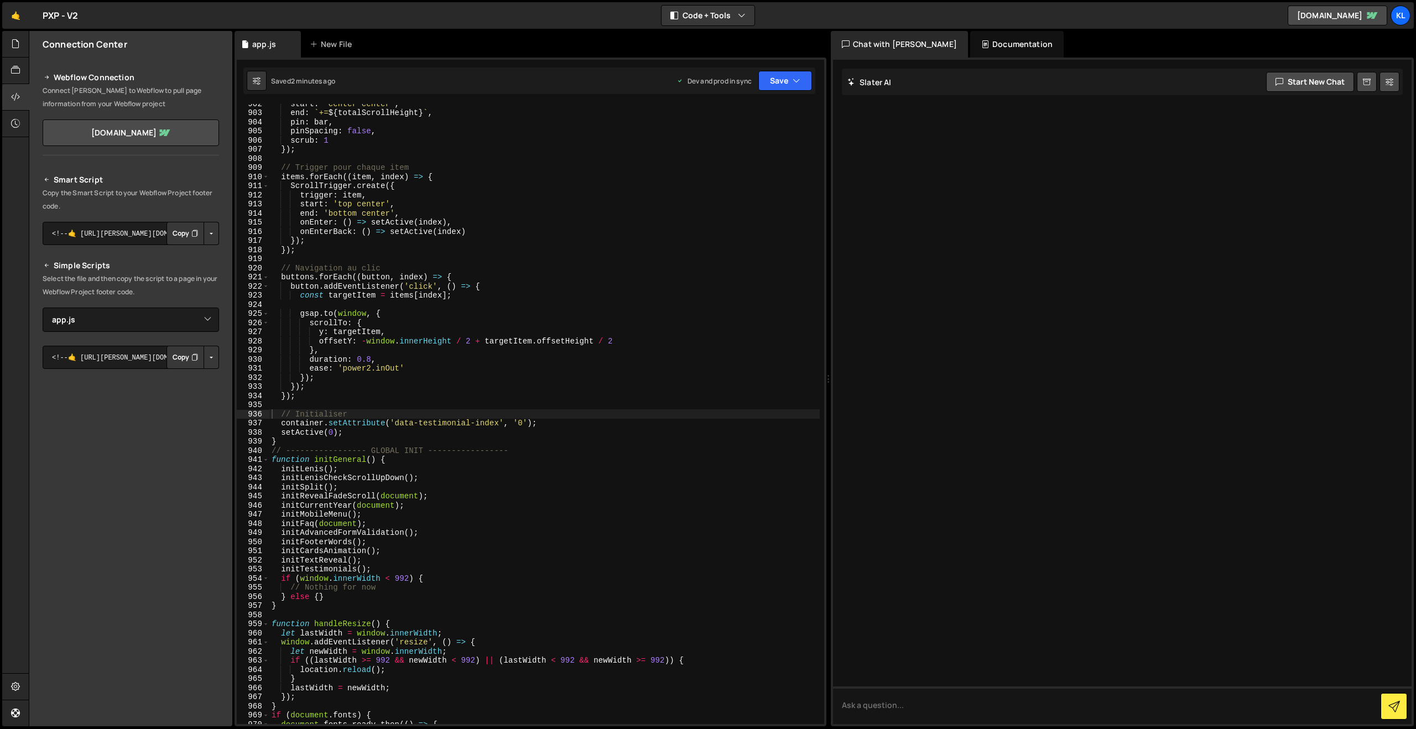
click at [542, 399] on div "start : 'center center' , end : ` += ${ totalScrollHeight } ` , pin : bar , pin…" at bounding box center [544, 418] width 550 height 638
type textarea "}"
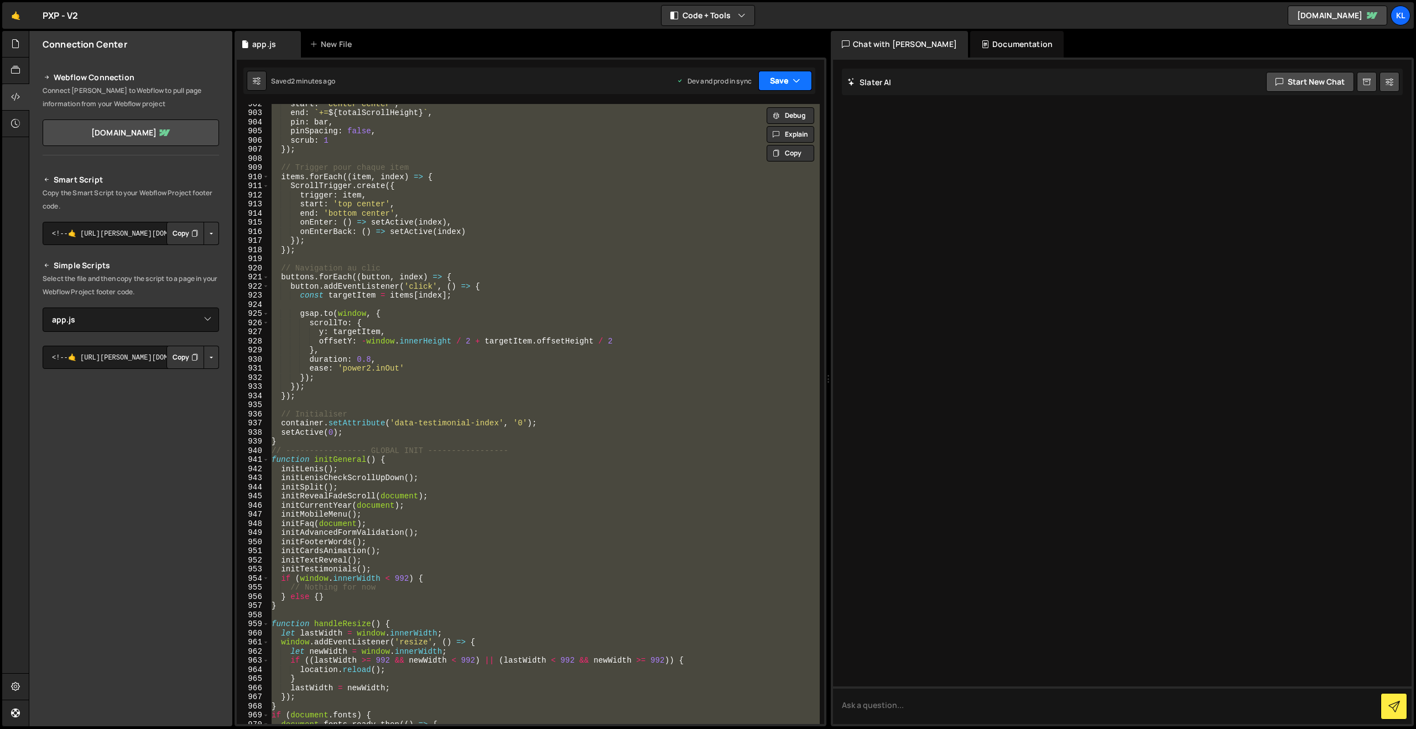
paste textarea
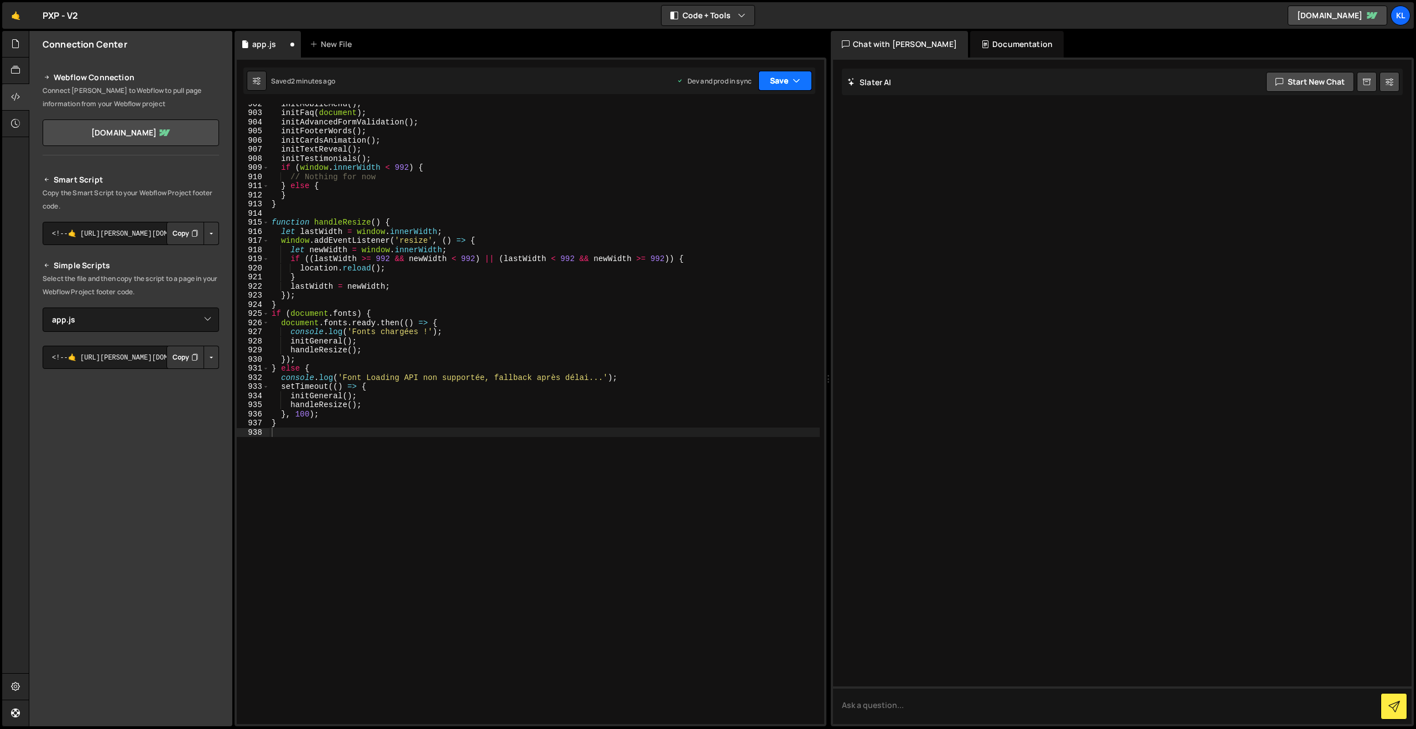
click at [778, 83] on button "Save" at bounding box center [785, 81] width 54 height 20
click at [726, 156] on div "16 seconds ago" at bounding box center [733, 155] width 48 height 9
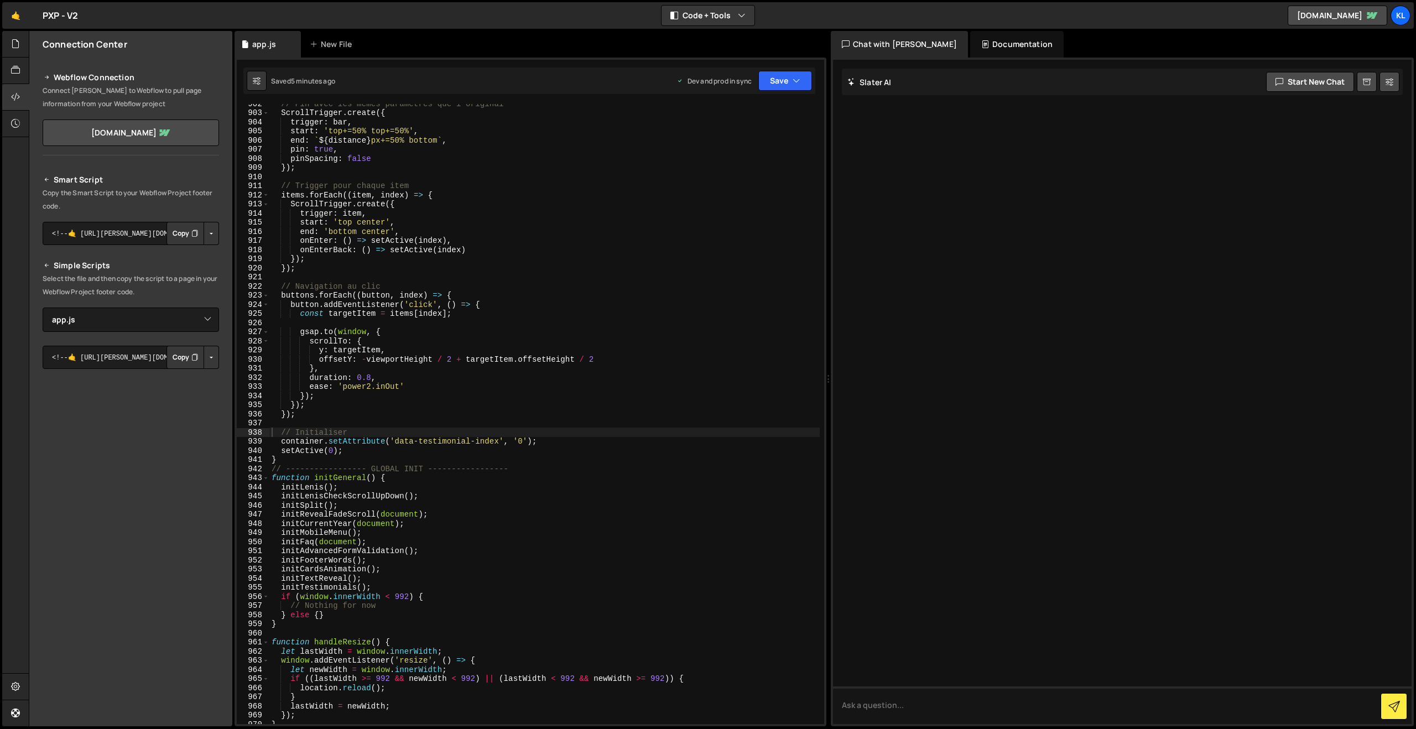
click at [636, 301] on div "// Pin avec les mêmes paramètres que l'original ScrollTrigger . create ({ trigg…" at bounding box center [544, 418] width 550 height 638
type textarea "}"
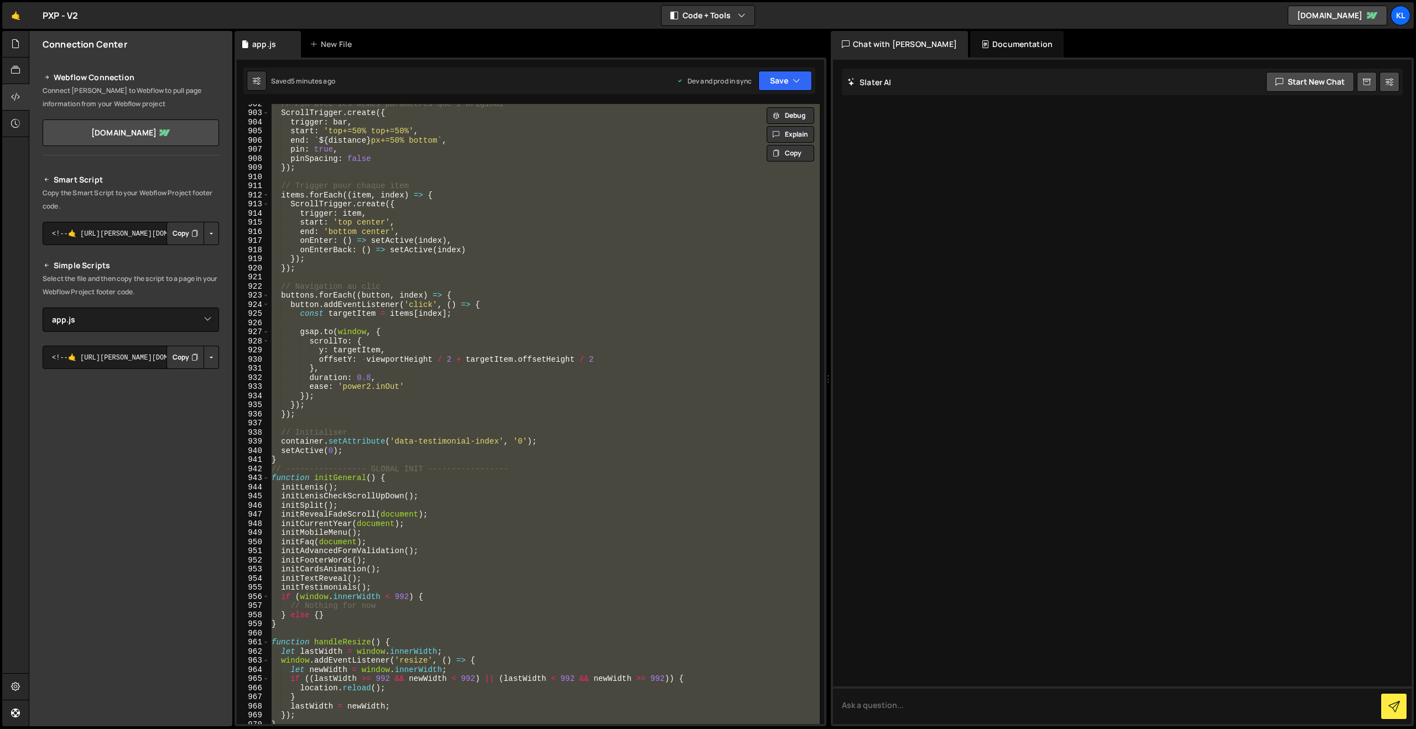
paste textarea
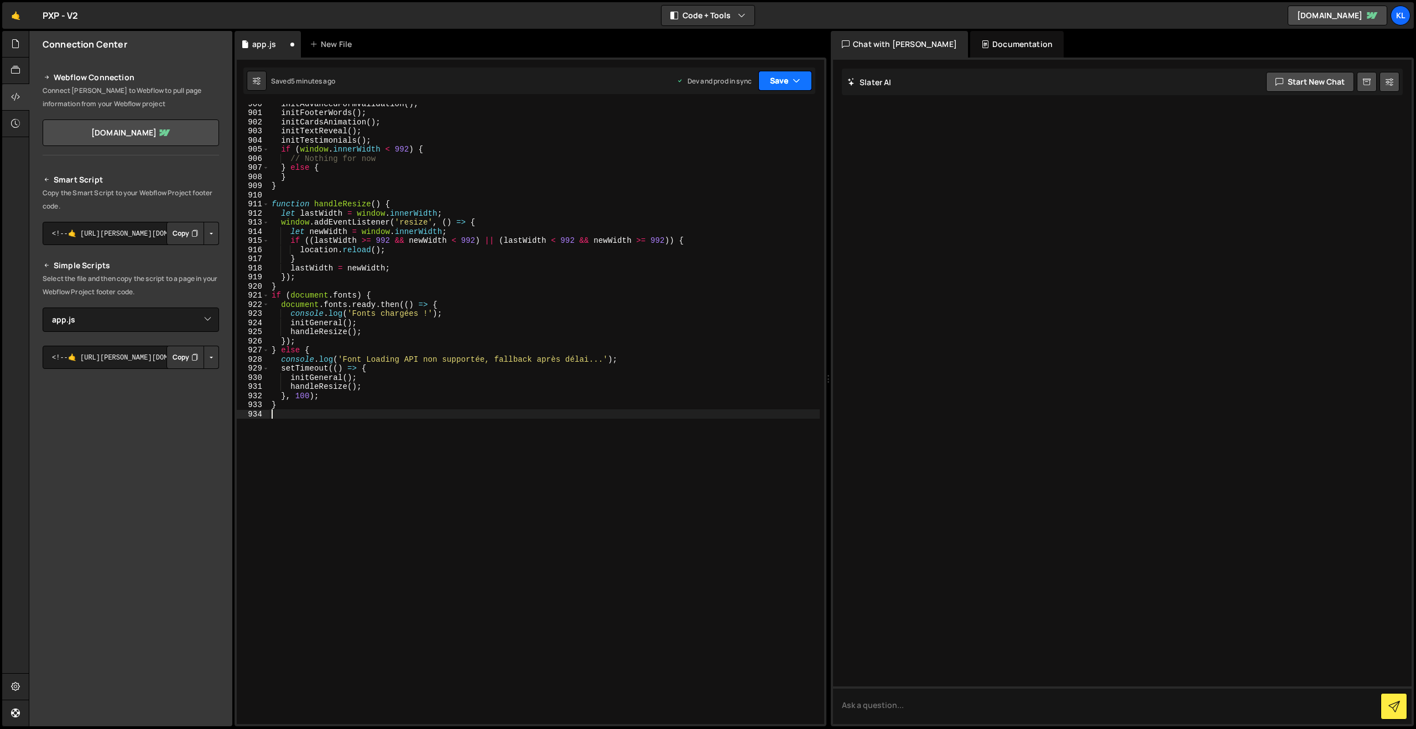
click at [771, 79] on button "Save" at bounding box center [785, 81] width 54 height 20
drag, startPoint x: 739, startPoint y: 130, endPoint x: 734, endPoint y: 135, distance: 6.7
click at [738, 132] on button "Save to Staging S Saved 5 minutes ago" at bounding box center [747, 115] width 133 height 36
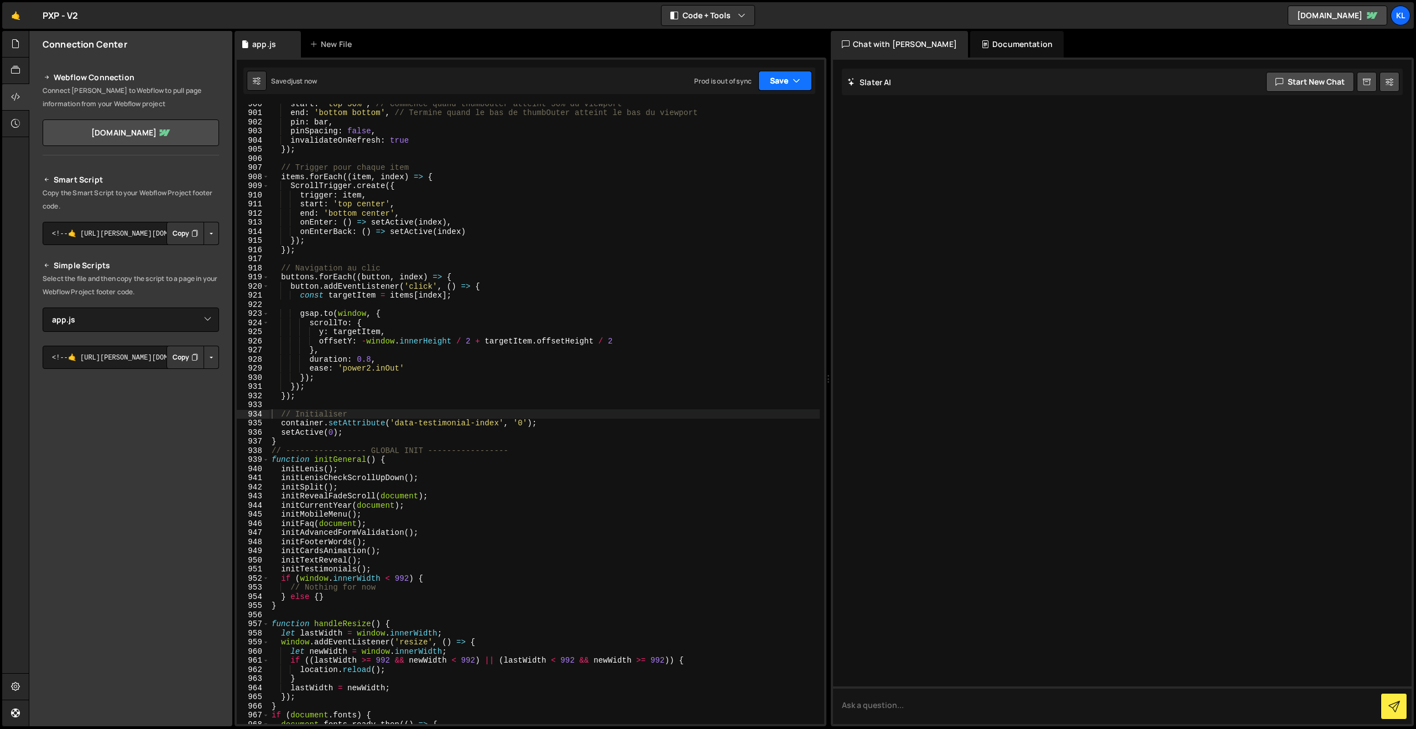
click at [764, 80] on button "Save" at bounding box center [785, 81] width 54 height 20
click at [740, 147] on div "Save to Production S" at bounding box center [747, 143] width 115 height 11
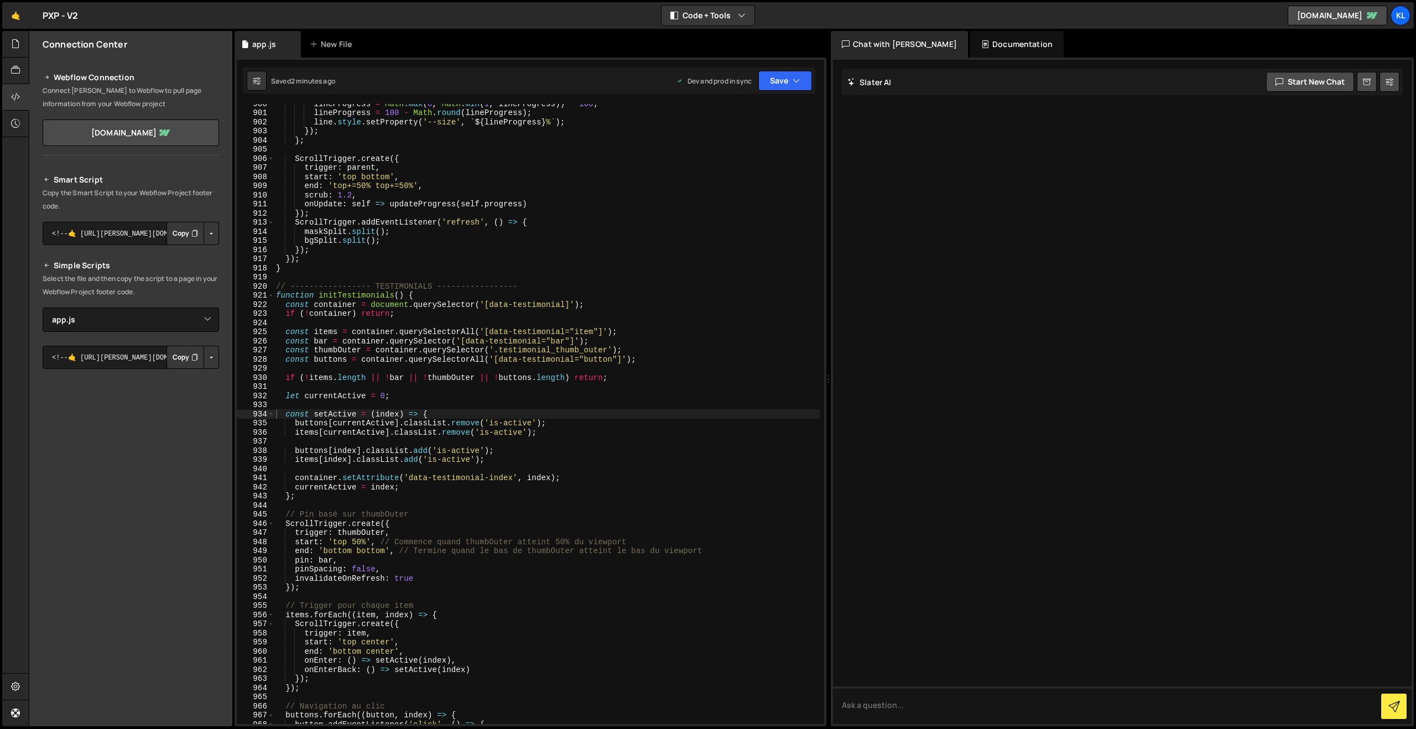
click at [477, 333] on div "lineProgress = Math . max ( 0 , Math . min ( 1 , lineProgress )) * 100 ; linePr…" at bounding box center [547, 418] width 546 height 638
type textarea "}"
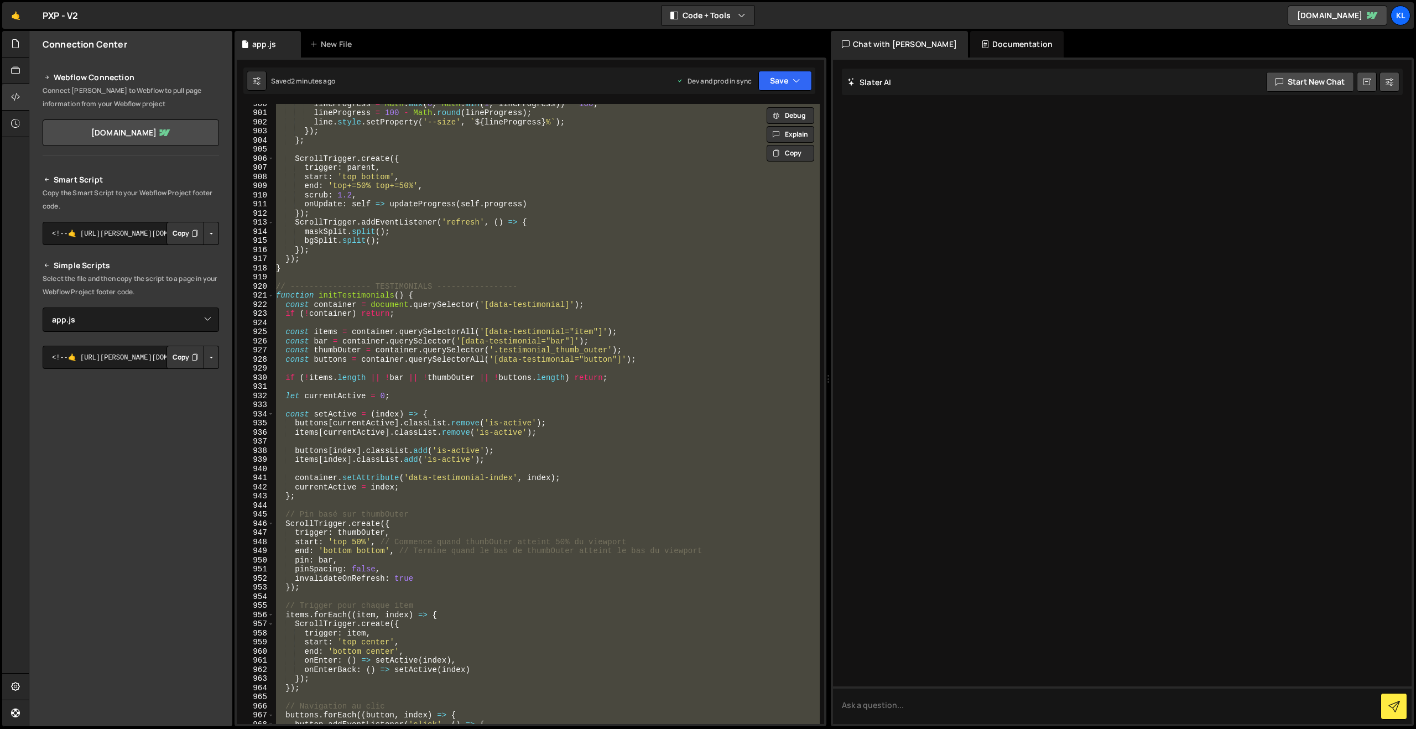
paste textarea
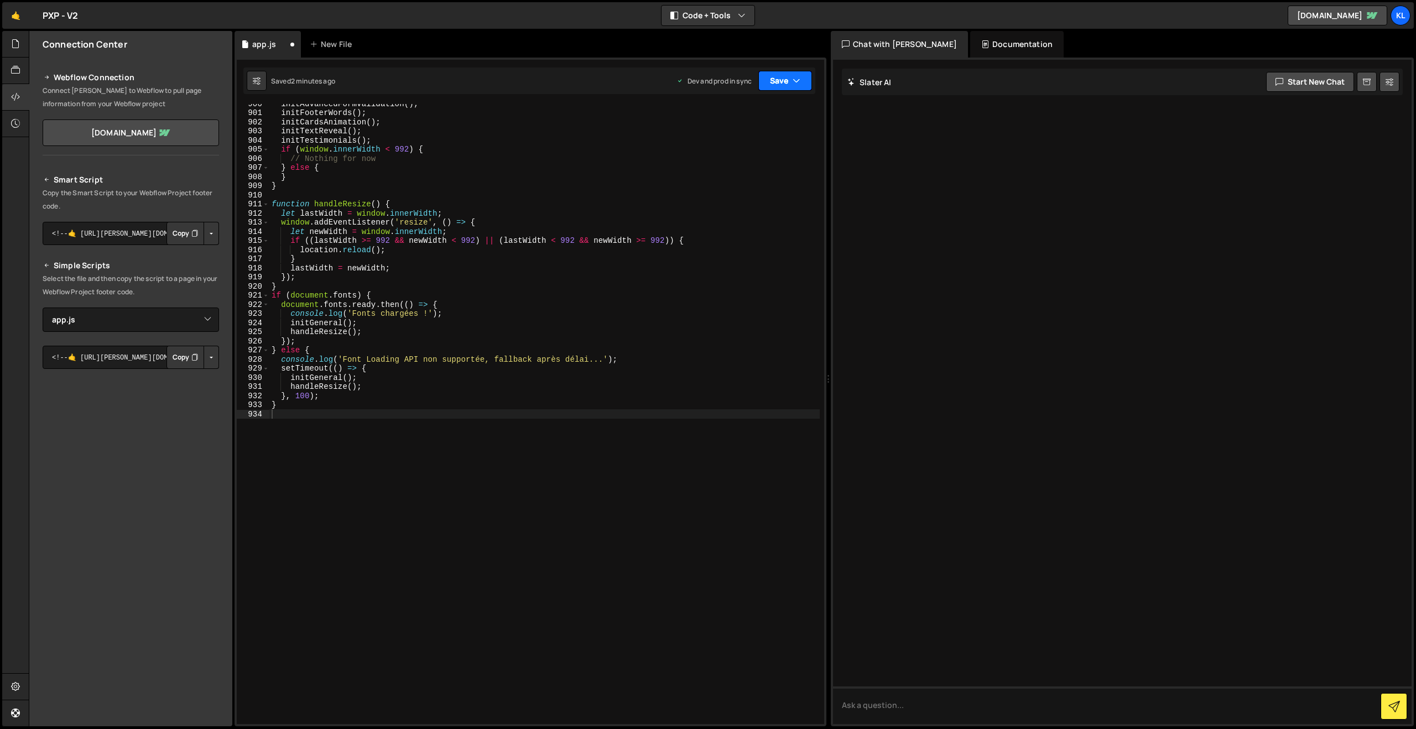
click at [785, 82] on button "Save" at bounding box center [785, 81] width 54 height 20
click at [735, 153] on div "2 minutes ago" at bounding box center [730, 155] width 43 height 9
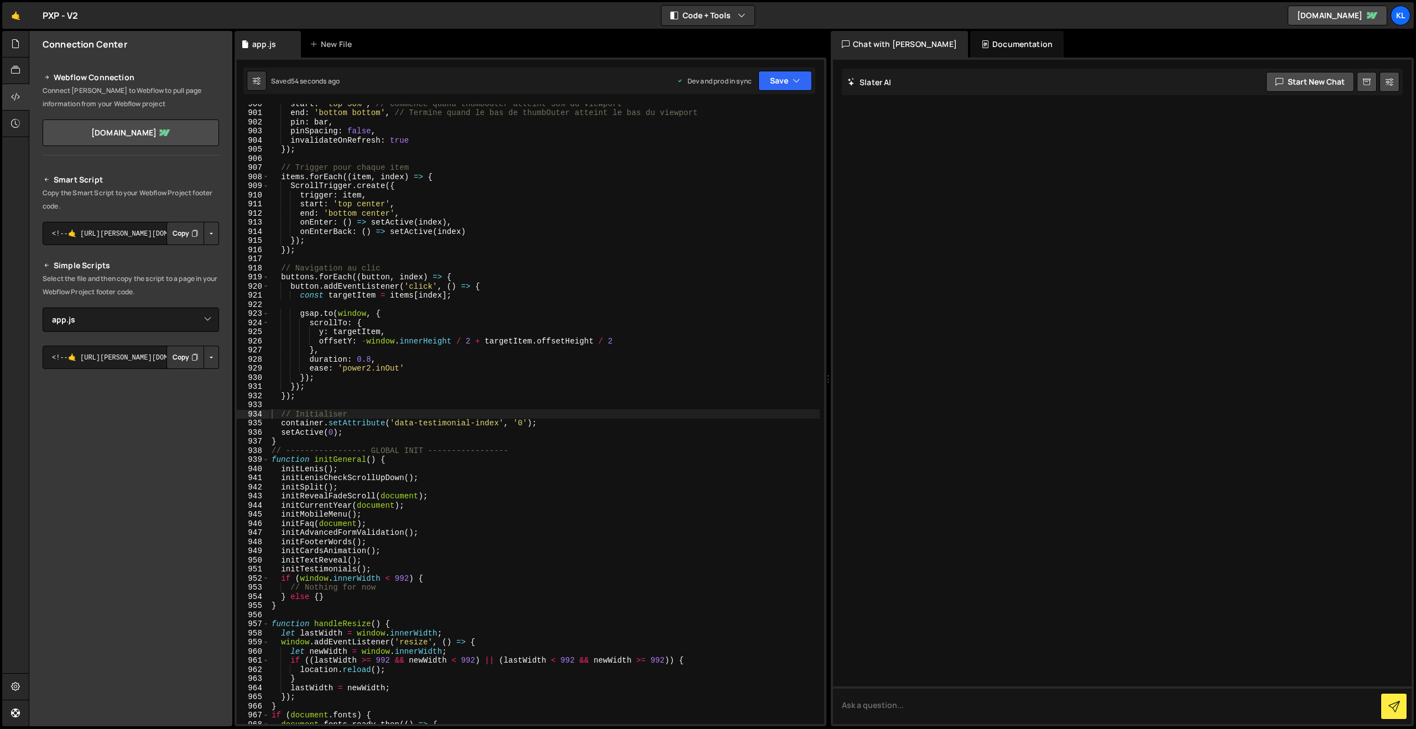
click at [478, 250] on div "start : 'top 50%' , // Commence quand thumbOuter atteint 50% du viewport end : …" at bounding box center [544, 418] width 550 height 638
type textarea "}"
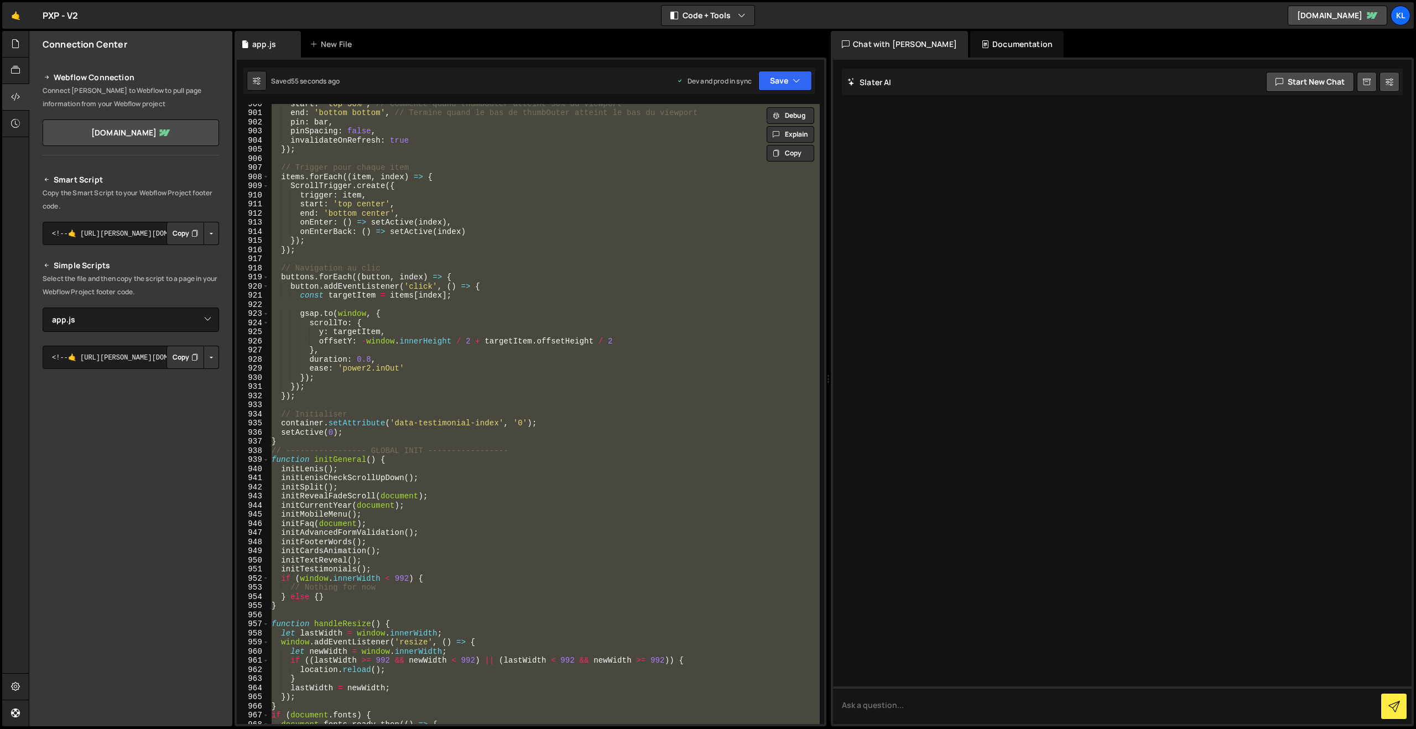
paste textarea
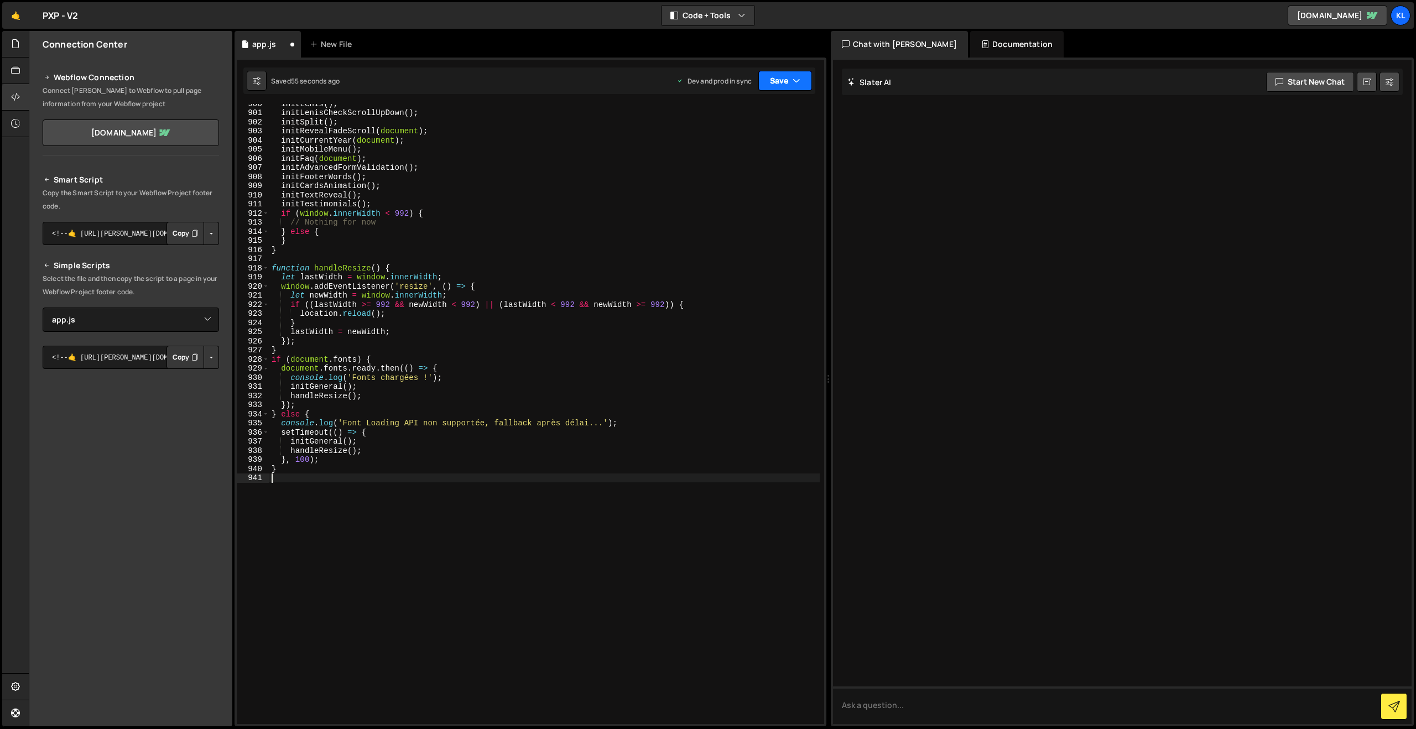
drag, startPoint x: 782, startPoint y: 75, endPoint x: 777, endPoint y: 80, distance: 6.7
click at [782, 75] on button "Save" at bounding box center [785, 81] width 54 height 20
click at [716, 147] on div "Save to Production S" at bounding box center [747, 143] width 115 height 11
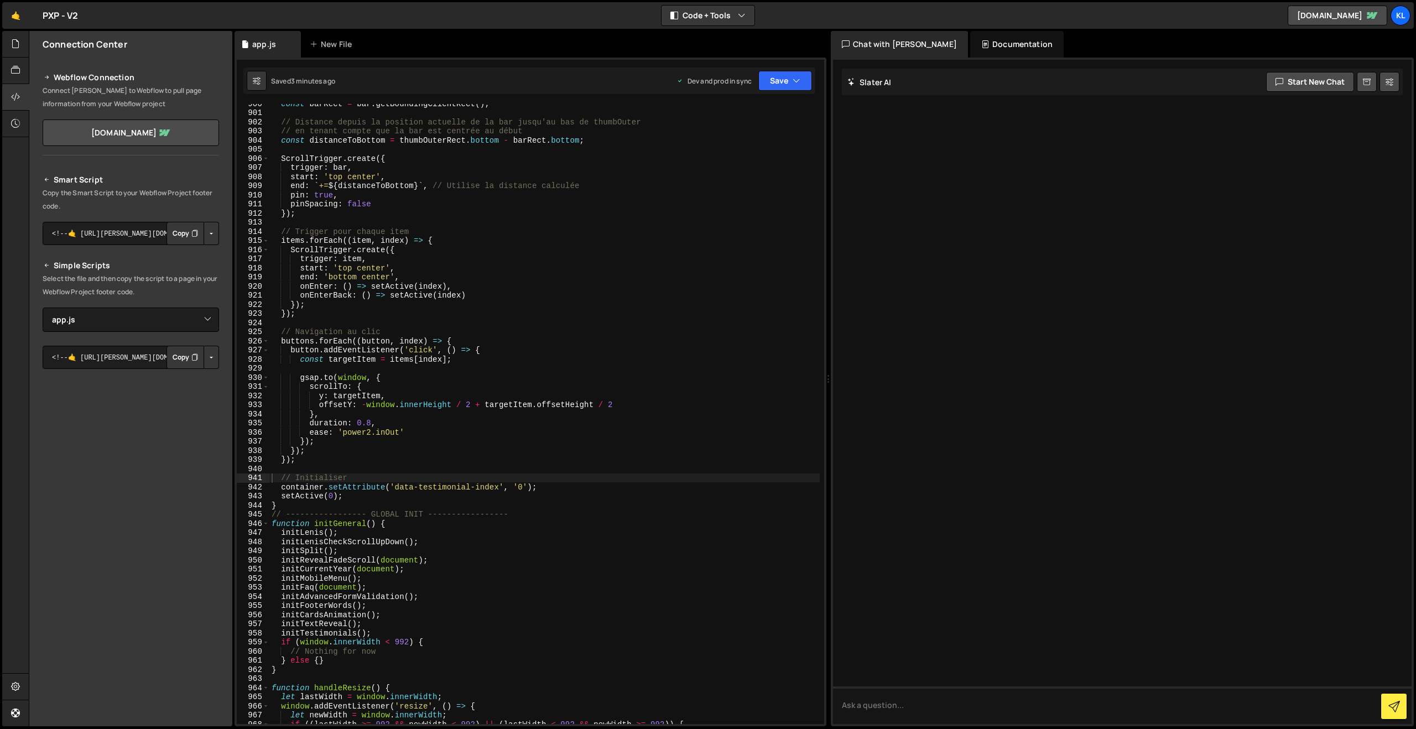
click at [696, 385] on div "const barRect = bar . getBoundingClientRect ( ) ; // Distance depuis la positio…" at bounding box center [544, 418] width 550 height 638
type textarea "}"
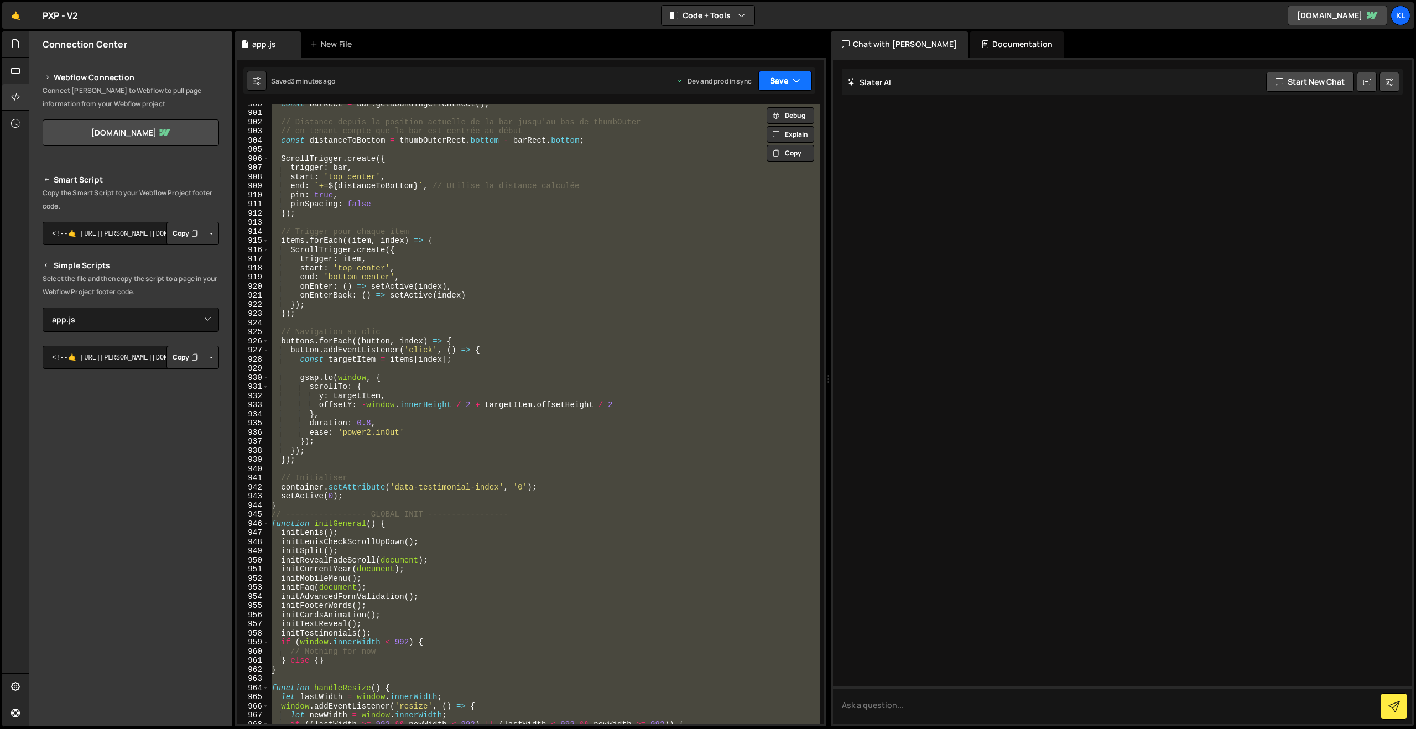
paste textarea
click at [787, 87] on button "Save" at bounding box center [785, 81] width 54 height 20
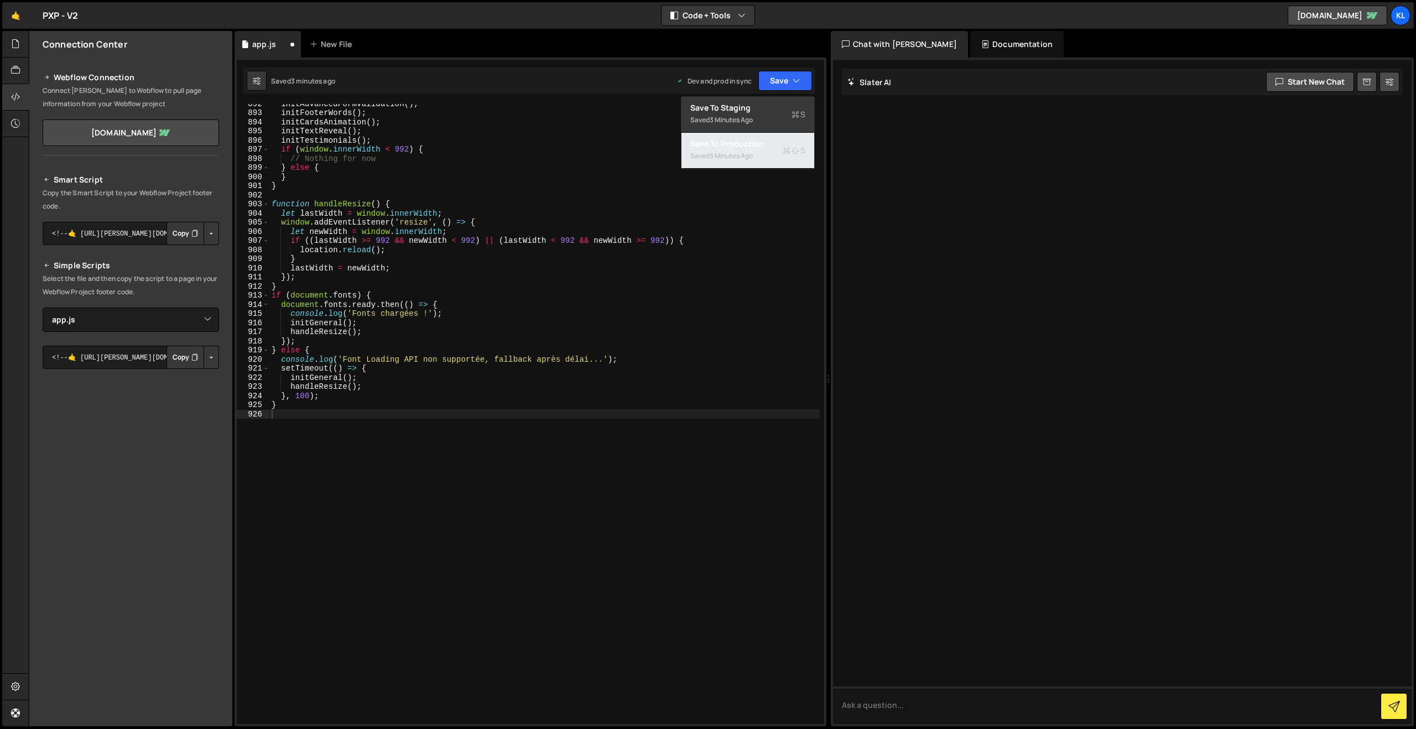
drag, startPoint x: 729, startPoint y: 149, endPoint x: 551, endPoint y: 50, distance: 203.9
click at [729, 149] on button "Save to Production S Saved 3 minutes ago" at bounding box center [747, 151] width 133 height 36
